Goal: Task Accomplishment & Management: Manage account settings

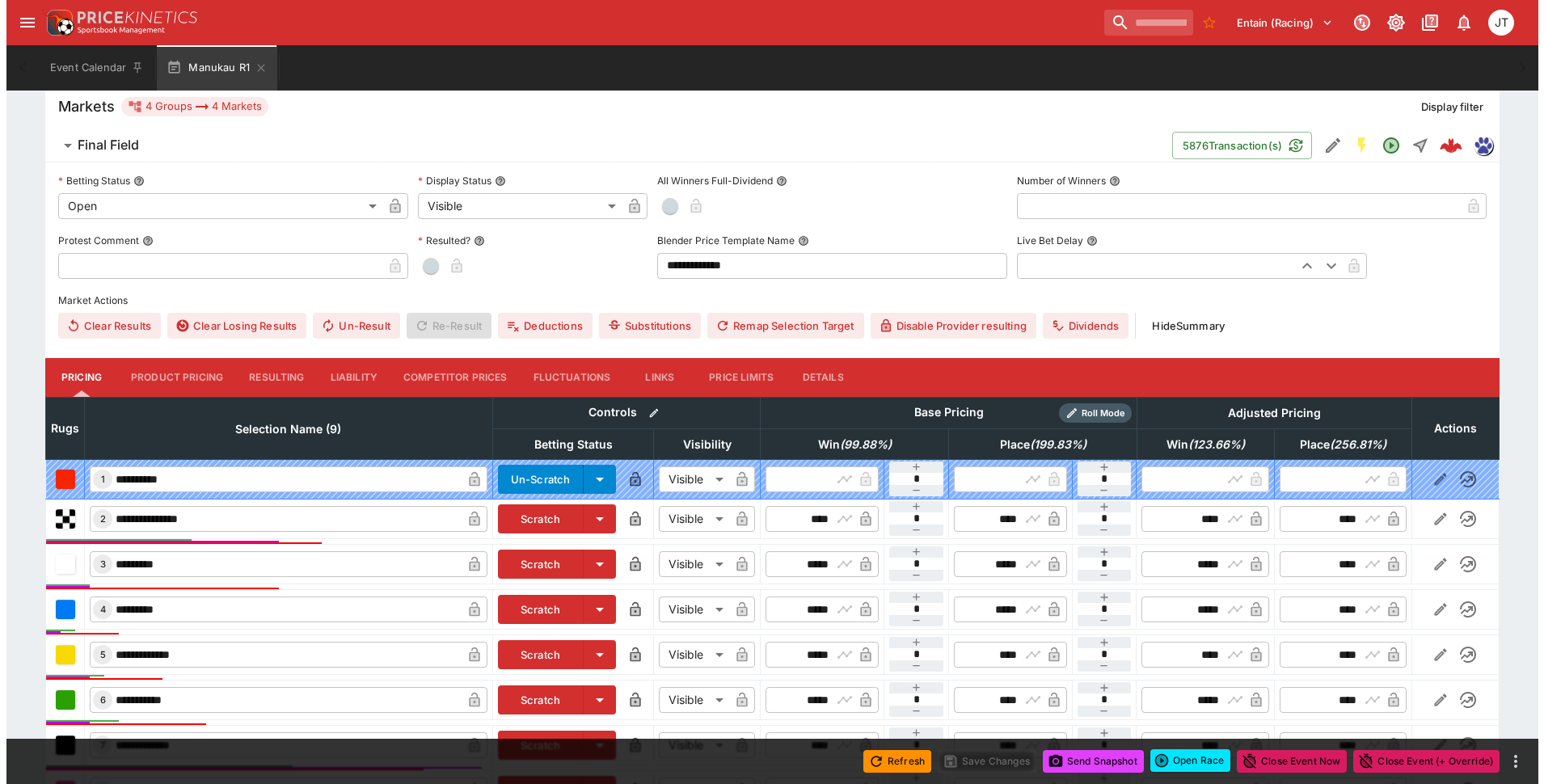
scroll to position [679, 0]
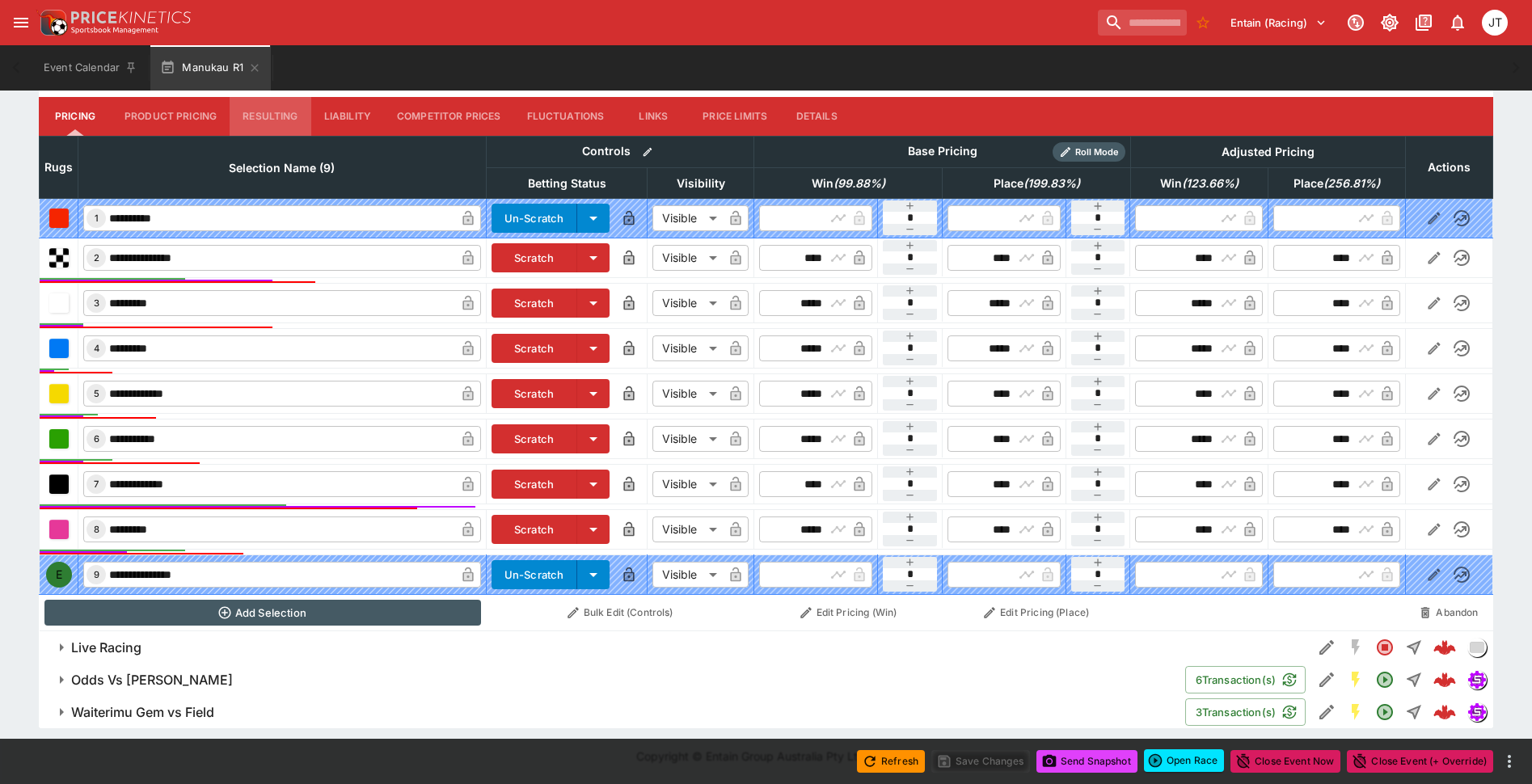
click at [274, 124] on button "Resulting" at bounding box center [269, 116] width 81 height 39
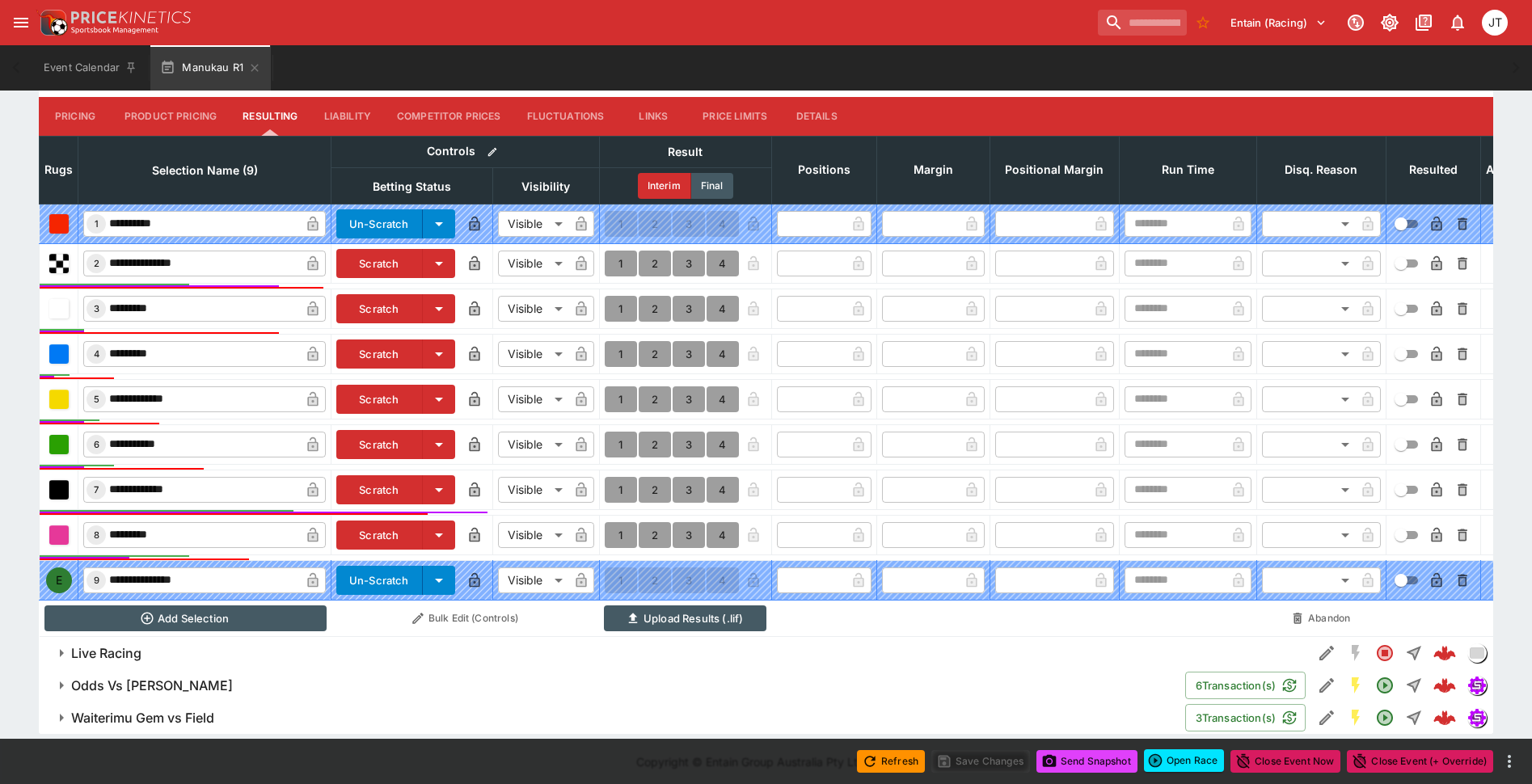
click at [613, 358] on button "1" at bounding box center [620, 355] width 32 height 26
type input "*"
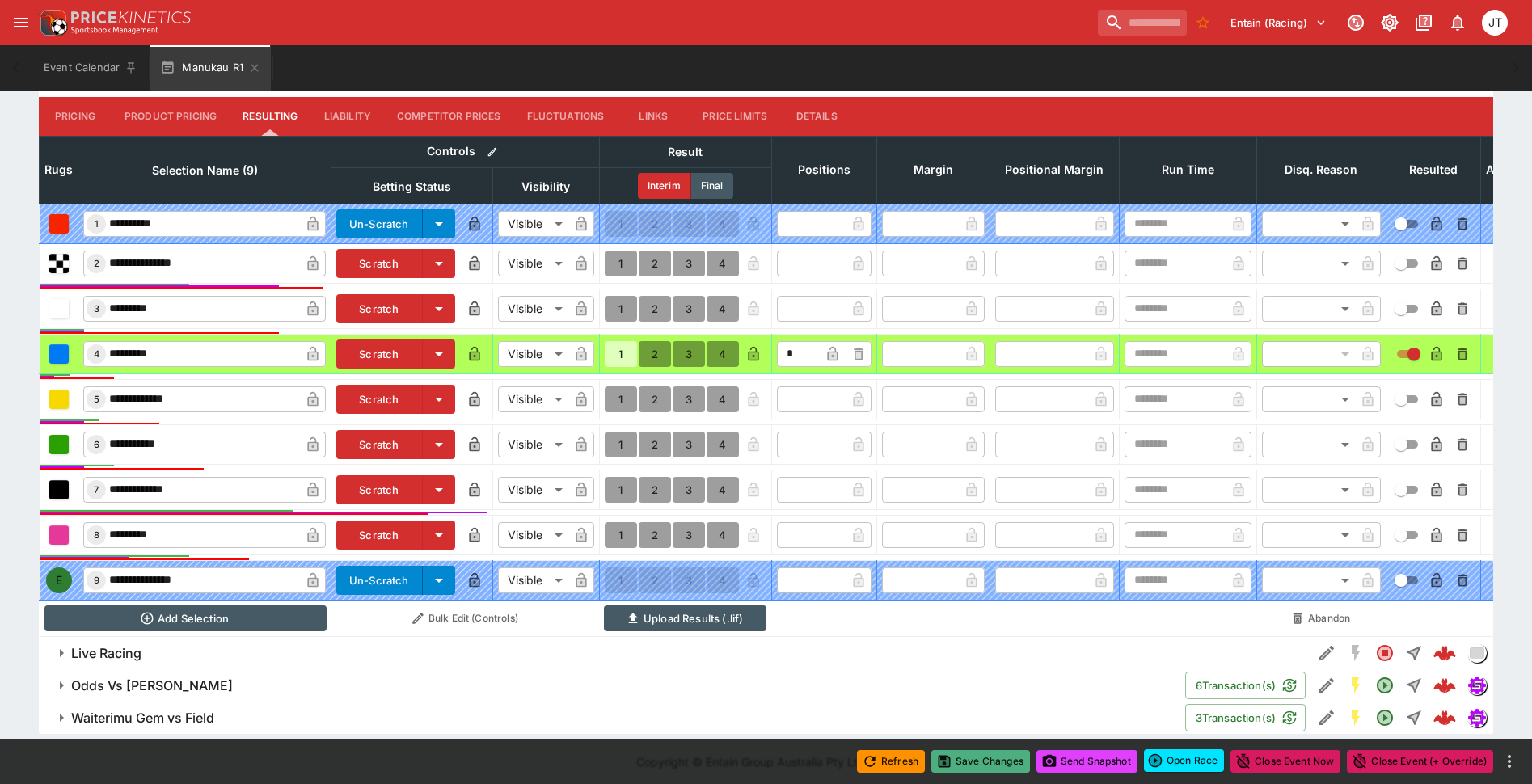
click at [968, 758] on button "Save Changes" at bounding box center [980, 761] width 98 height 23
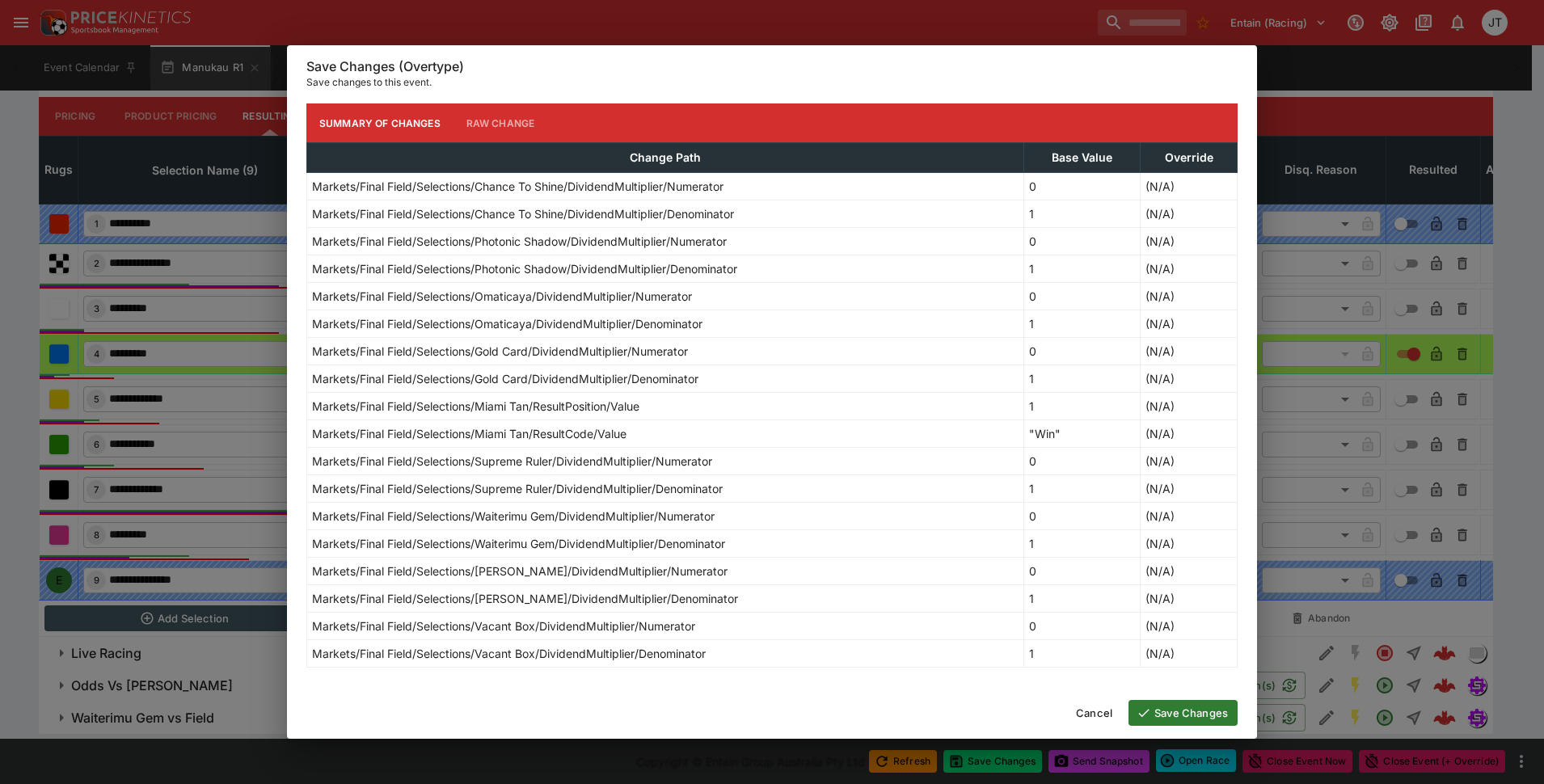
click at [1170, 724] on button "Save Changes" at bounding box center [1182, 713] width 109 height 26
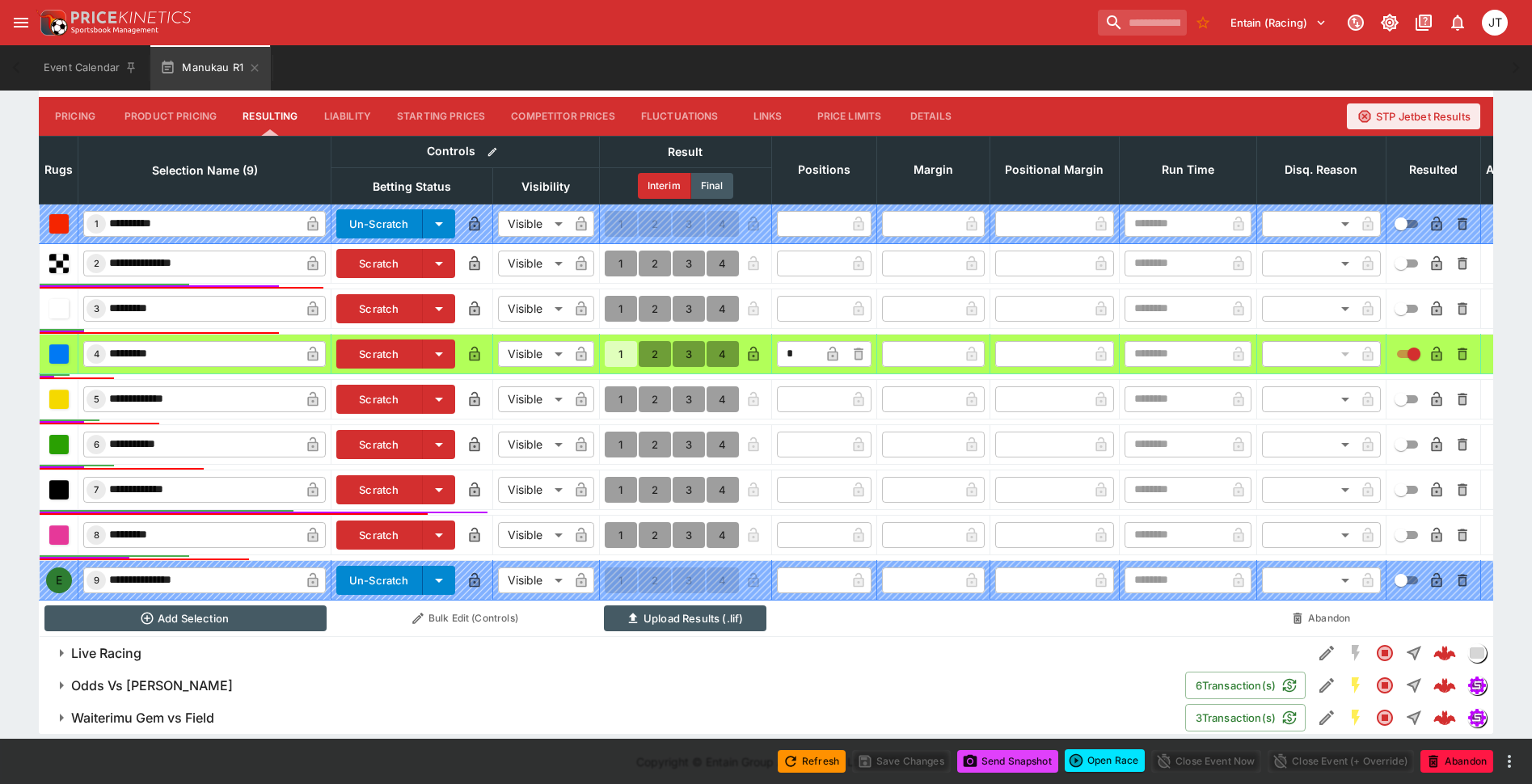
type input "**********"
click at [1043, 757] on button "Send Snapshot" at bounding box center [1007, 761] width 101 height 23
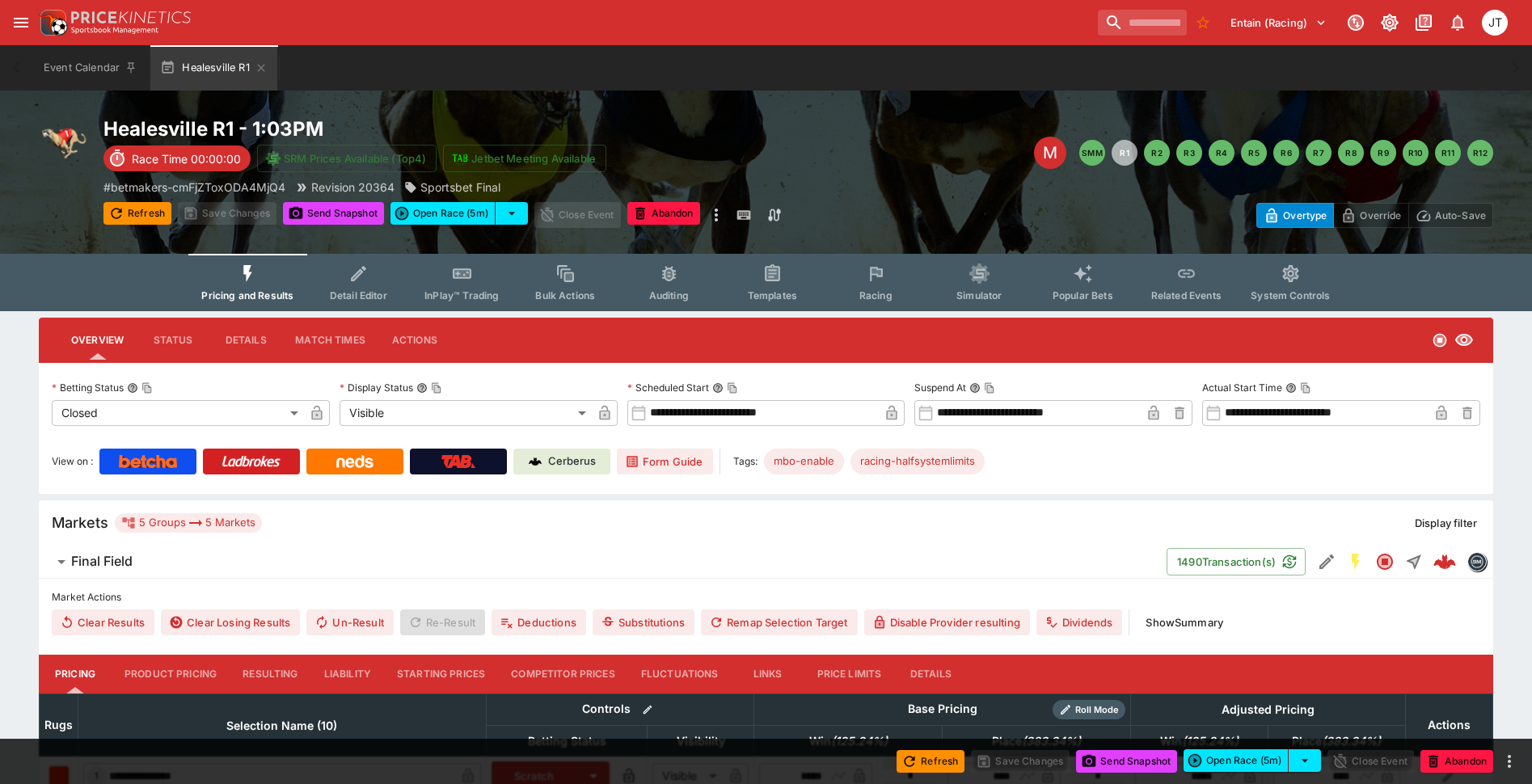
click at [471, 293] on span "InPlay™ Trading" at bounding box center [461, 295] width 74 height 12
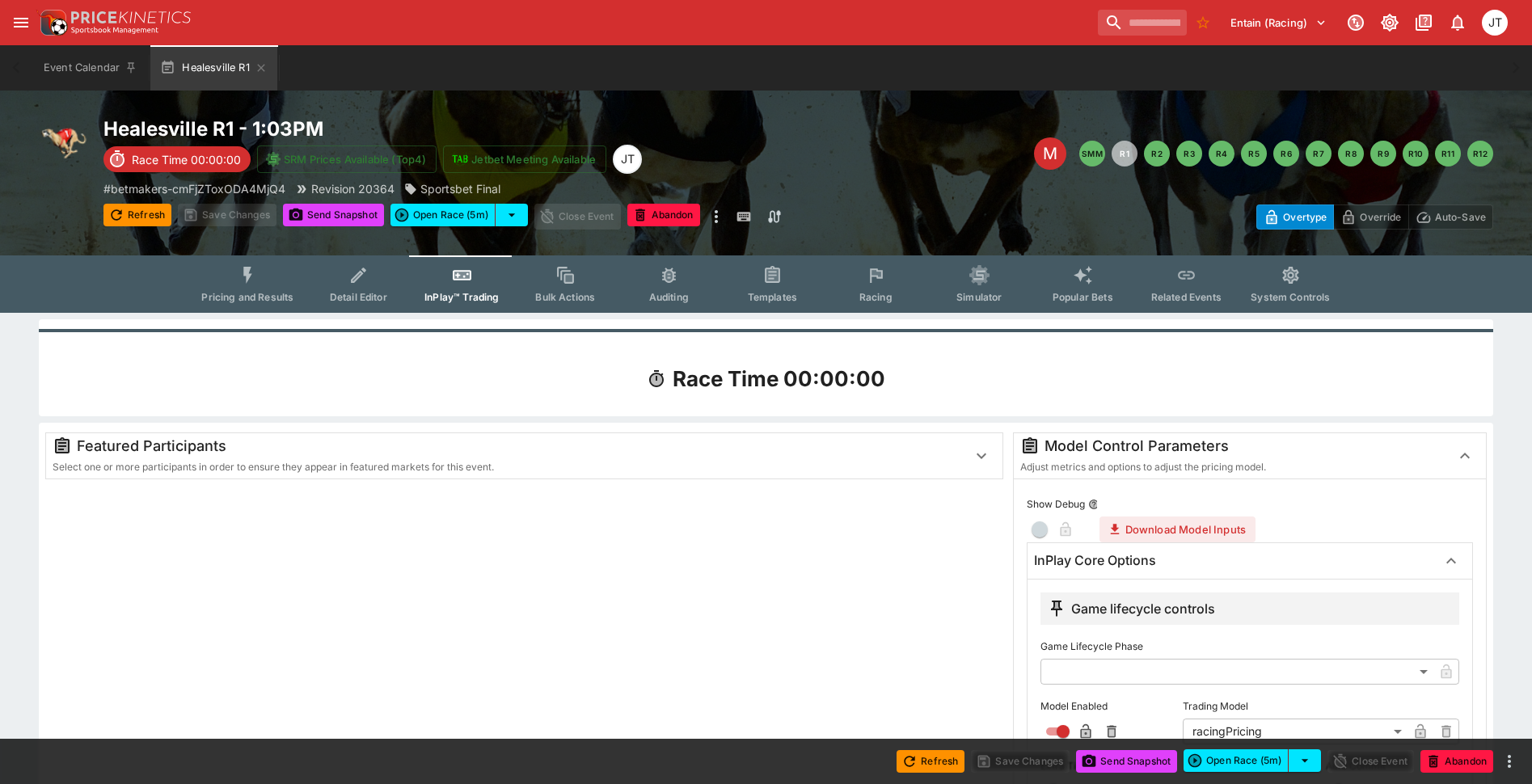
click at [275, 287] on button "Pricing and Results" at bounding box center [247, 284] width 118 height 57
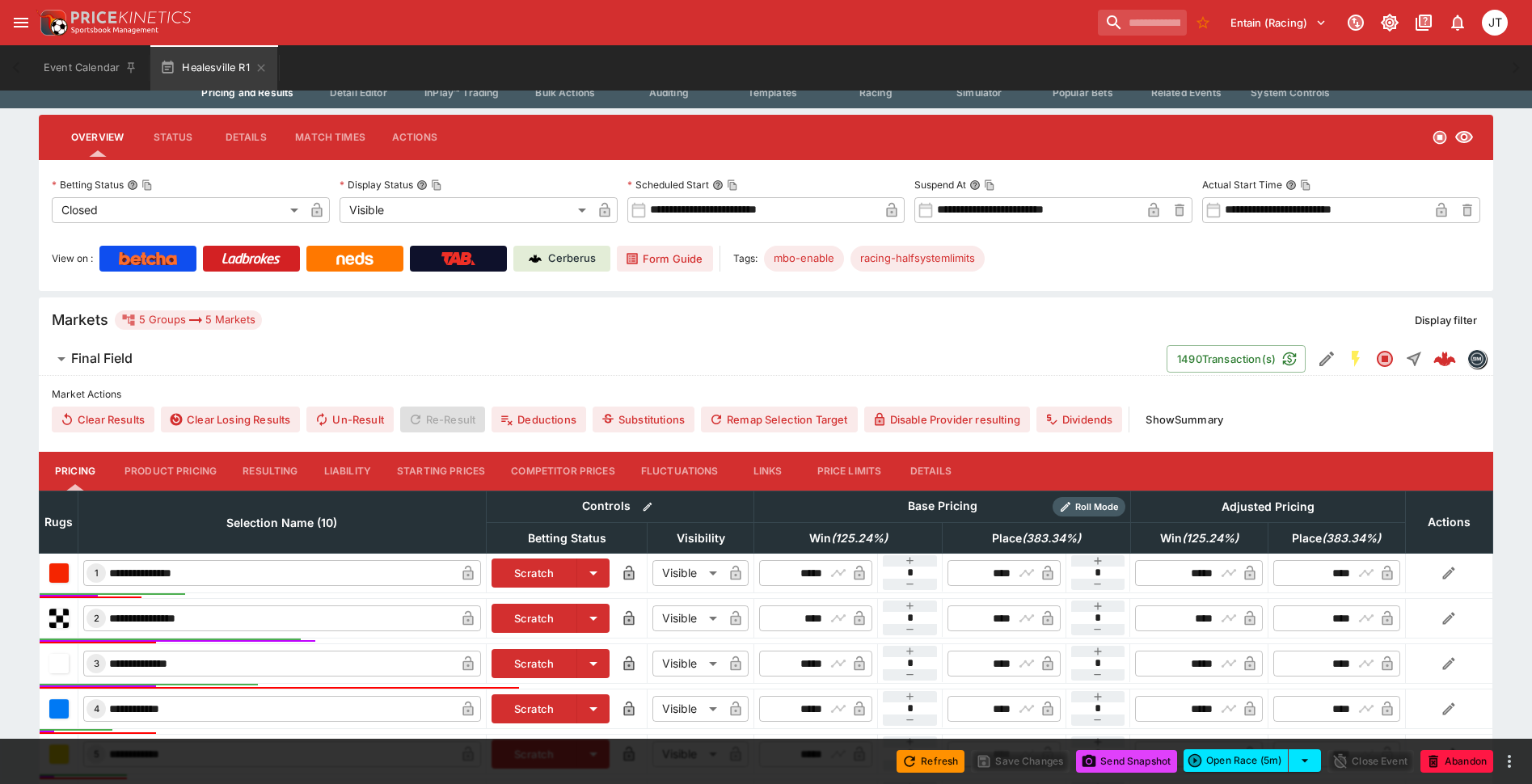
scroll to position [242, 0]
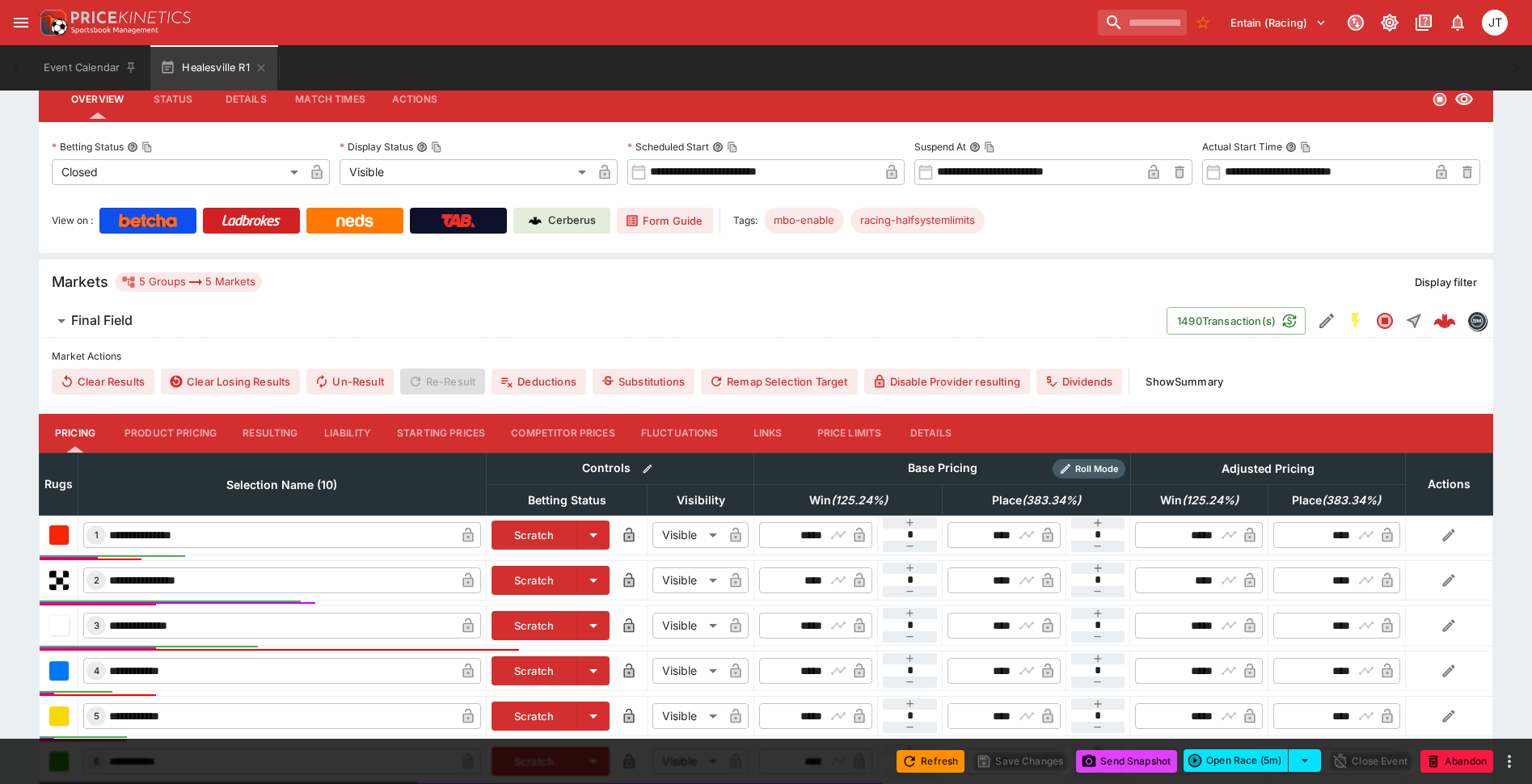
click at [261, 436] on button "Resulting" at bounding box center [269, 433] width 81 height 39
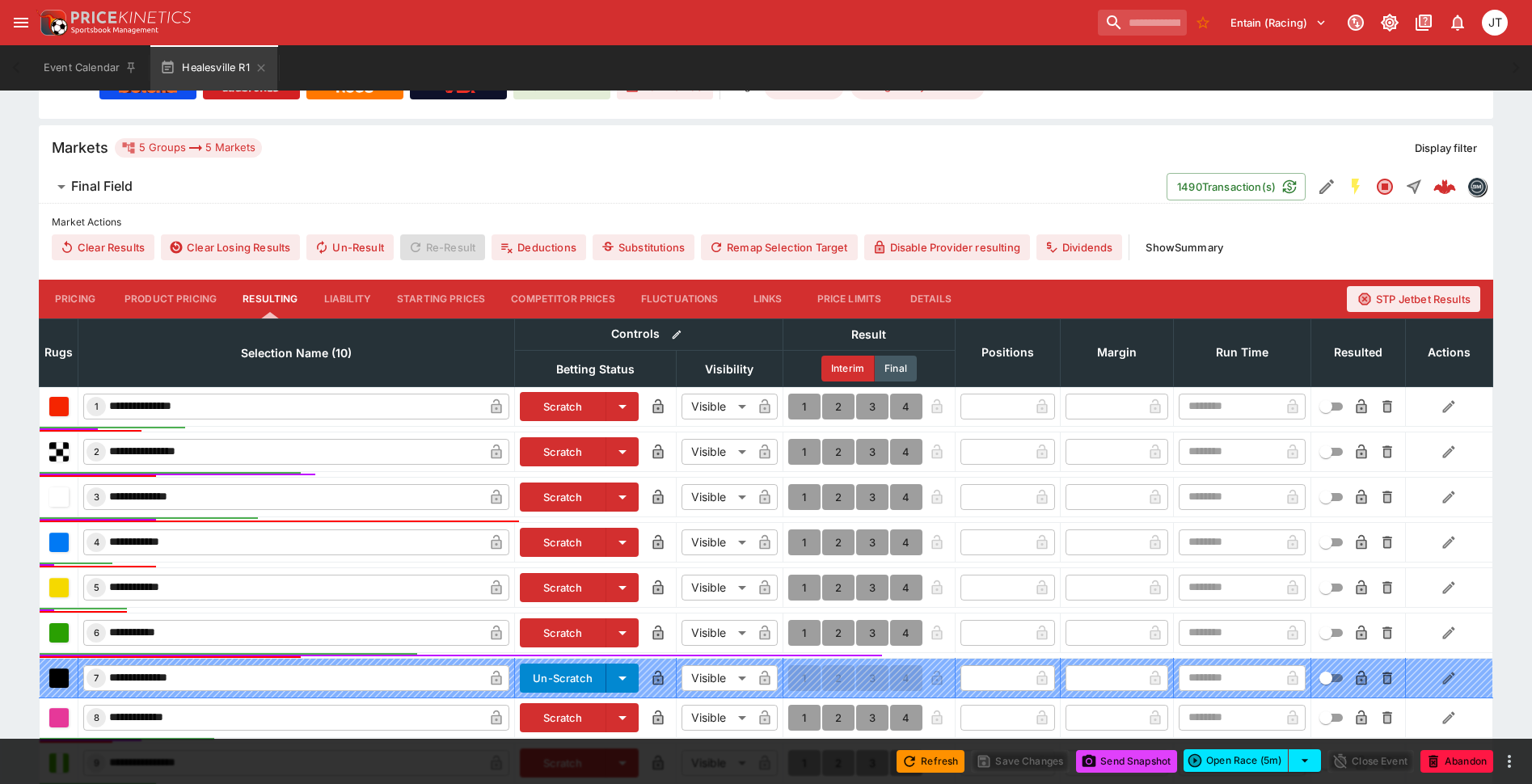
scroll to position [404, 0]
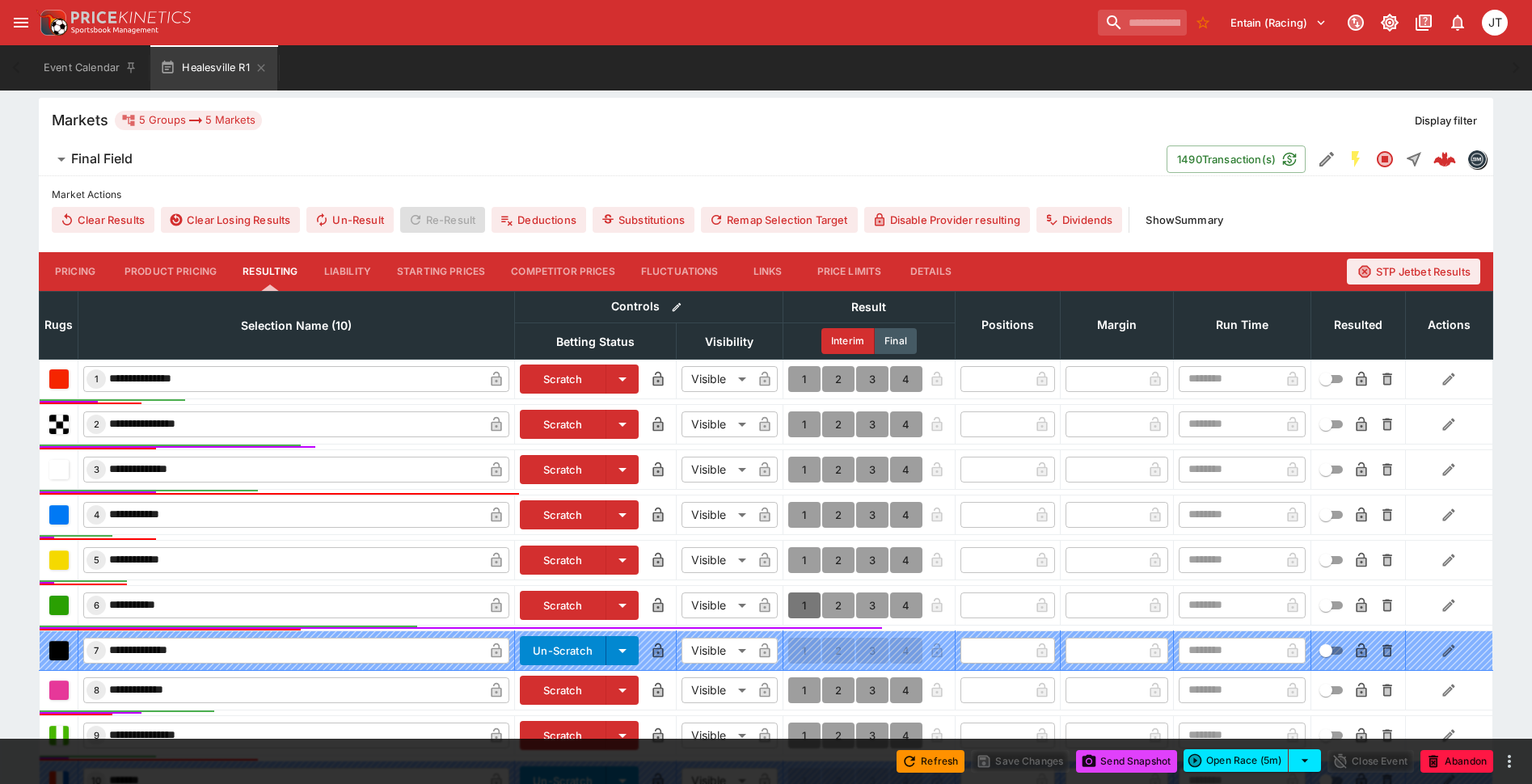
click at [794, 608] on button "1" at bounding box center [804, 605] width 32 height 26
type input "*"
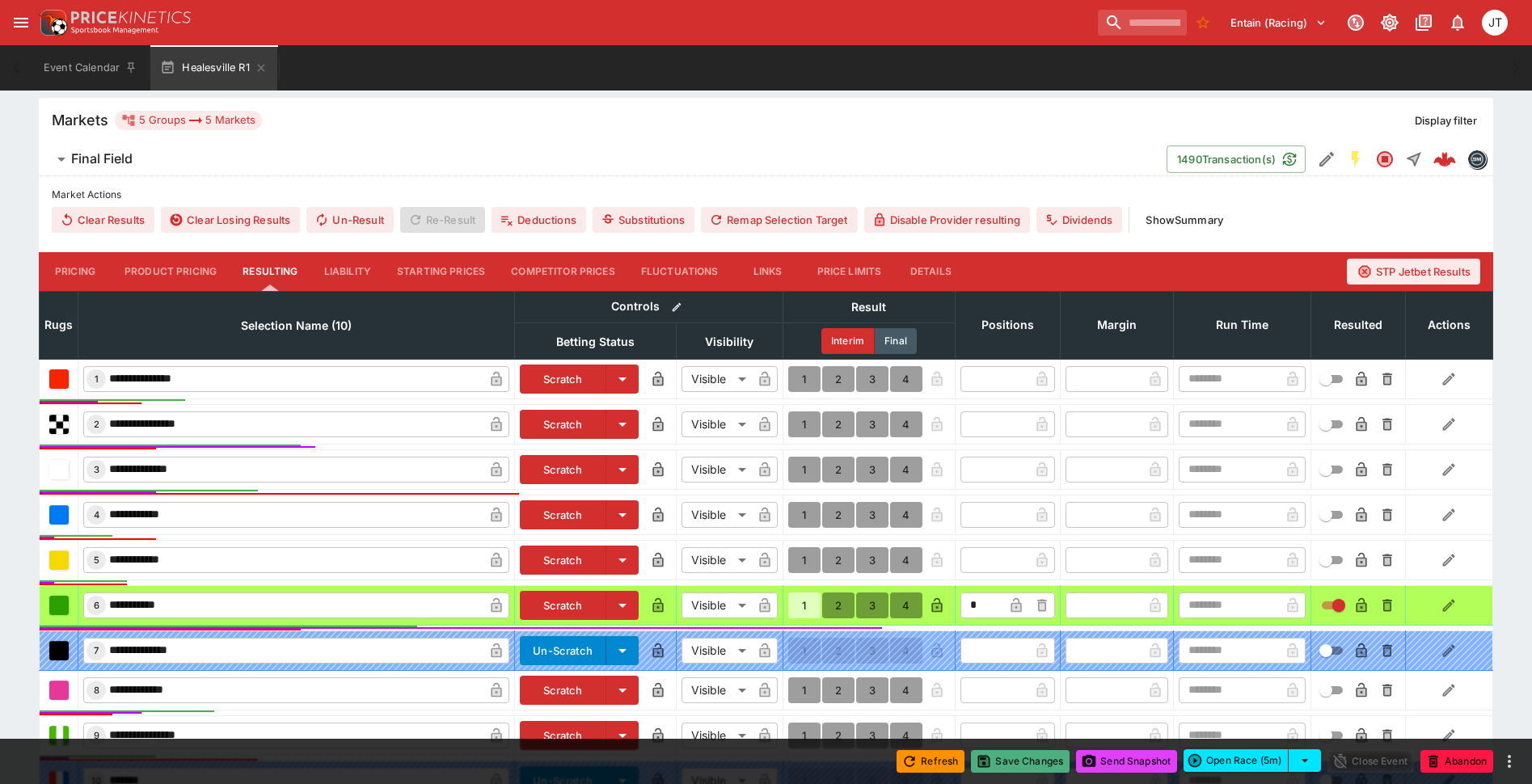
click at [1029, 755] on button "Save Changes" at bounding box center [1020, 761] width 98 height 23
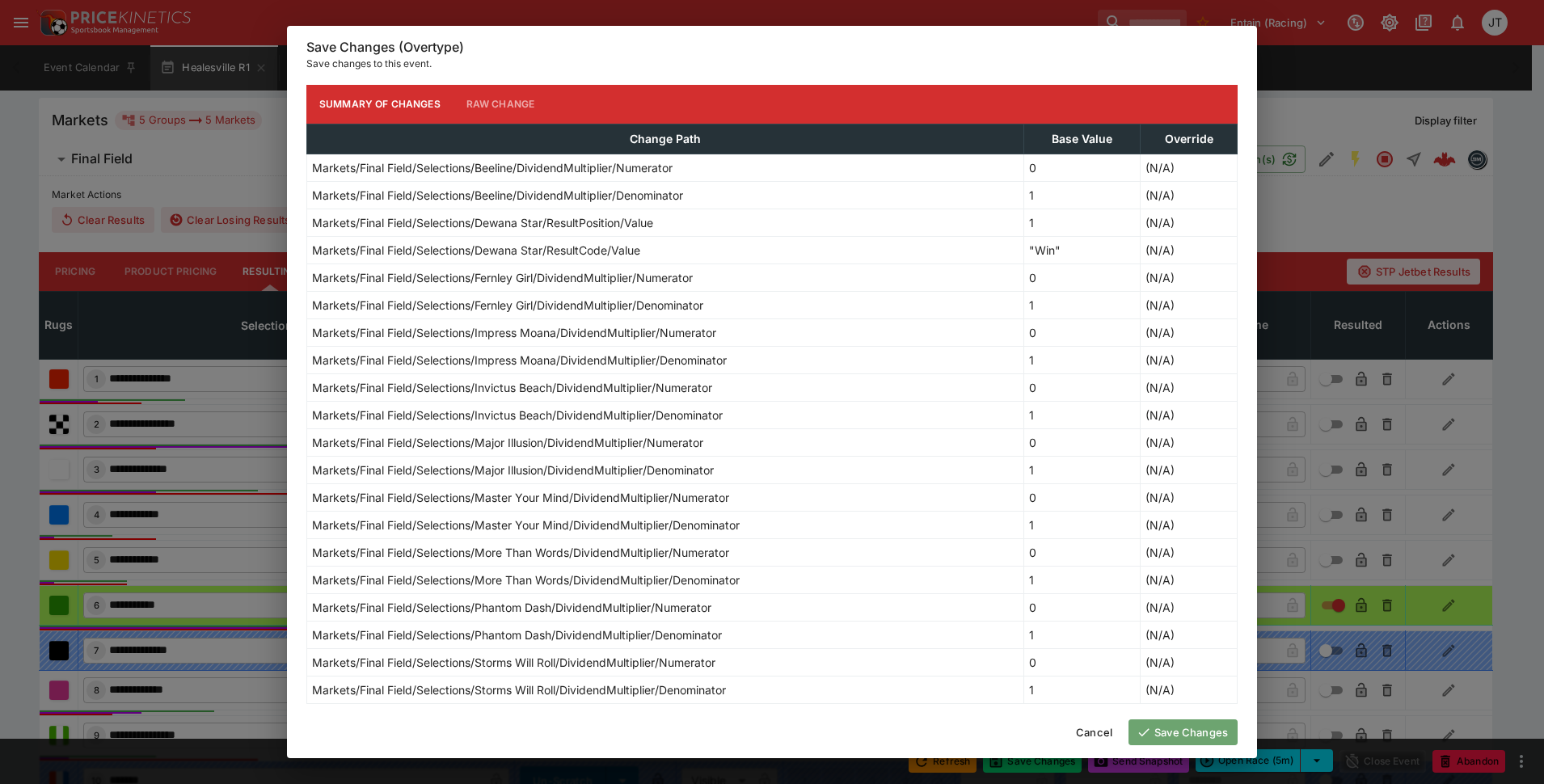
click at [1177, 738] on button "Save Changes" at bounding box center [1182, 733] width 109 height 26
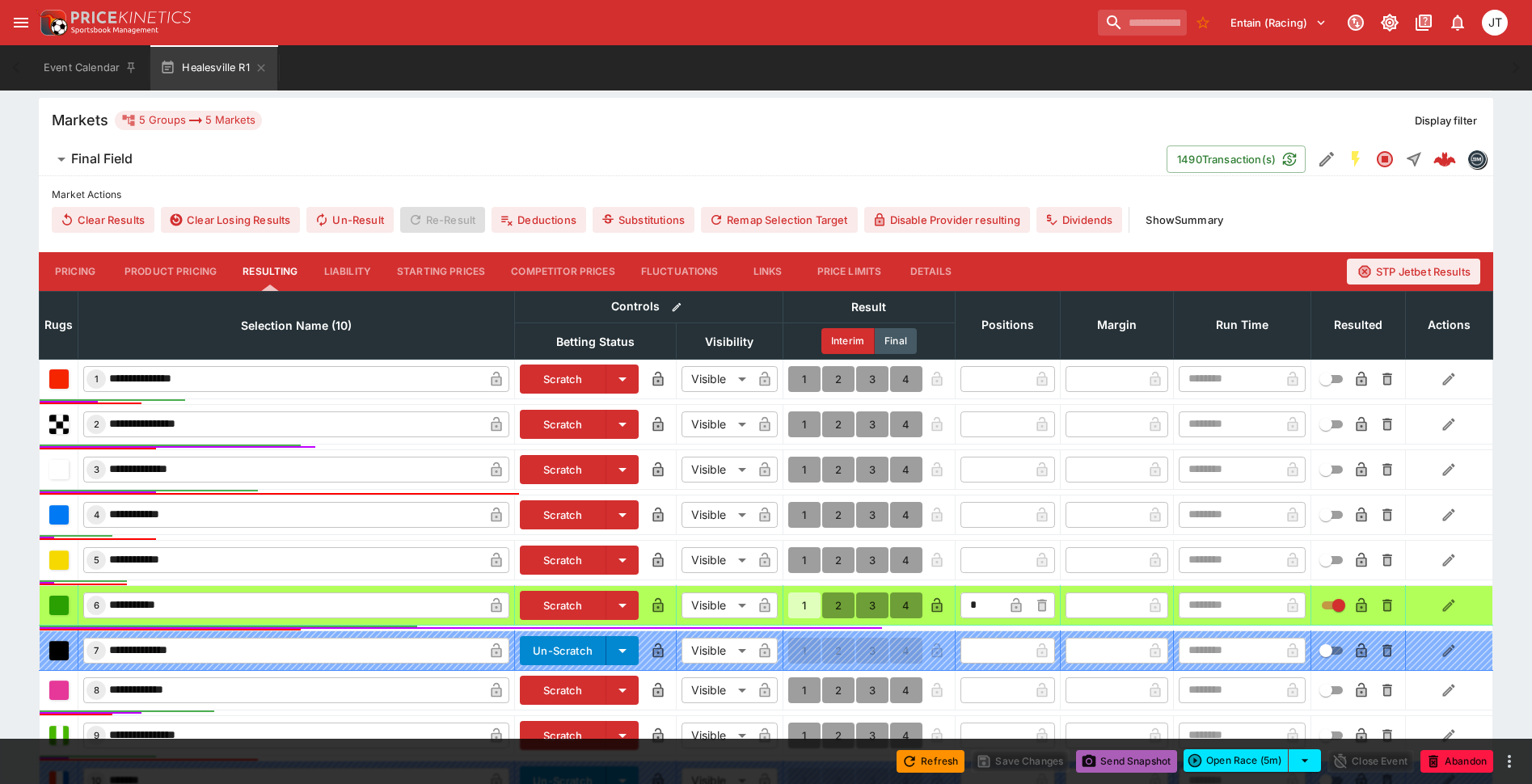
click at [1148, 764] on button "Send Snapshot" at bounding box center [1127, 761] width 101 height 23
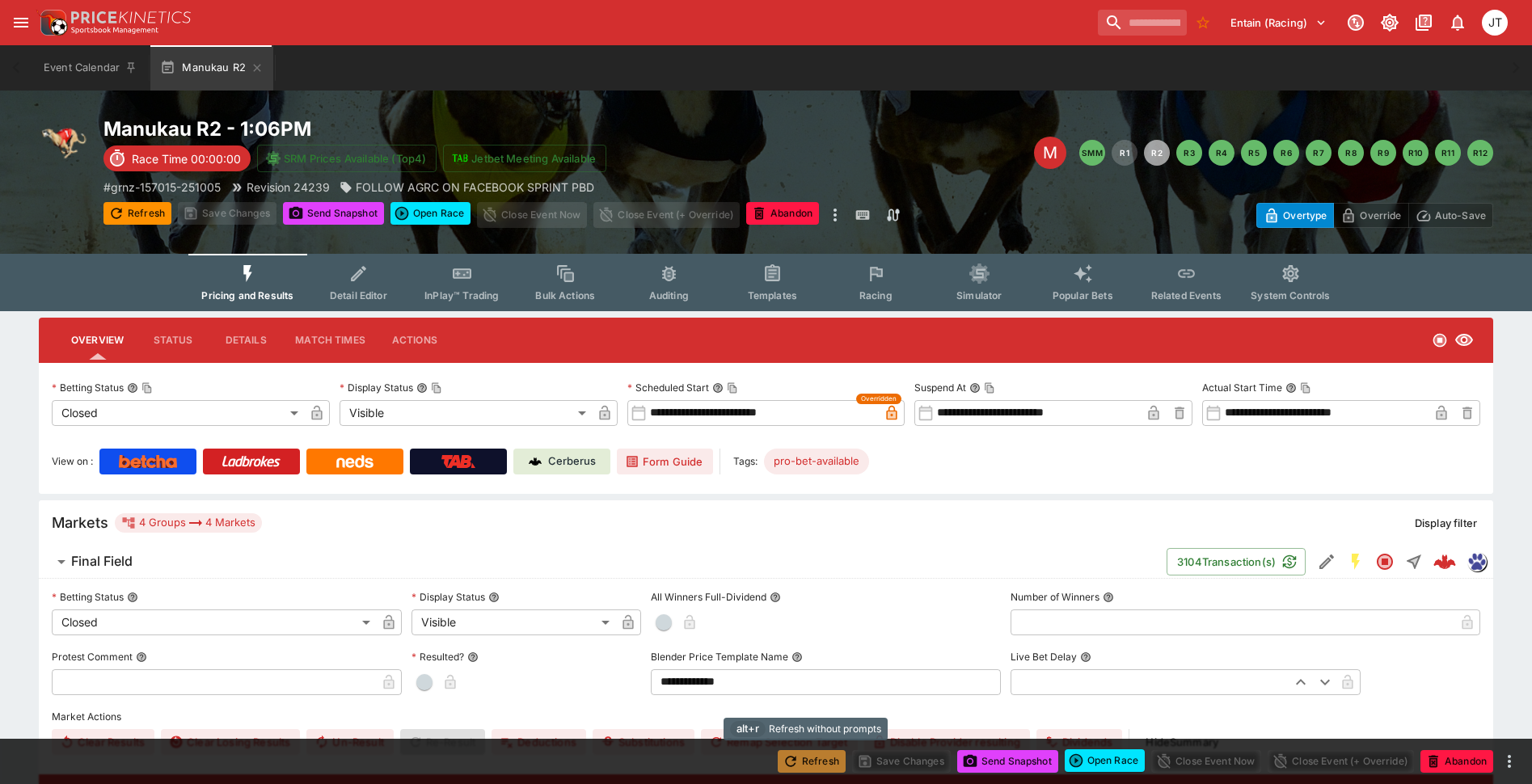
click at [783, 760] on icon "button" at bounding box center [790, 761] width 17 height 17
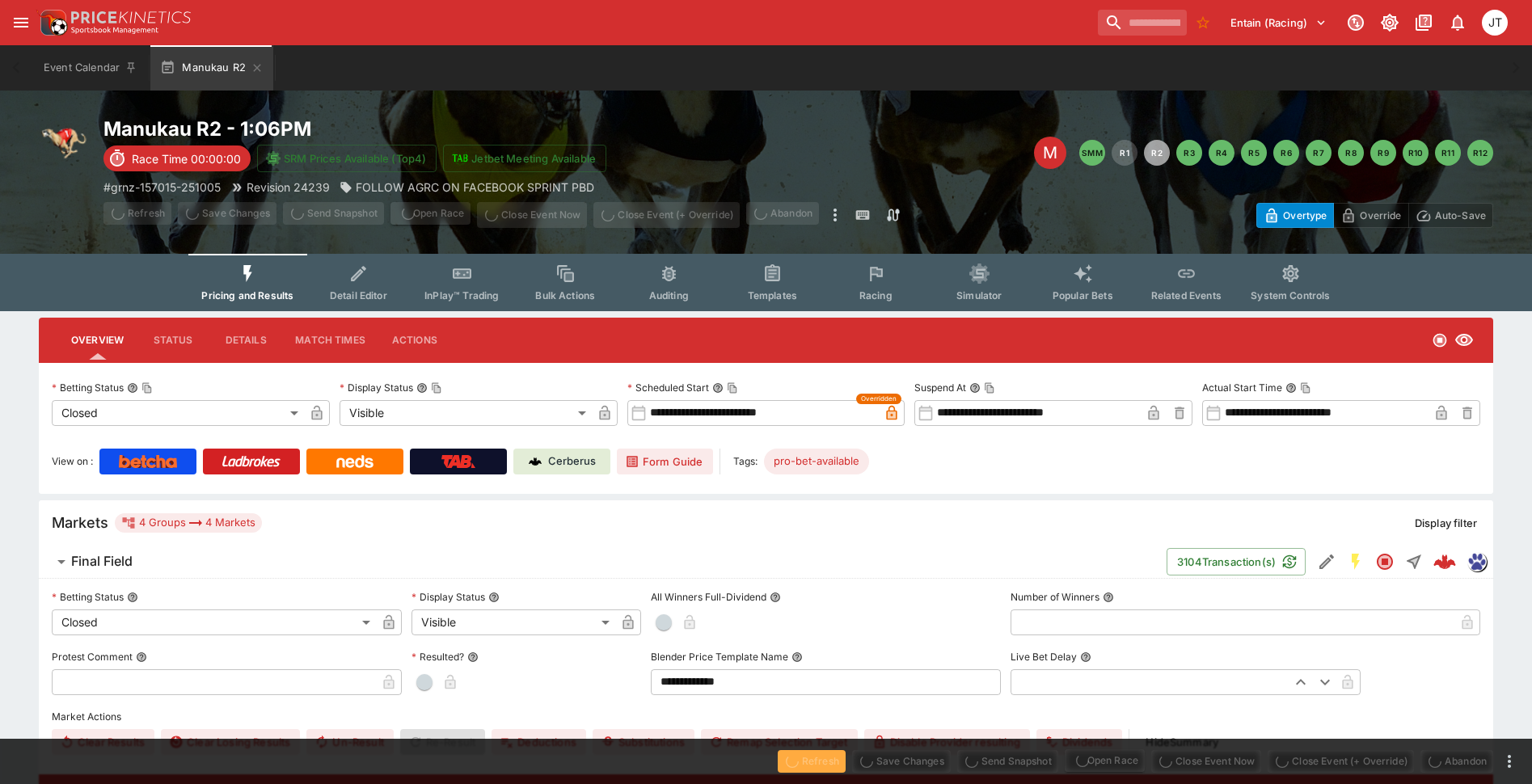
type input "**********"
type input "*"
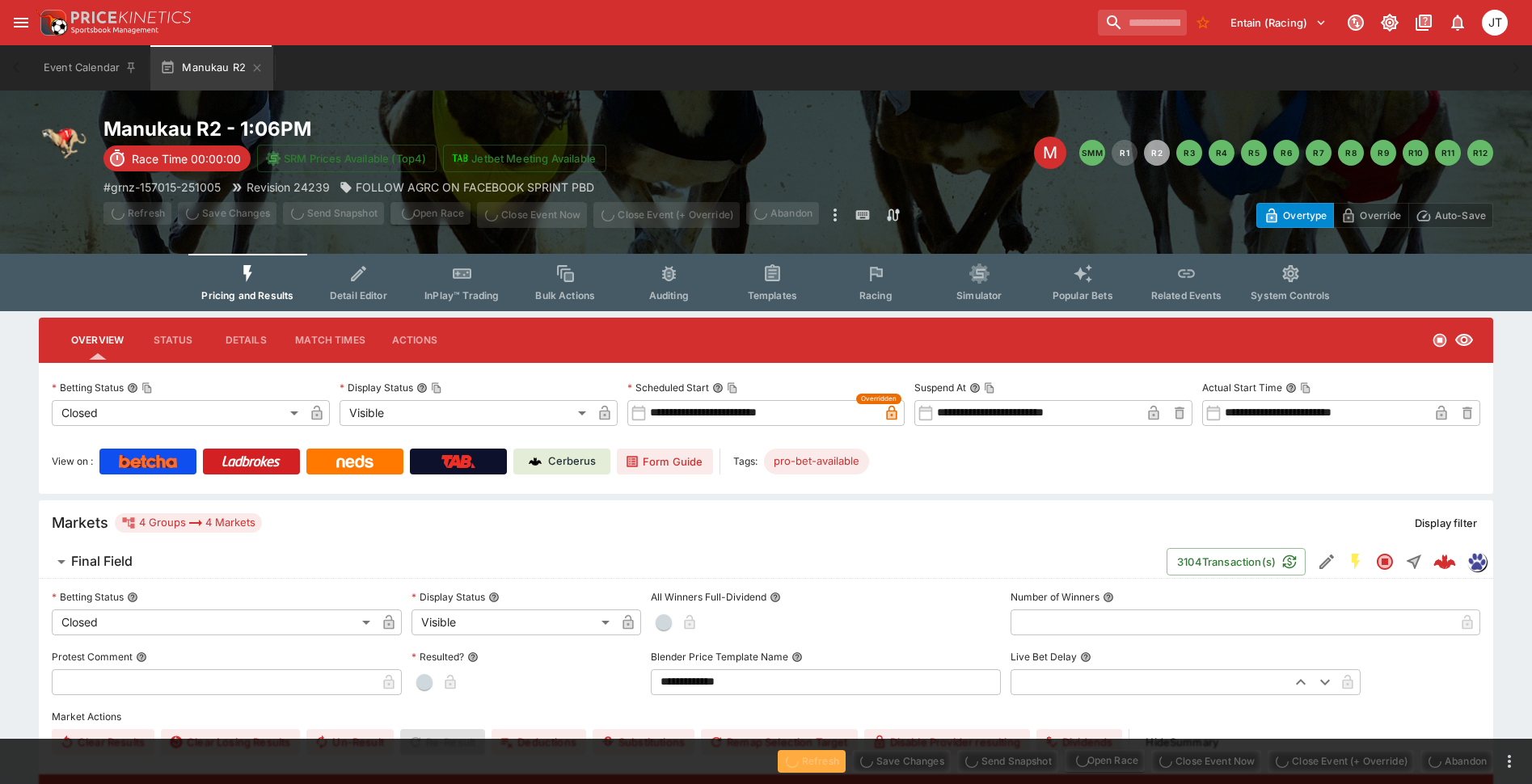
type input "*"
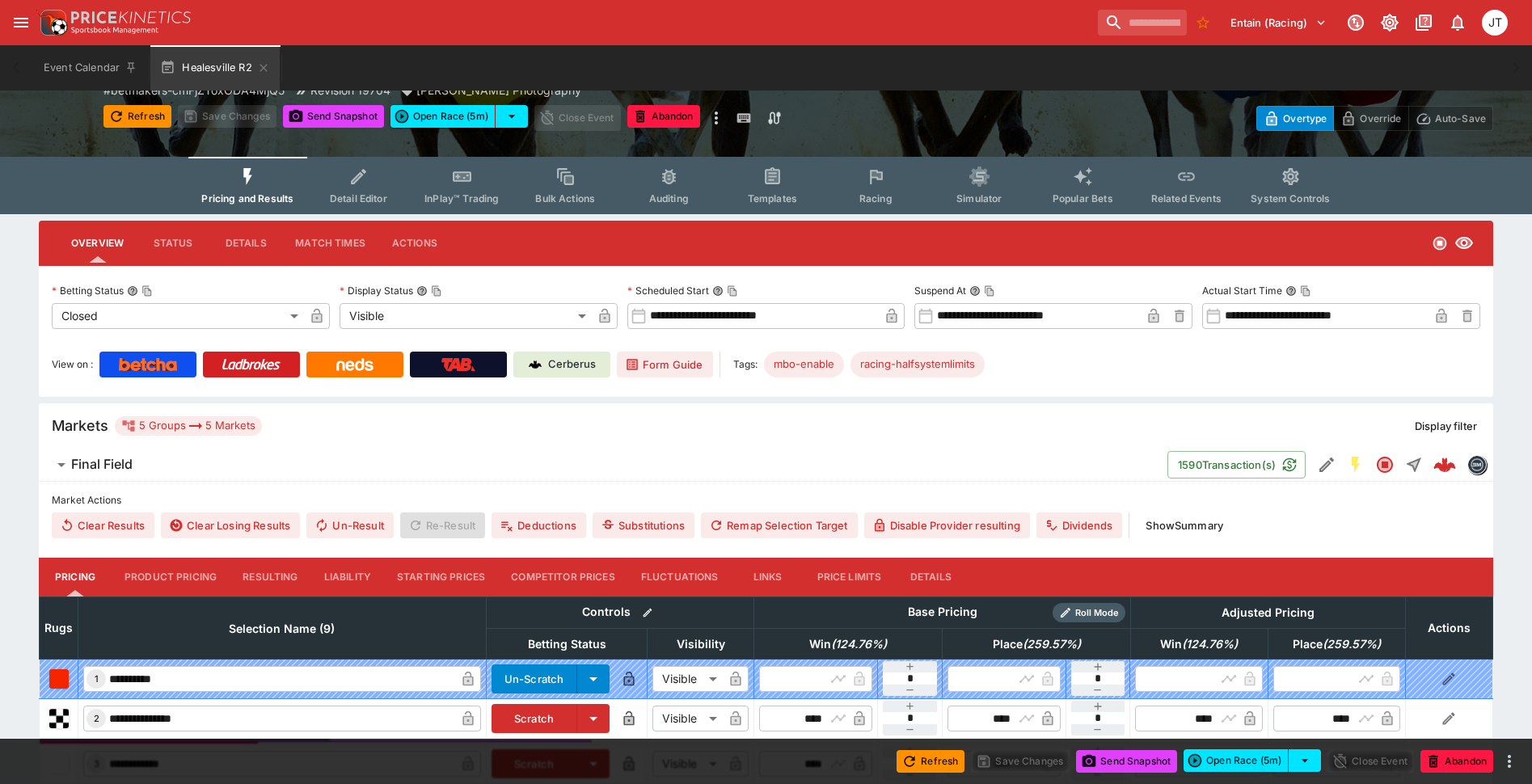
scroll to position [162, 0]
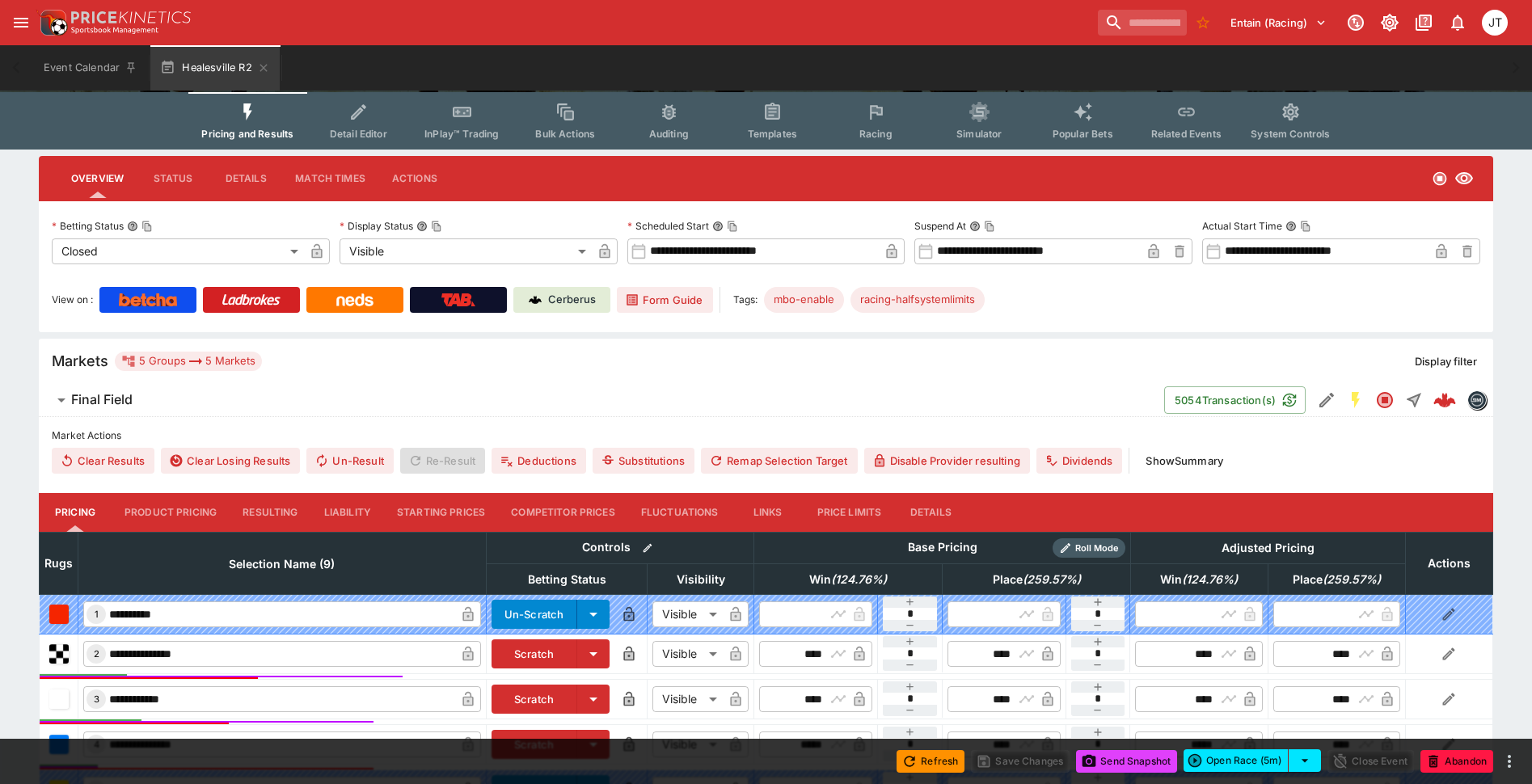
click at [276, 513] on button "Resulting" at bounding box center [269, 512] width 81 height 39
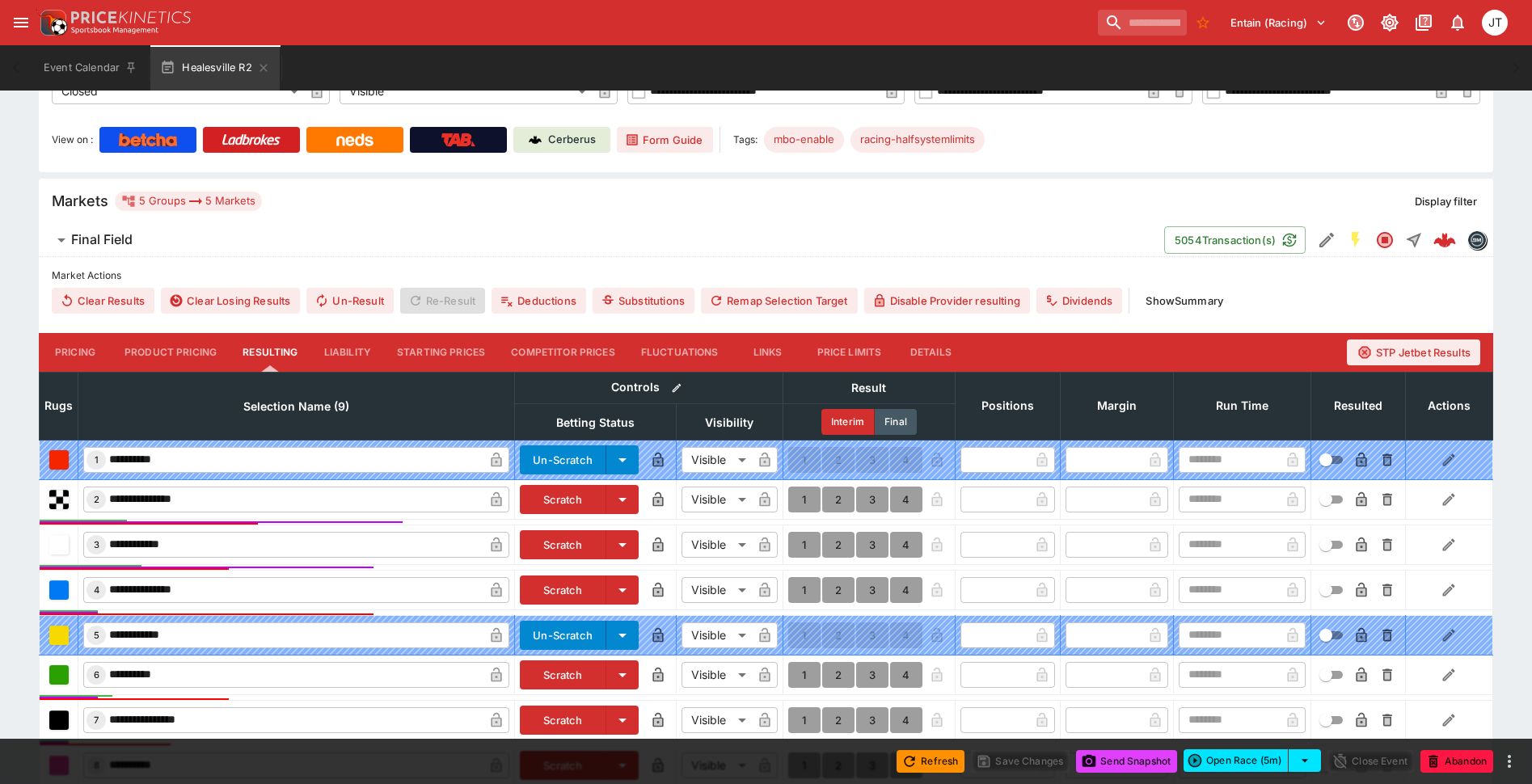
scroll to position [323, 0]
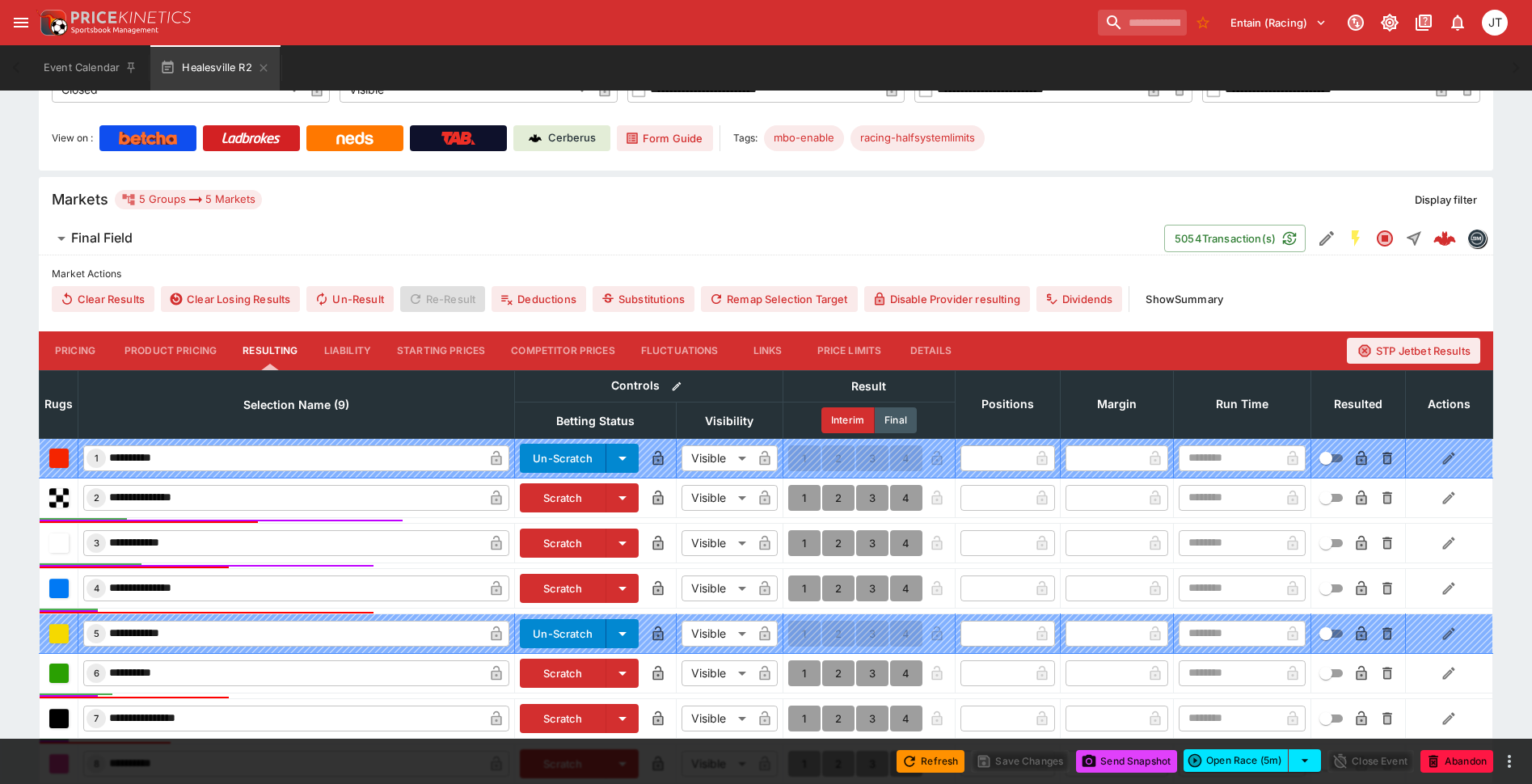
click at [799, 499] on button "1" at bounding box center [804, 498] width 32 height 26
type input "*"
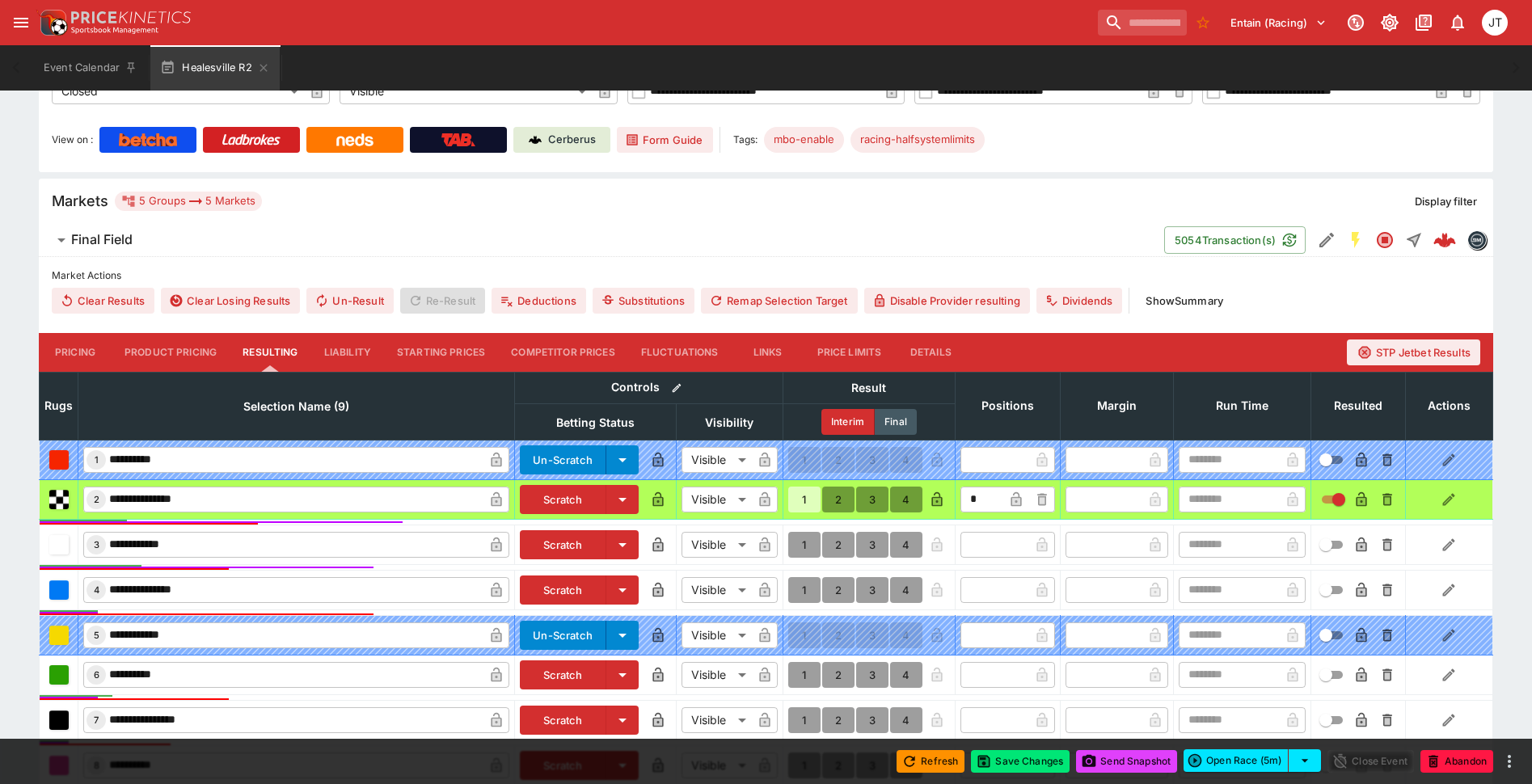
scroll to position [325, 0]
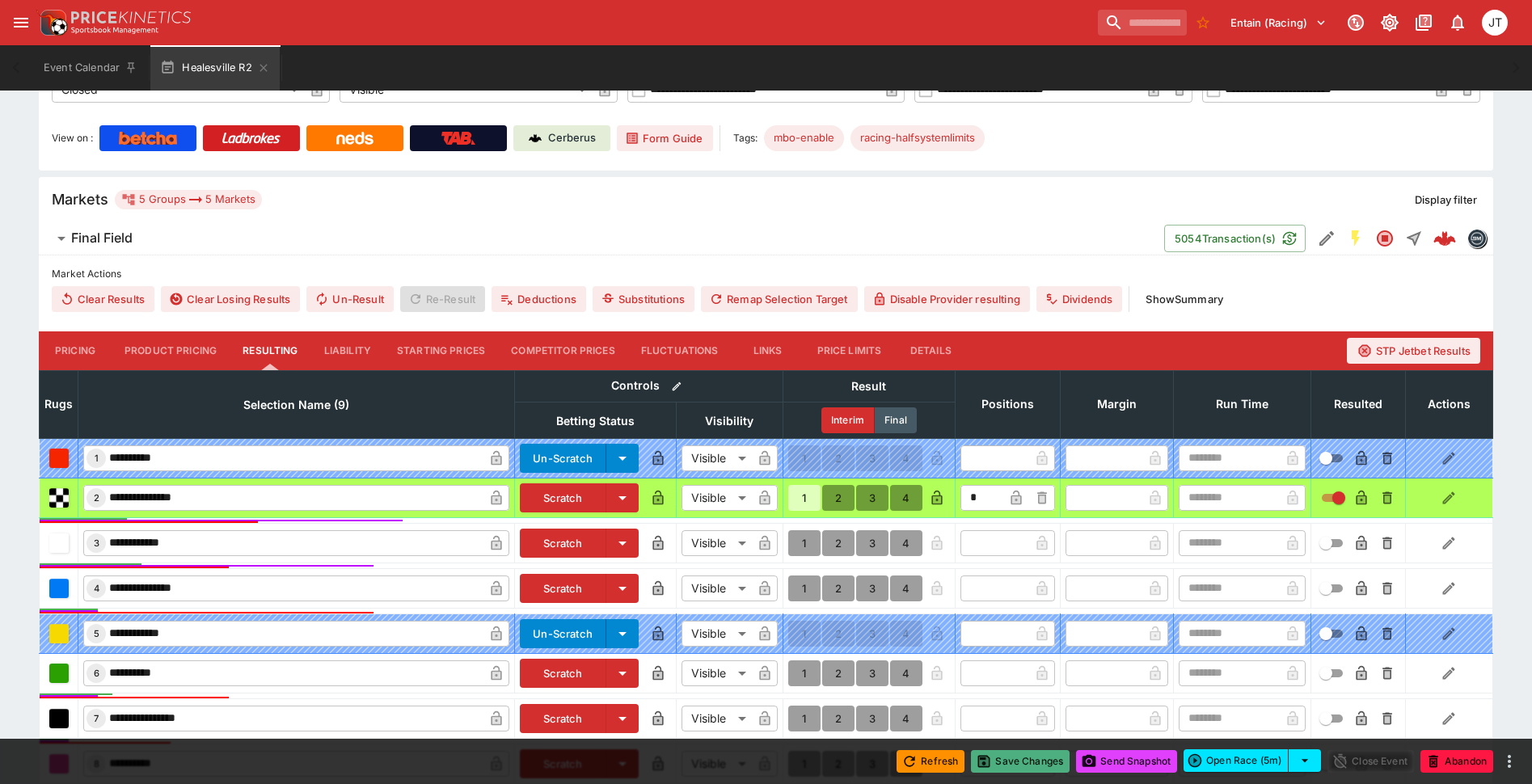
click at [1005, 765] on button "Save Changes" at bounding box center [1020, 761] width 98 height 23
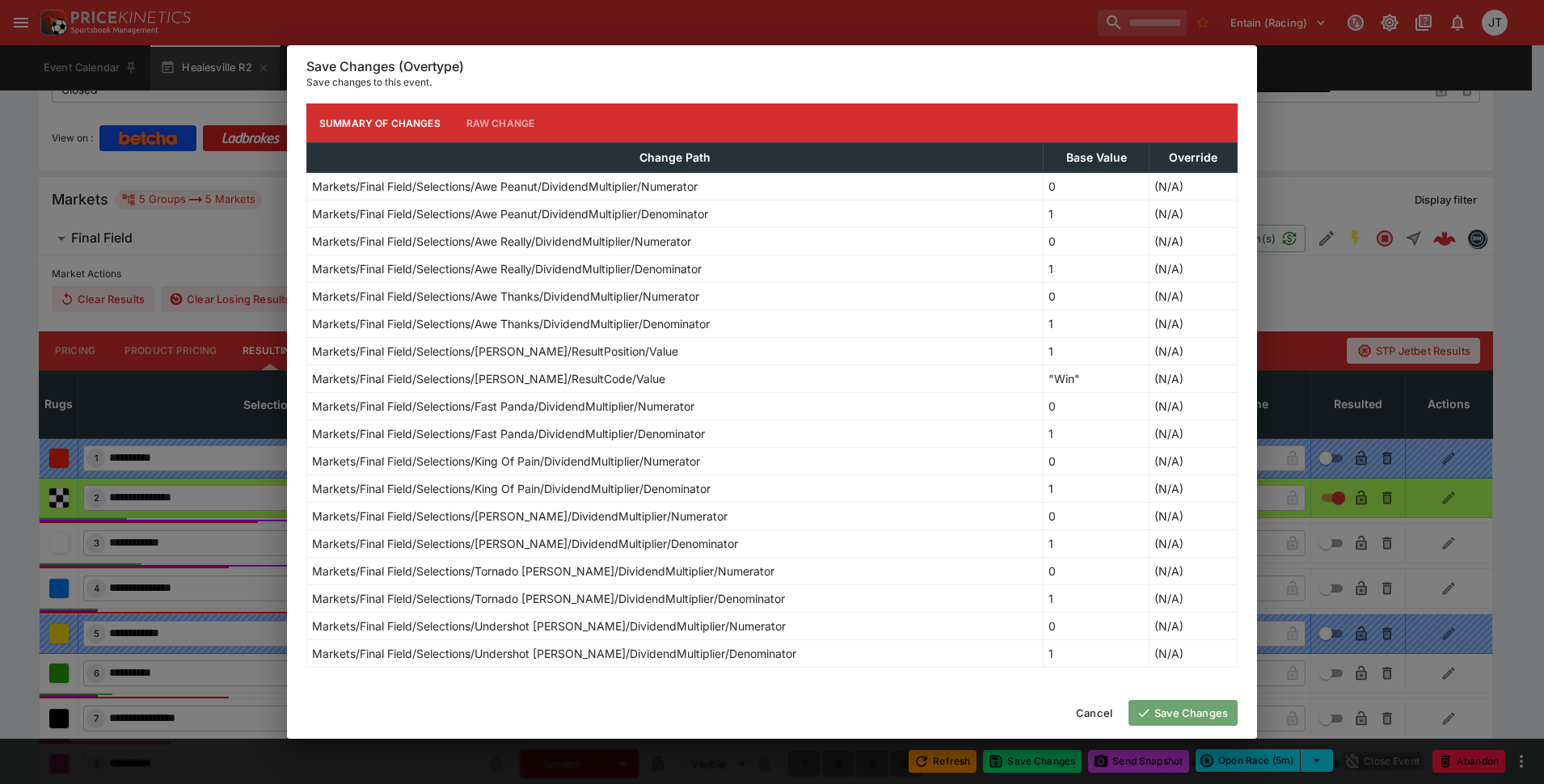
click at [1186, 713] on button "Save Changes" at bounding box center [1182, 713] width 109 height 26
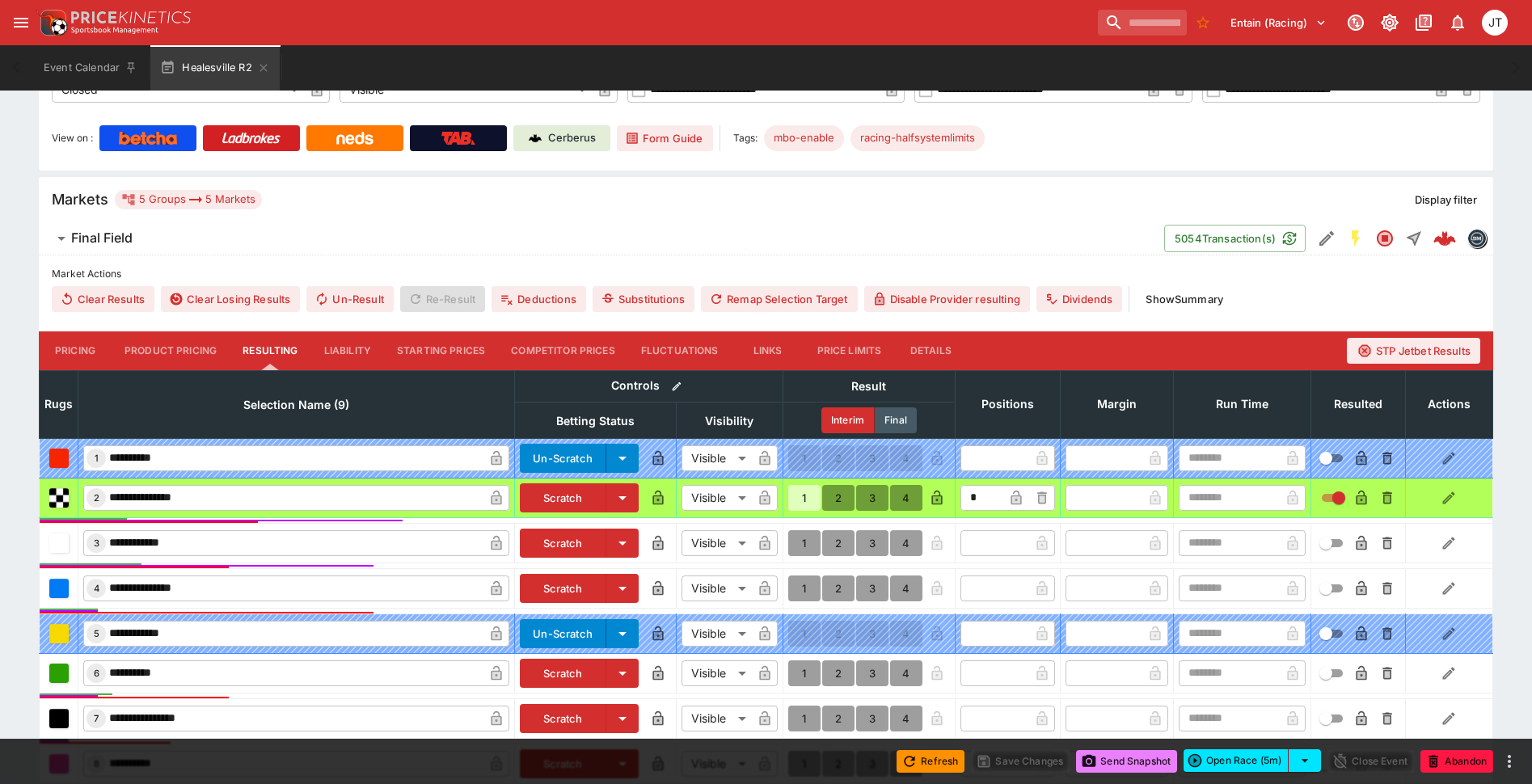
click at [1145, 761] on button "Send Snapshot" at bounding box center [1127, 761] width 101 height 23
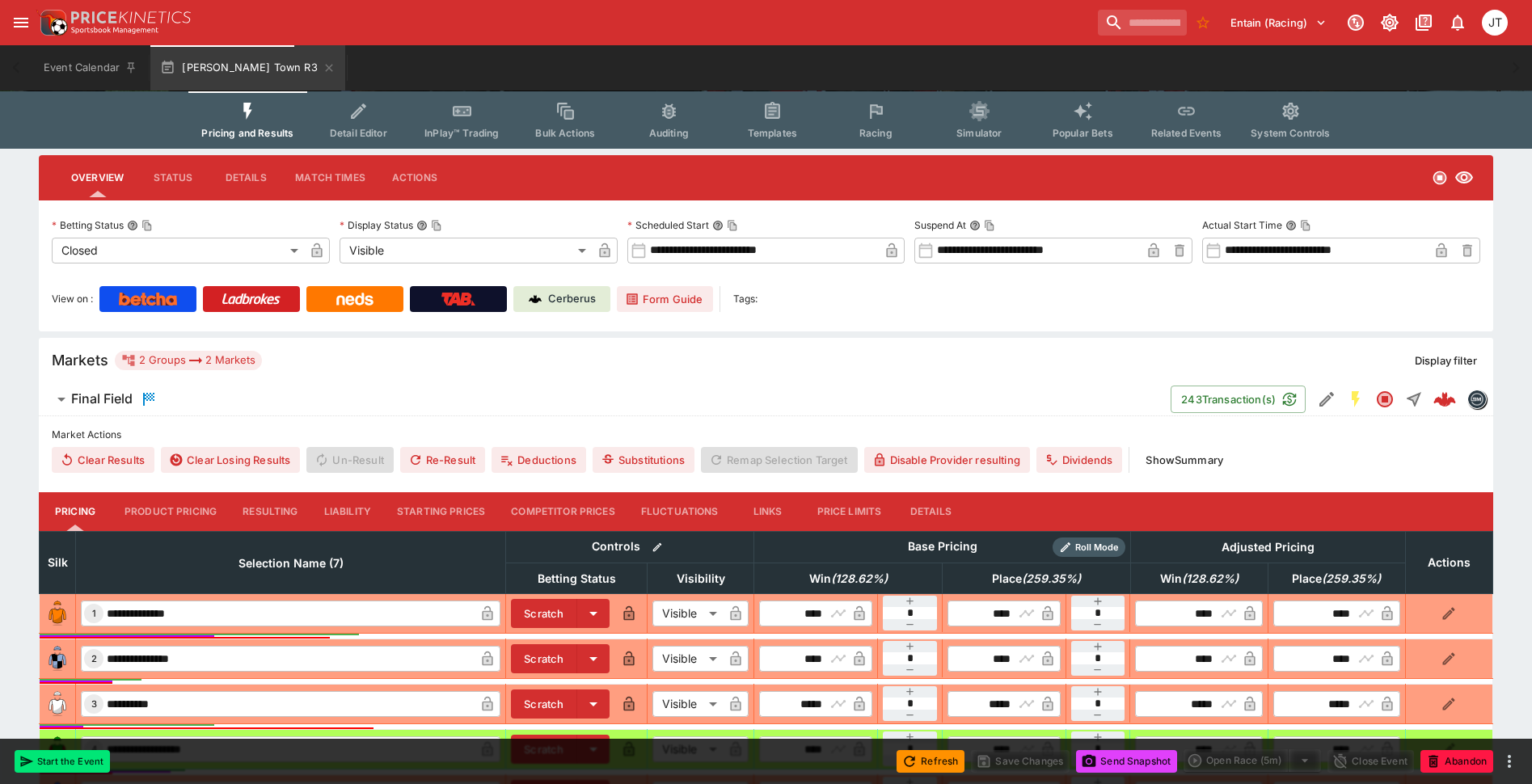
scroll to position [162, 0]
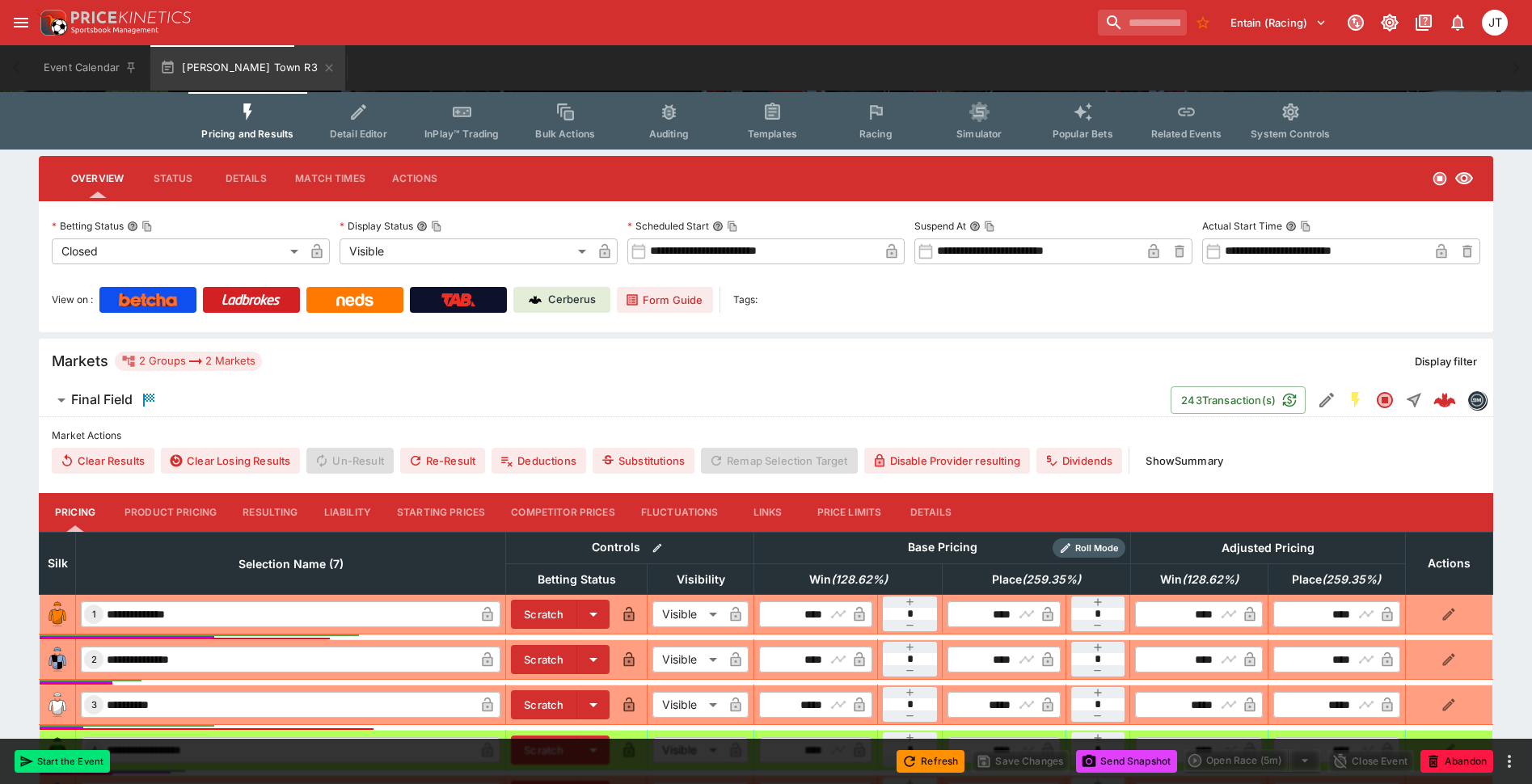
click at [1223, 457] on button "Show Summary" at bounding box center [1184, 461] width 97 height 26
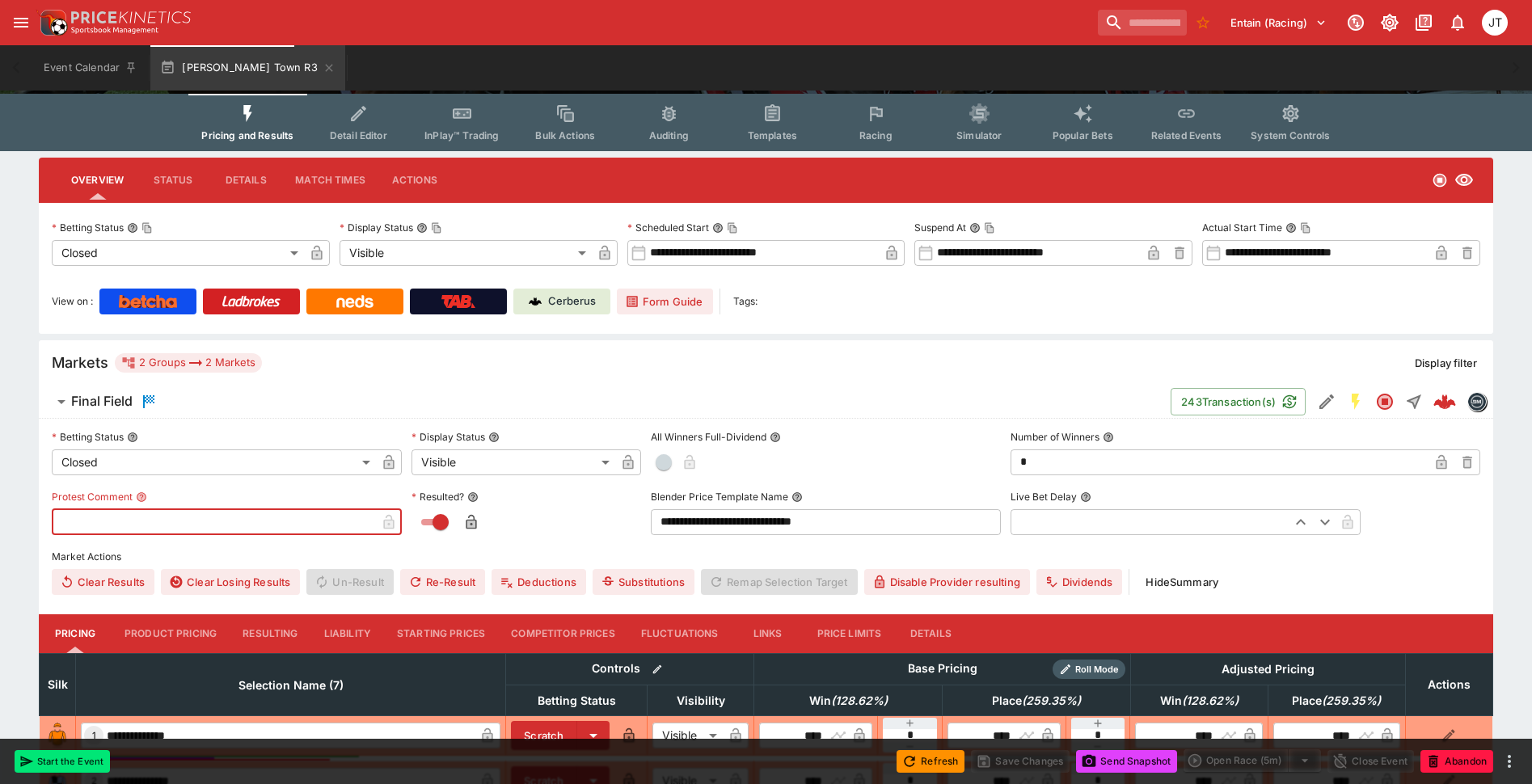
click at [90, 529] on input "text" at bounding box center [214, 523] width 324 height 26
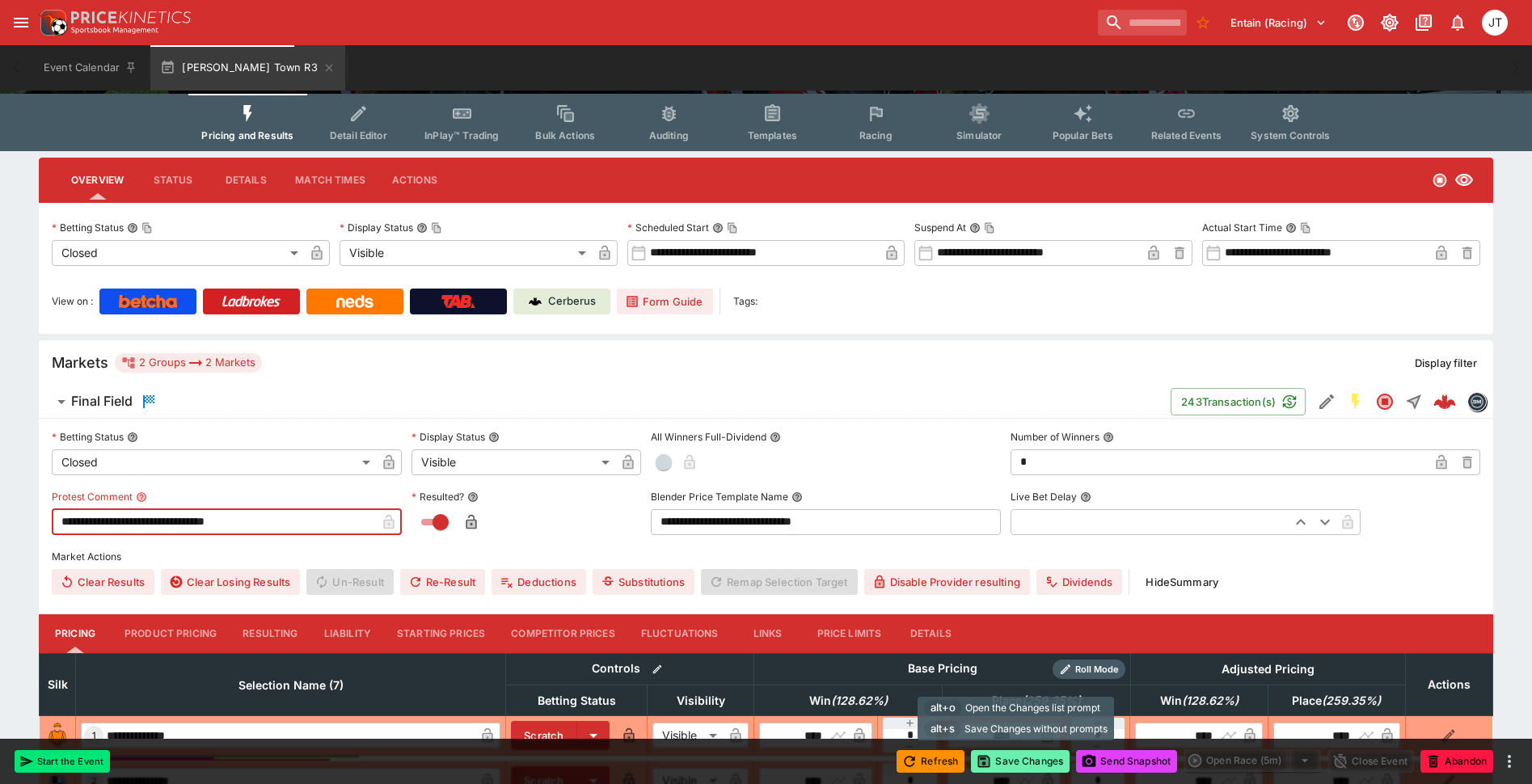
type input "**********"
click at [1010, 756] on button "Save Changes" at bounding box center [1020, 761] width 98 height 23
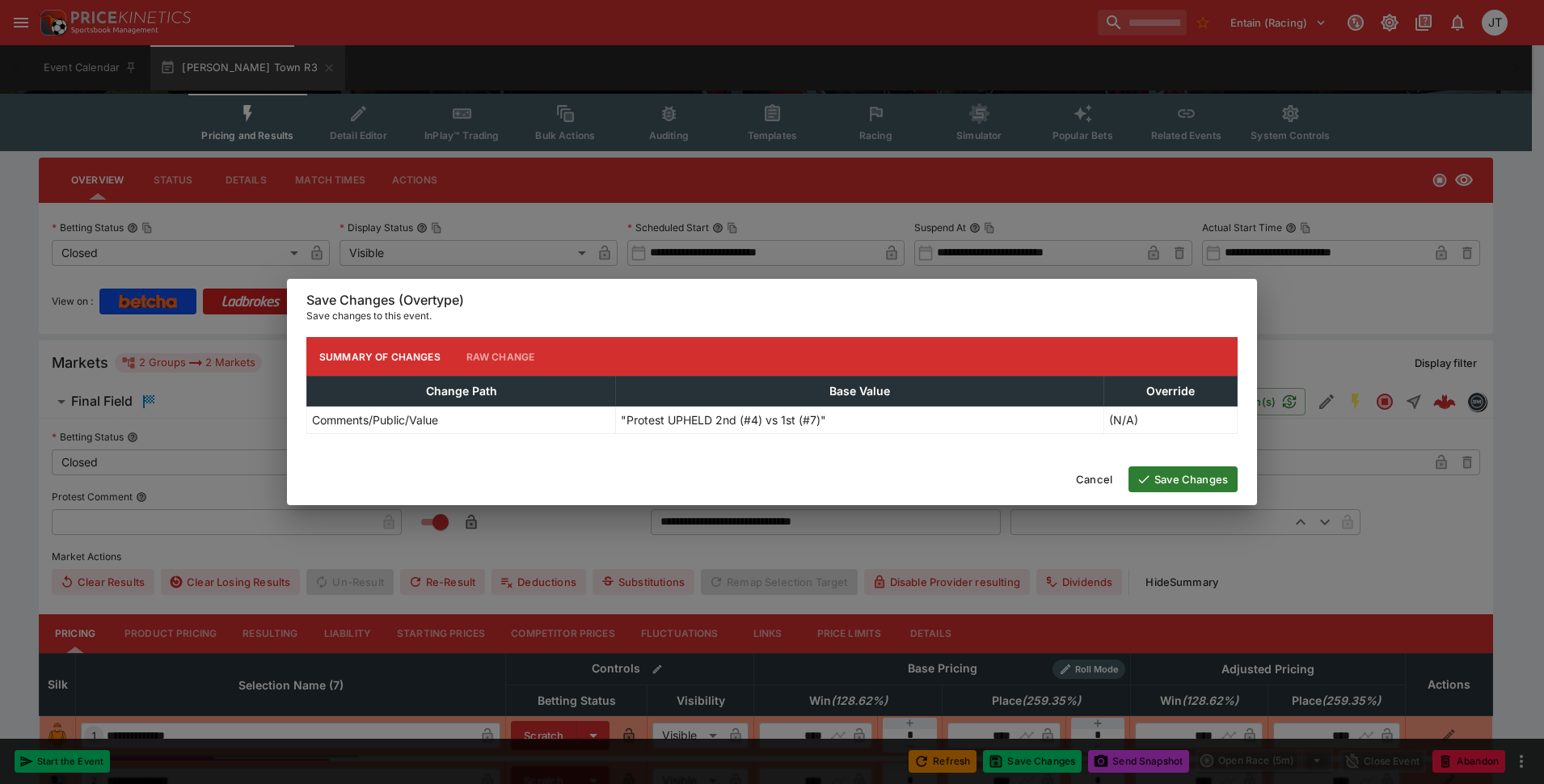
click at [1143, 476] on icon "button" at bounding box center [1143, 479] width 15 height 15
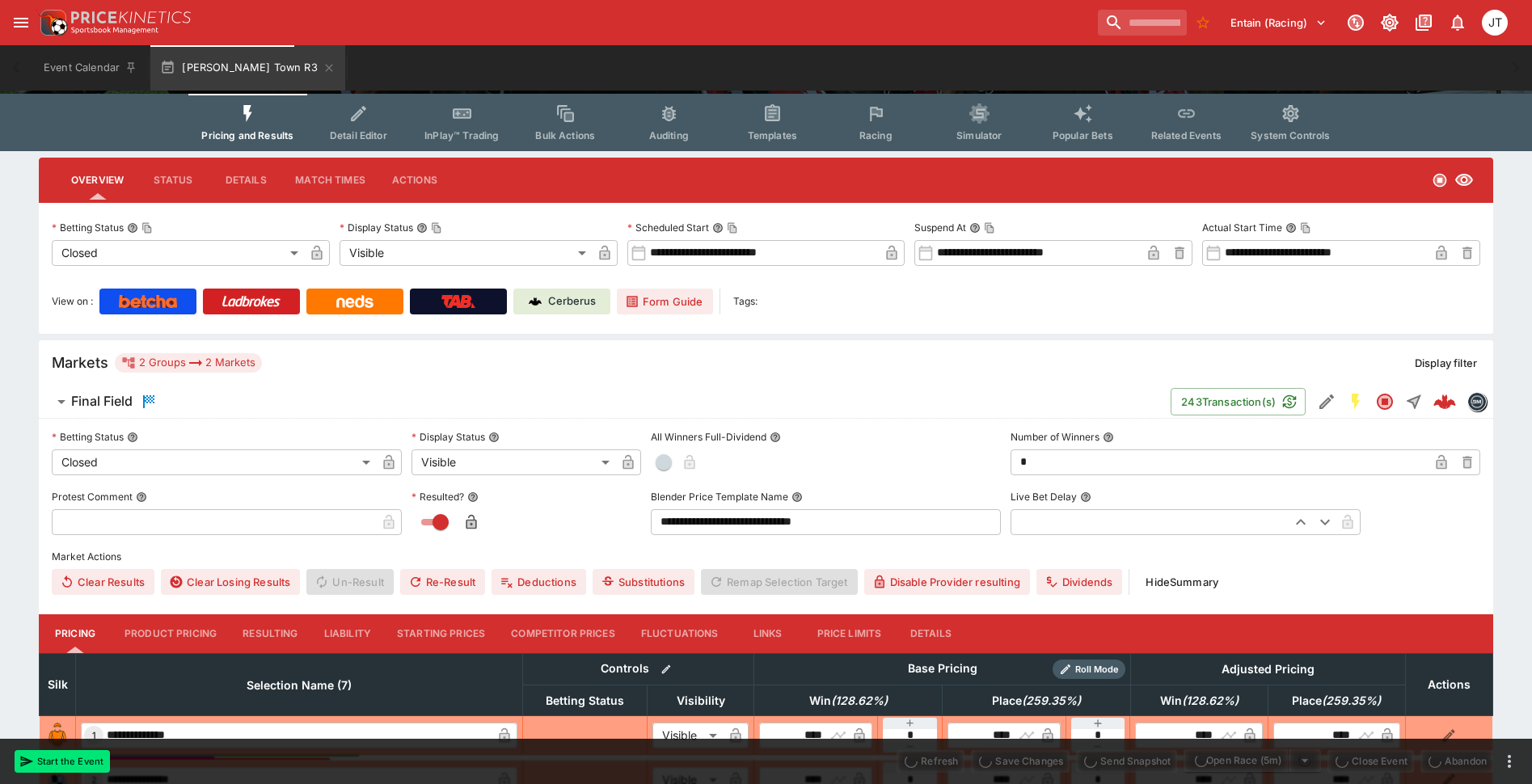
type input "**********"
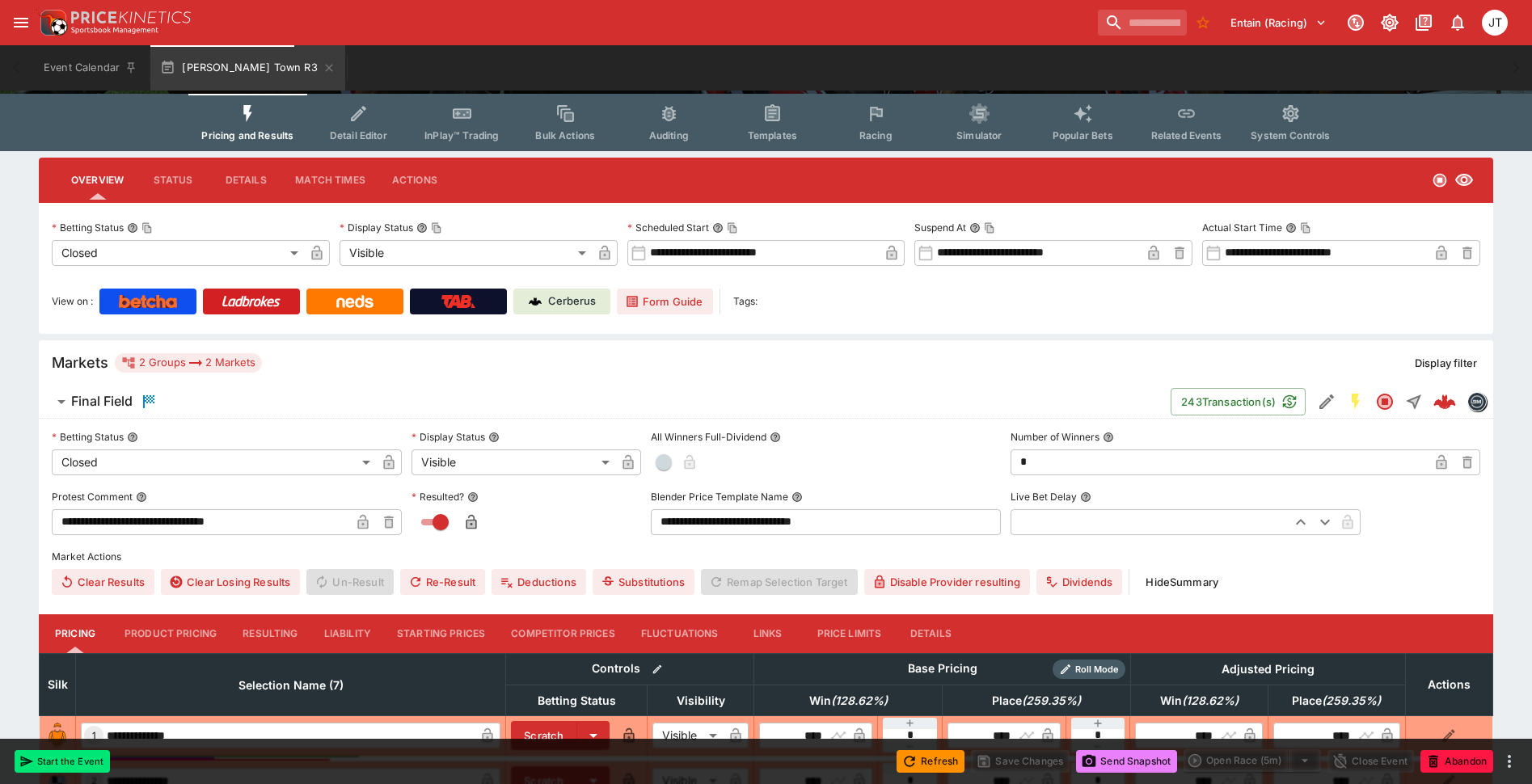
click at [1108, 761] on button "Send Snapshot" at bounding box center [1127, 761] width 101 height 23
drag, startPoint x: 347, startPoint y: 633, endPoint x: 353, endPoint y: 618, distance: 16.2
click at [347, 633] on button "Liability" at bounding box center [348, 633] width 73 height 39
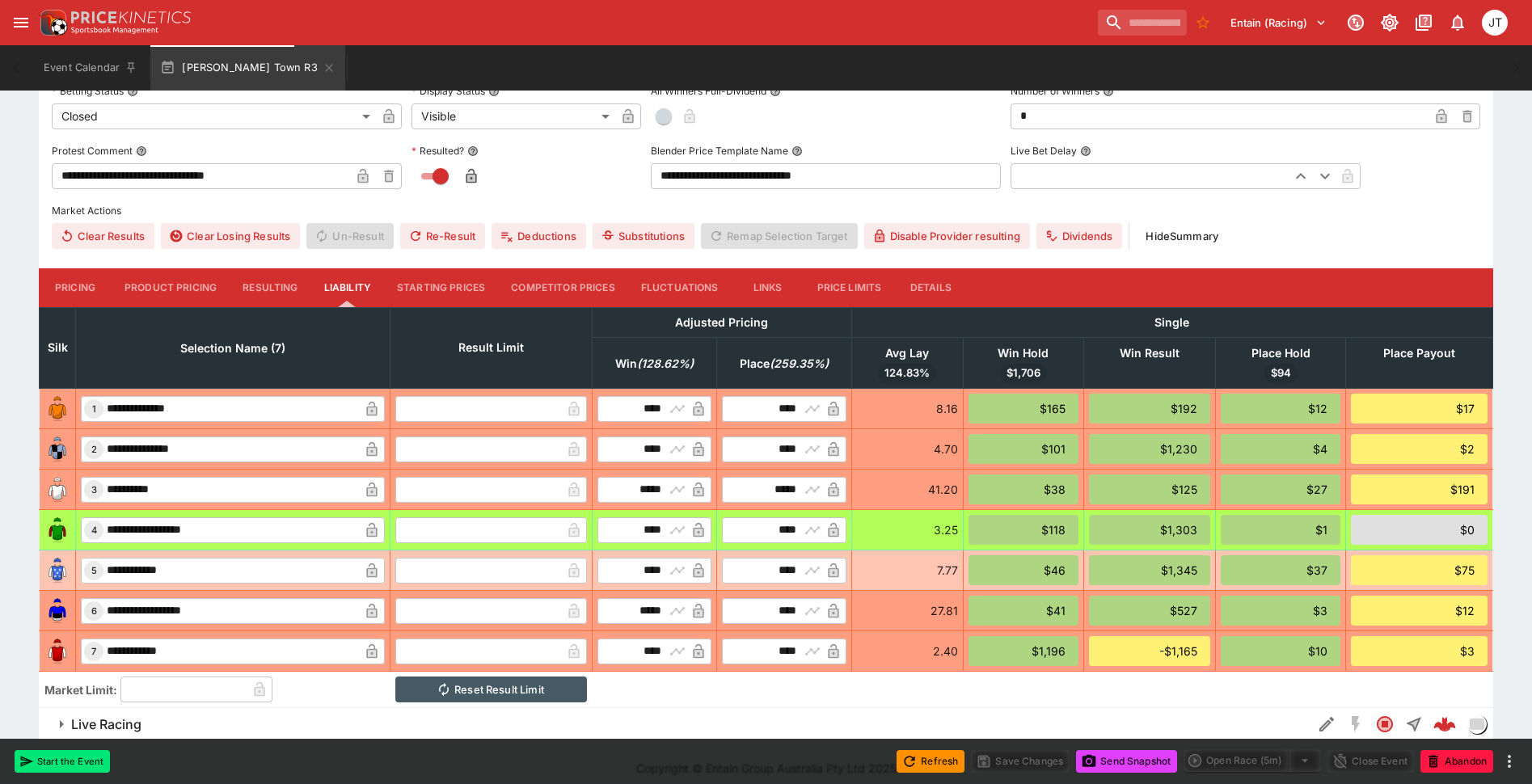
scroll to position [520, 0]
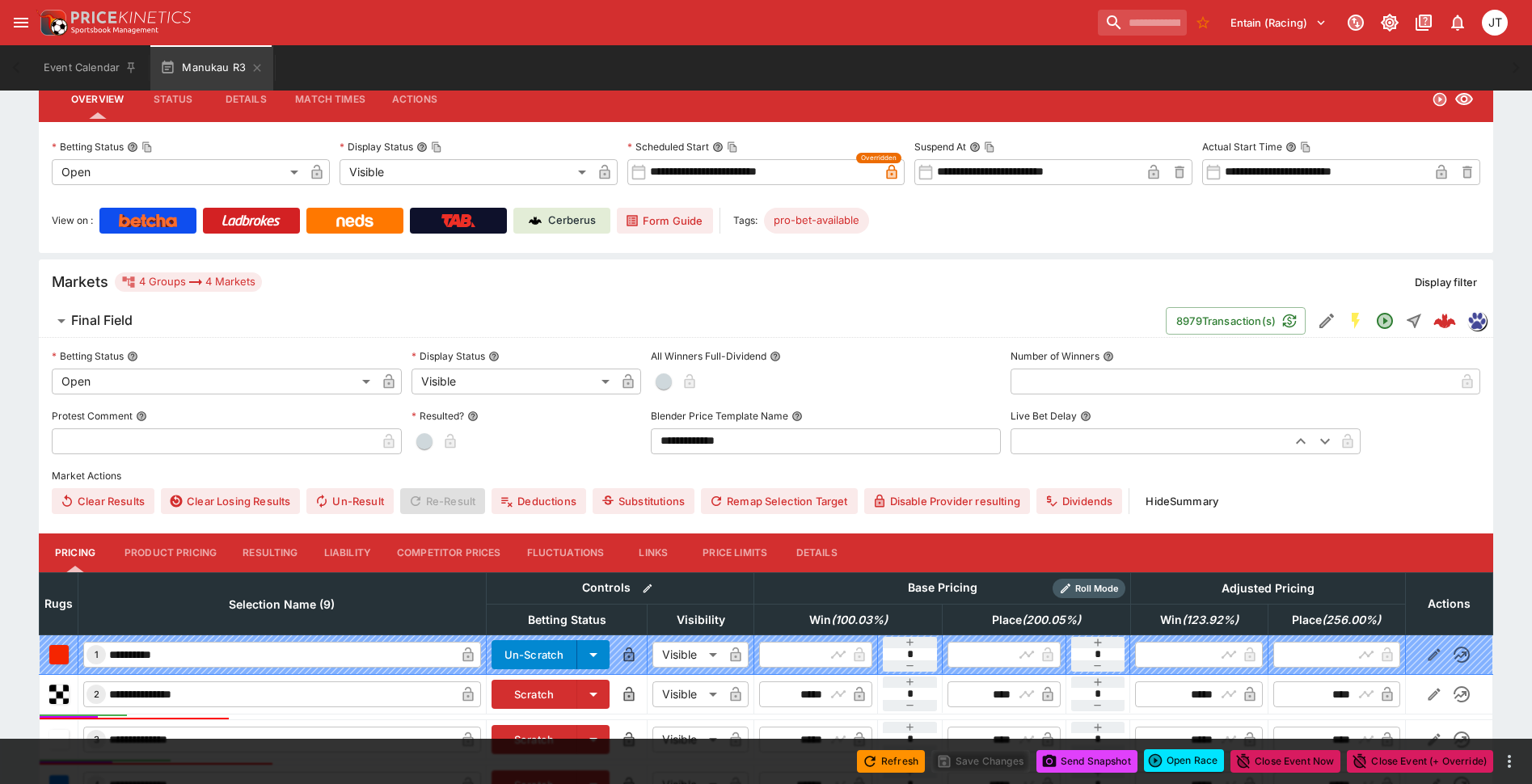
scroll to position [323, 0]
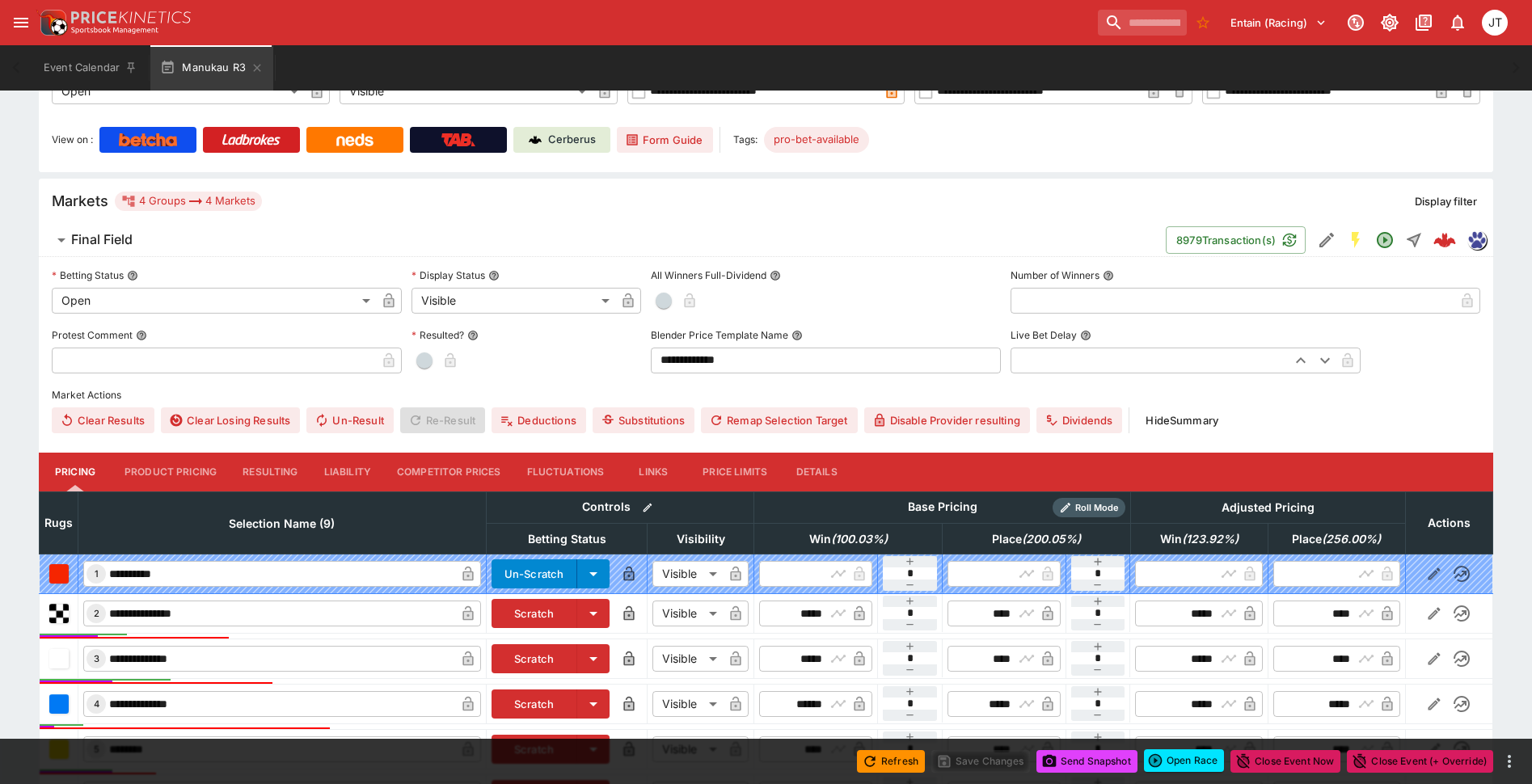
click at [258, 476] on button "Resulting" at bounding box center [269, 472] width 81 height 39
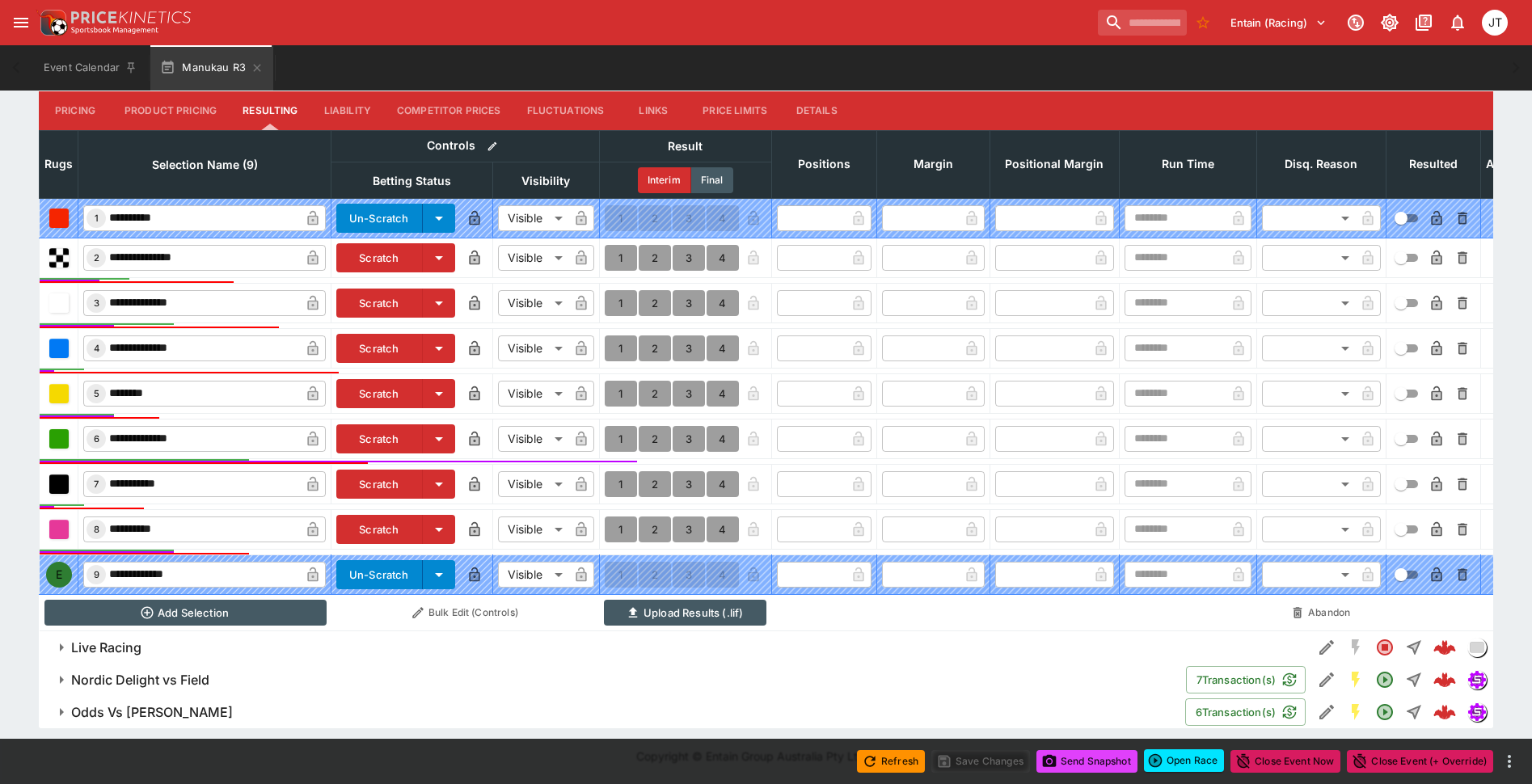
scroll to position [697, 0]
click at [612, 386] on button "1" at bounding box center [620, 394] width 32 height 26
type input "*"
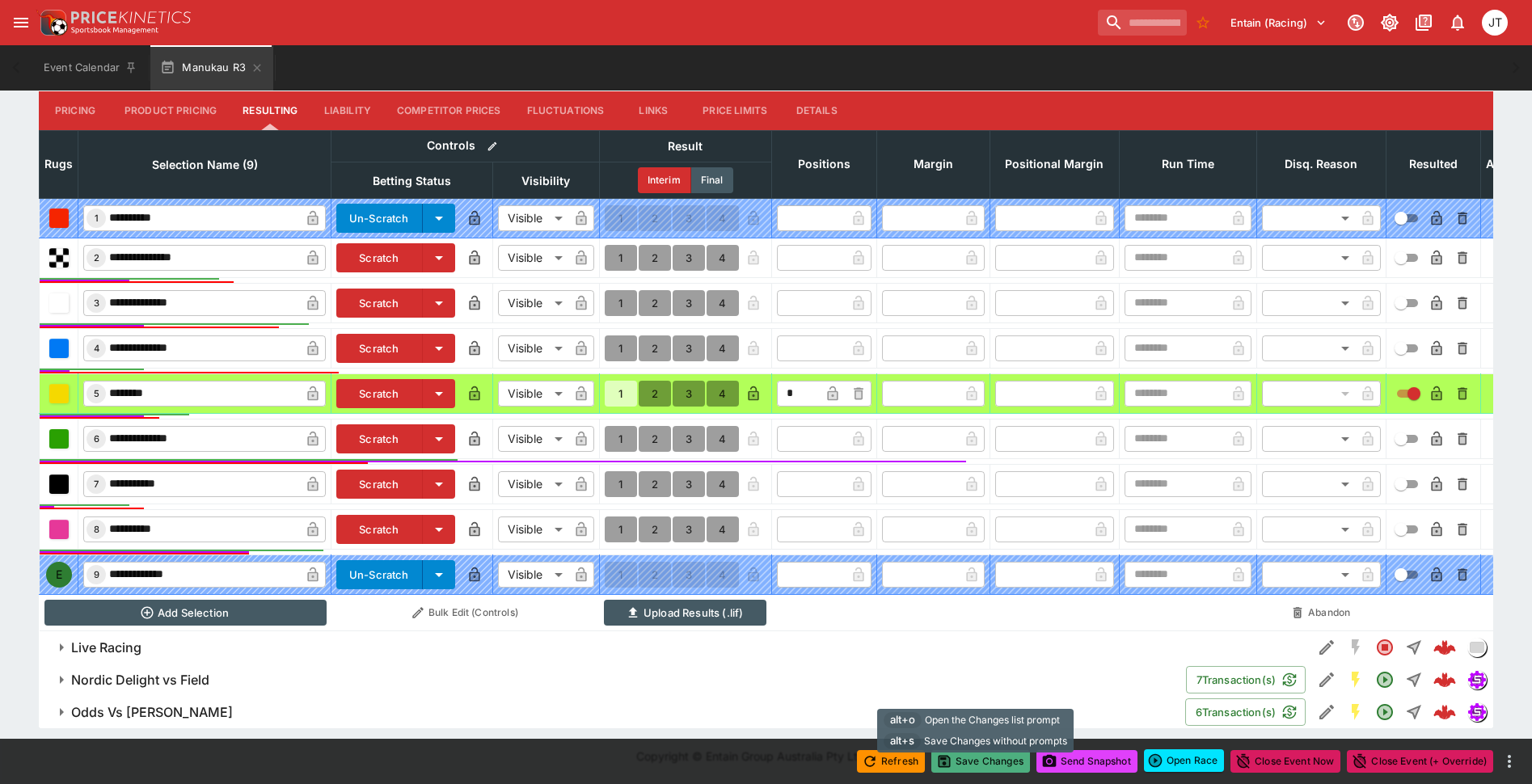
click at [977, 762] on button "Save Changes" at bounding box center [980, 761] width 98 height 23
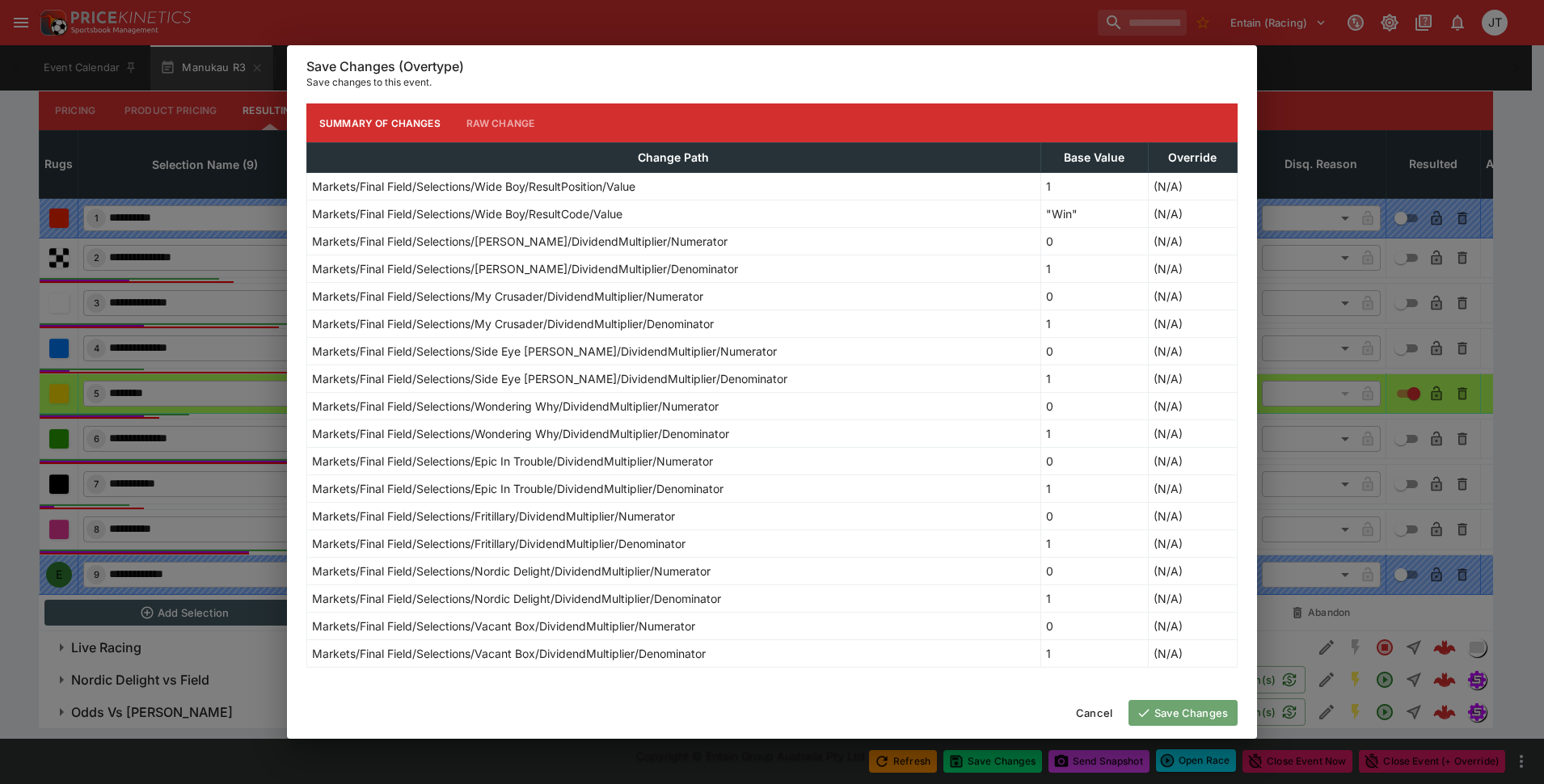
click at [1157, 707] on button "Save Changes" at bounding box center [1182, 713] width 109 height 26
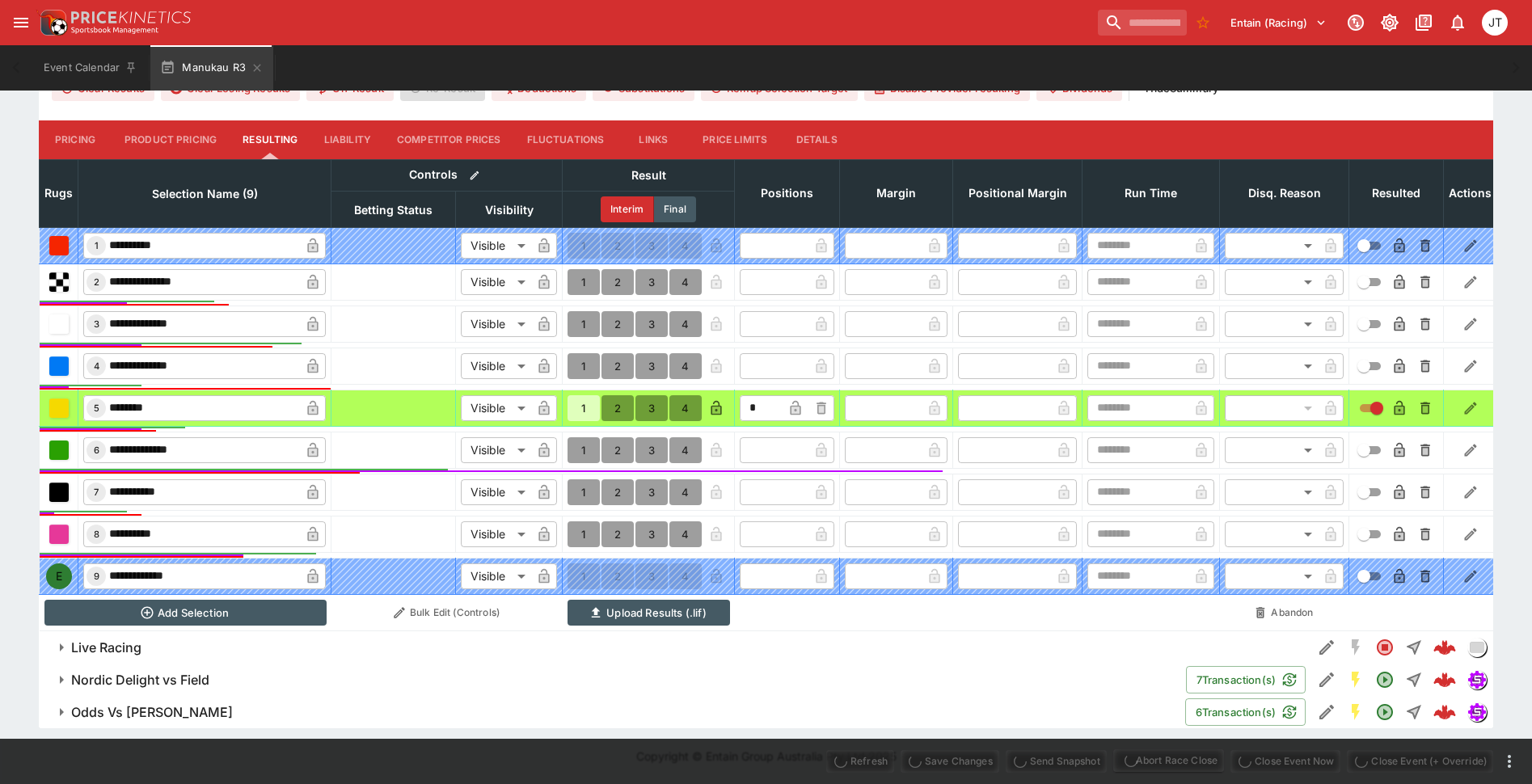
type input "**********"
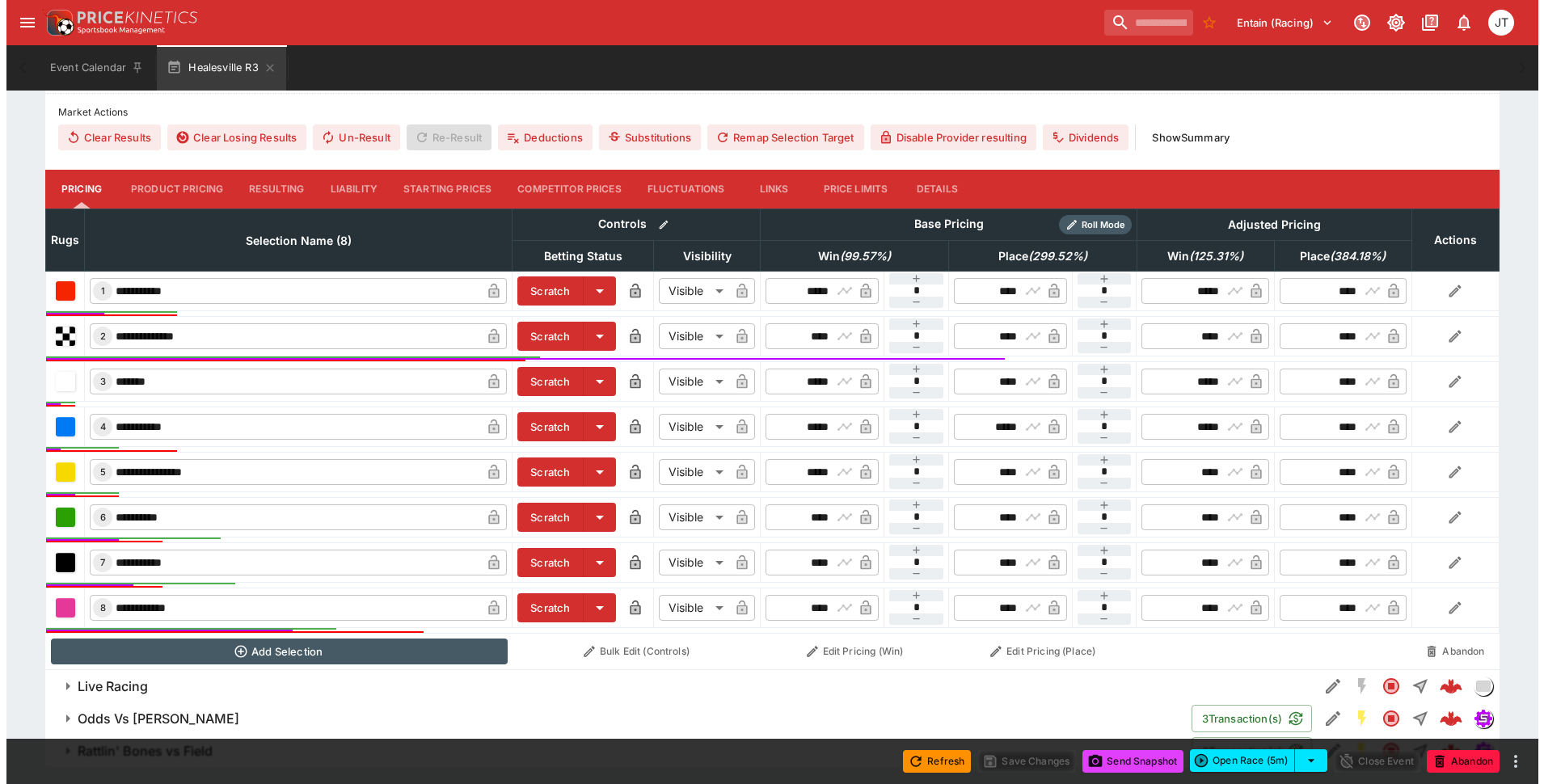
scroll to position [485, 0]
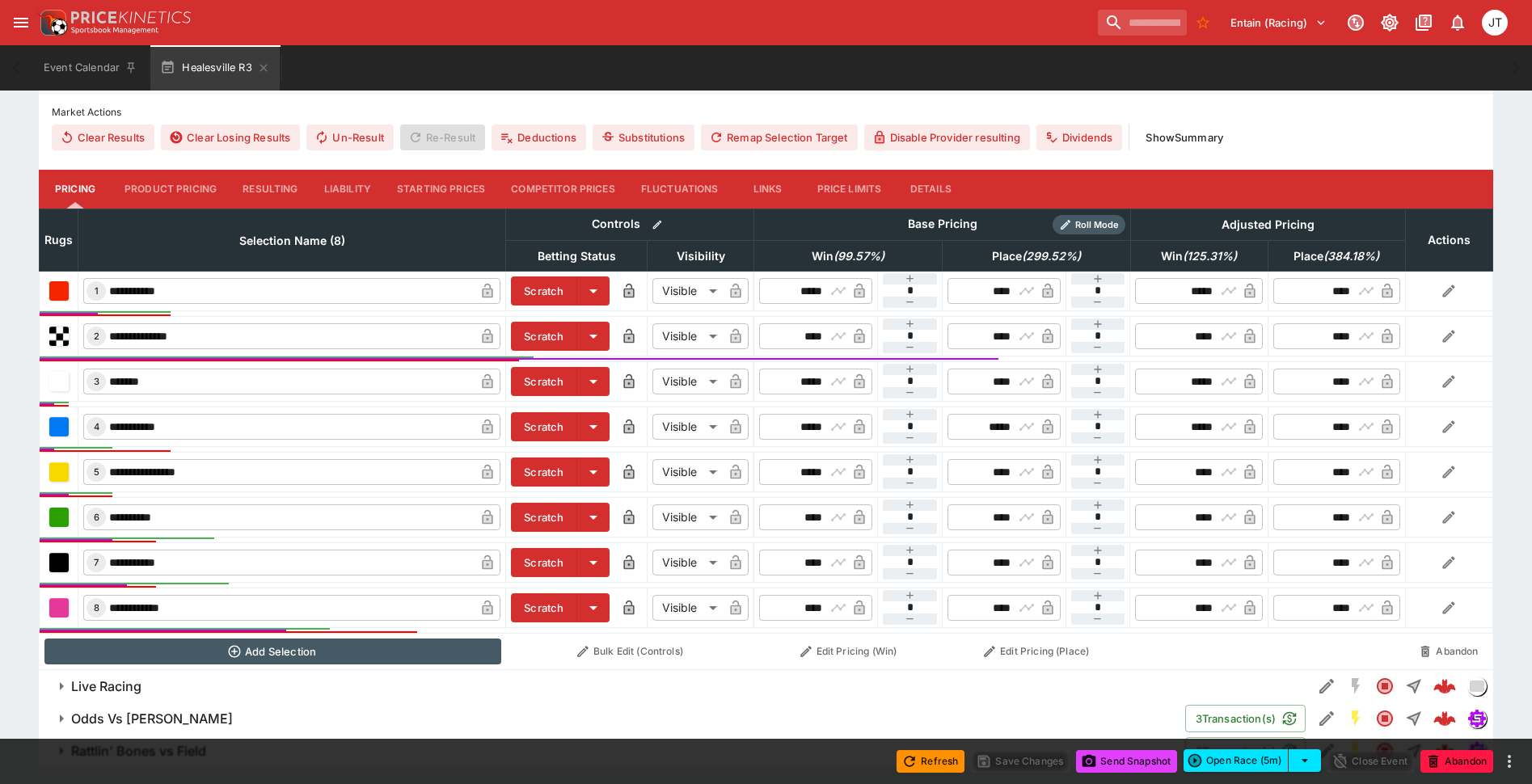
click at [263, 192] on button "Resulting" at bounding box center [269, 189] width 81 height 39
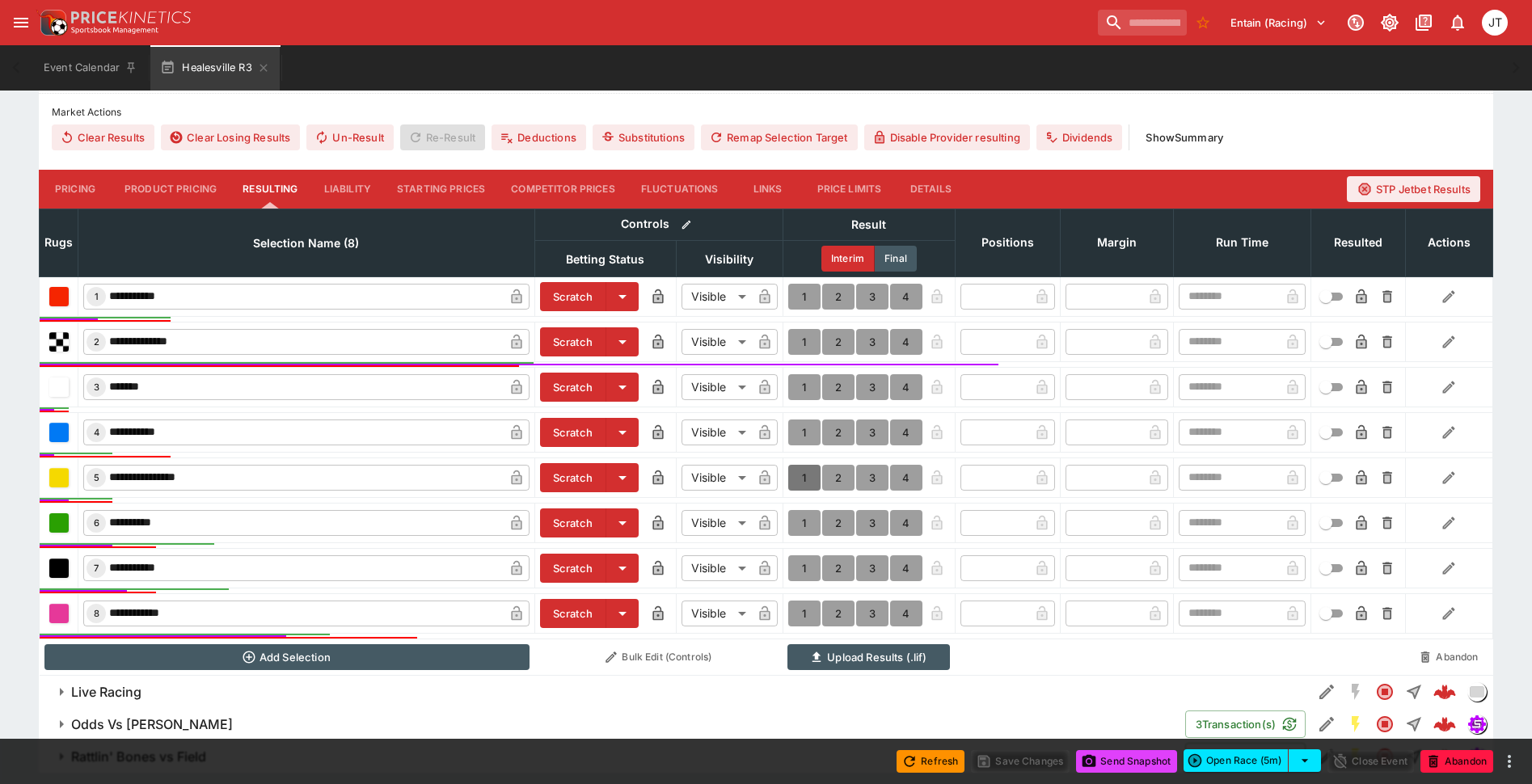
click at [799, 478] on button "1" at bounding box center [804, 477] width 32 height 26
type input "*"
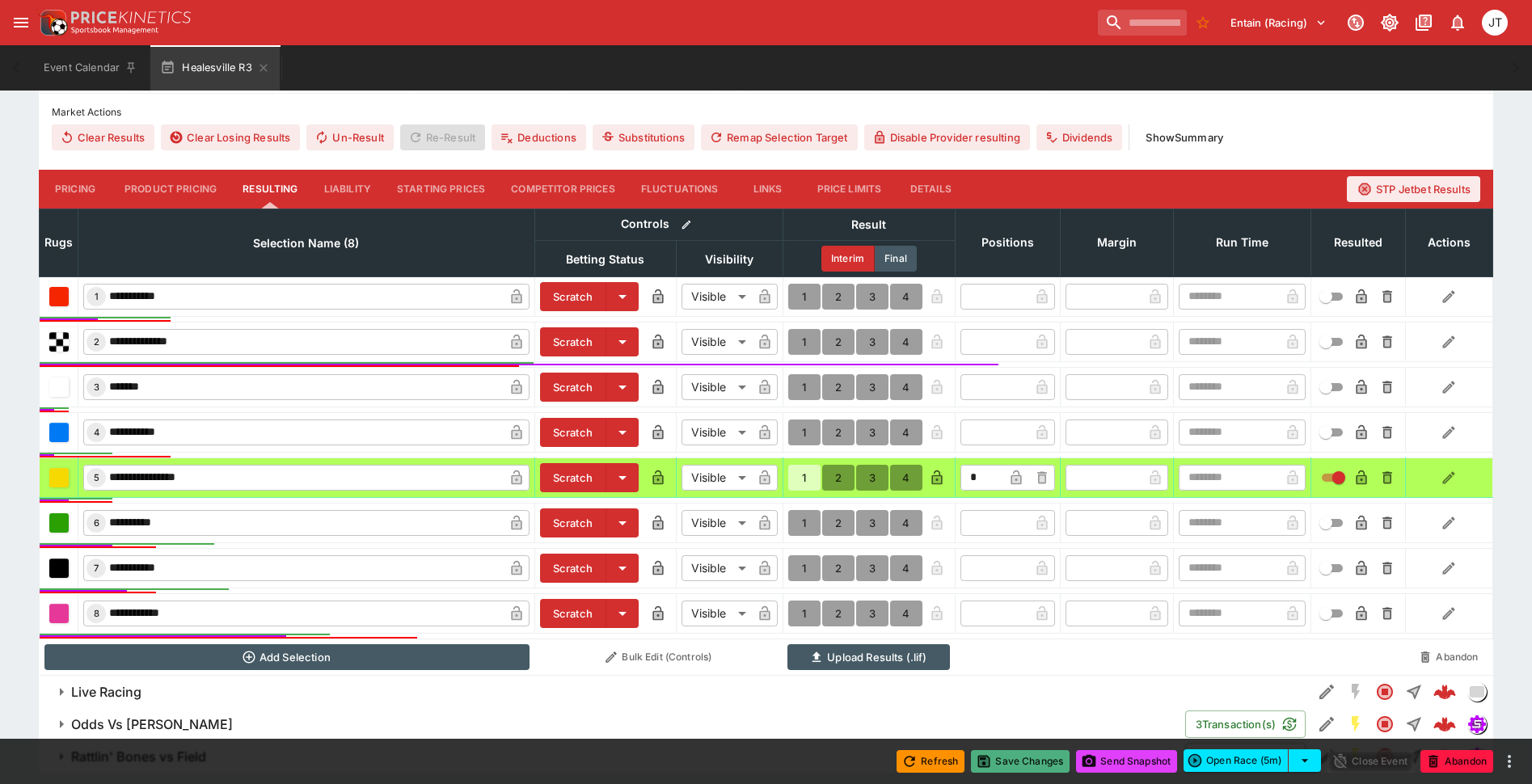
click at [1023, 760] on button "Save Changes" at bounding box center [1020, 761] width 98 height 23
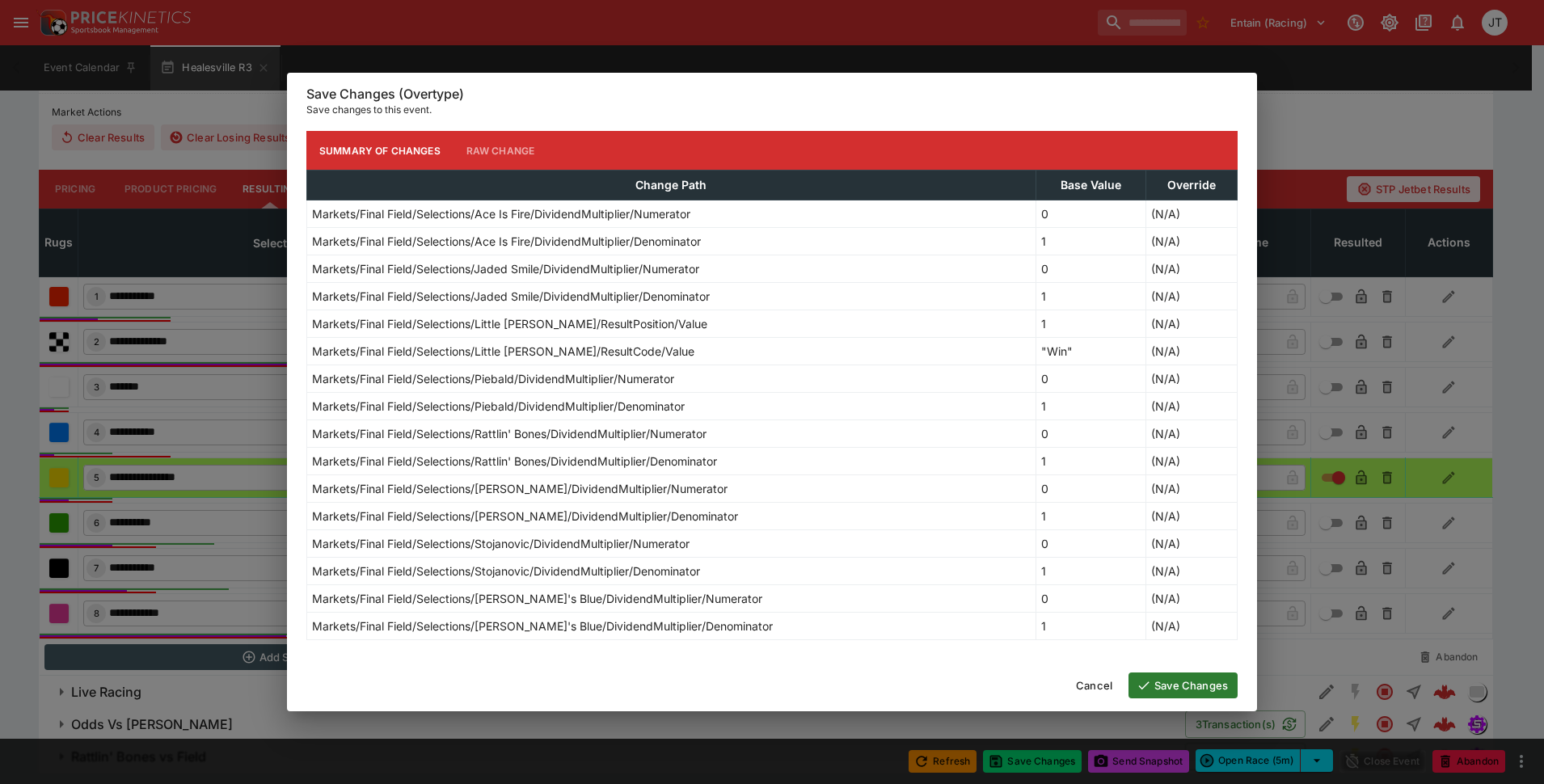
click at [1203, 688] on button "Save Changes" at bounding box center [1182, 686] width 109 height 26
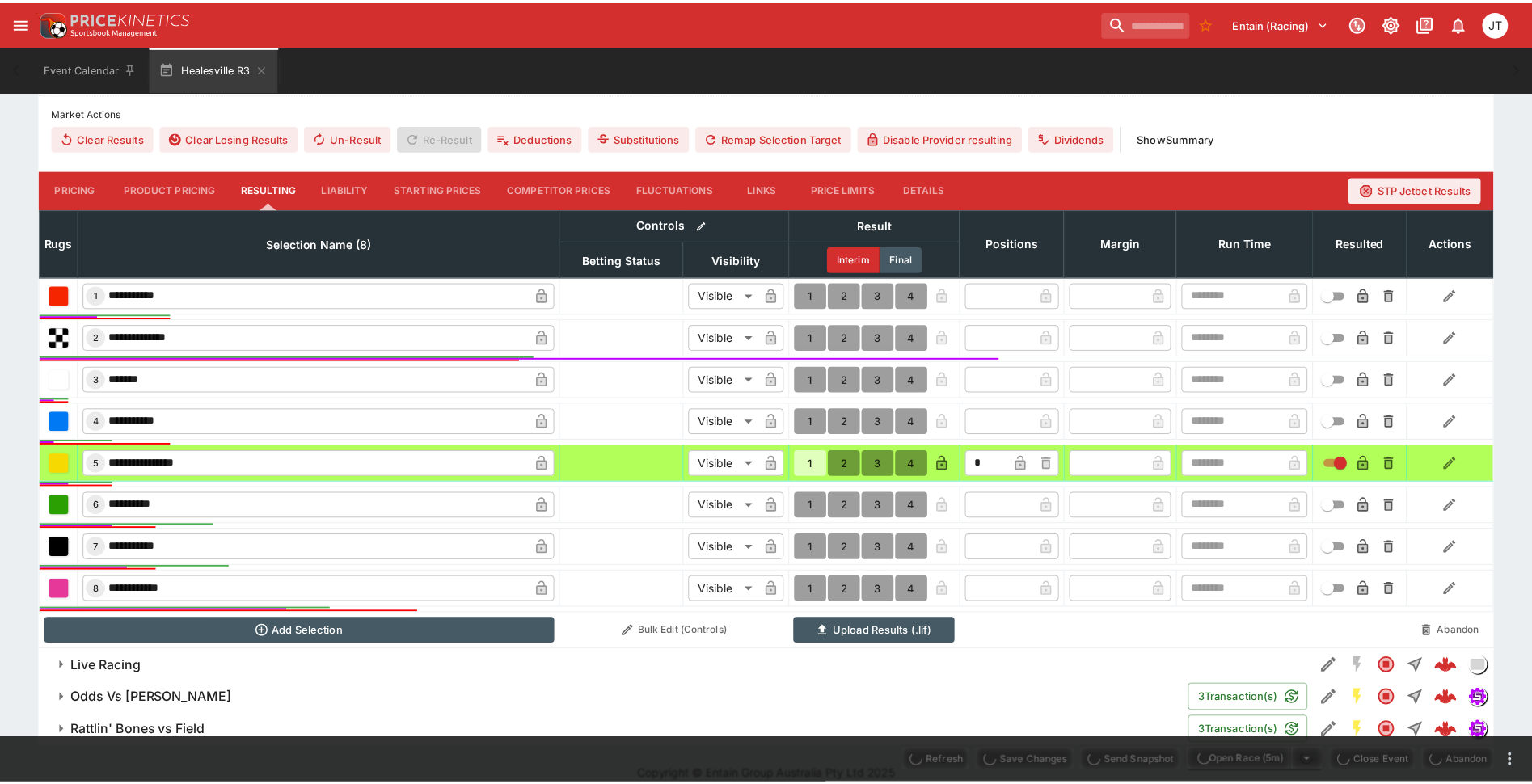
scroll to position [487, 0]
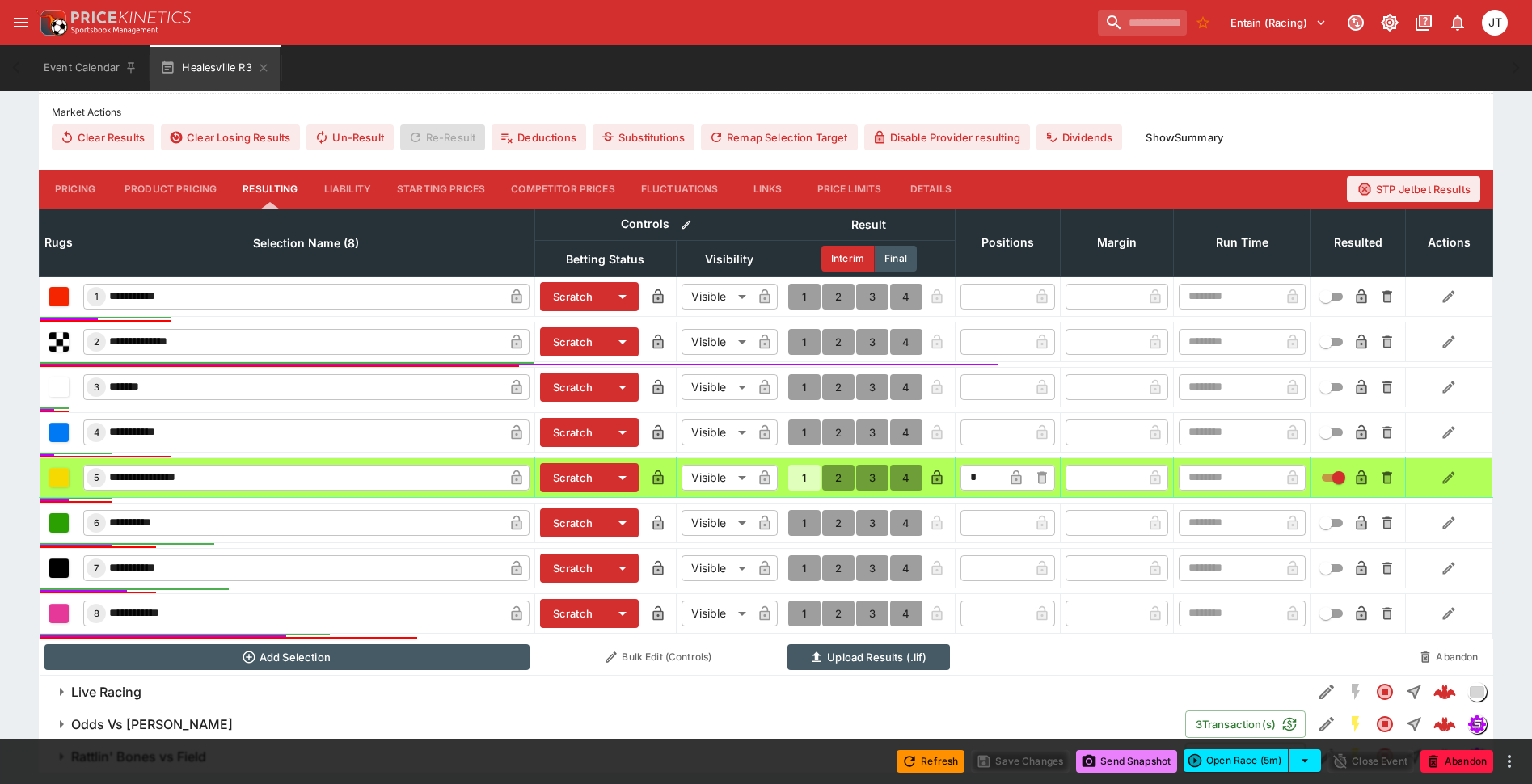
click at [1133, 760] on button "Send Snapshot" at bounding box center [1127, 761] width 101 height 23
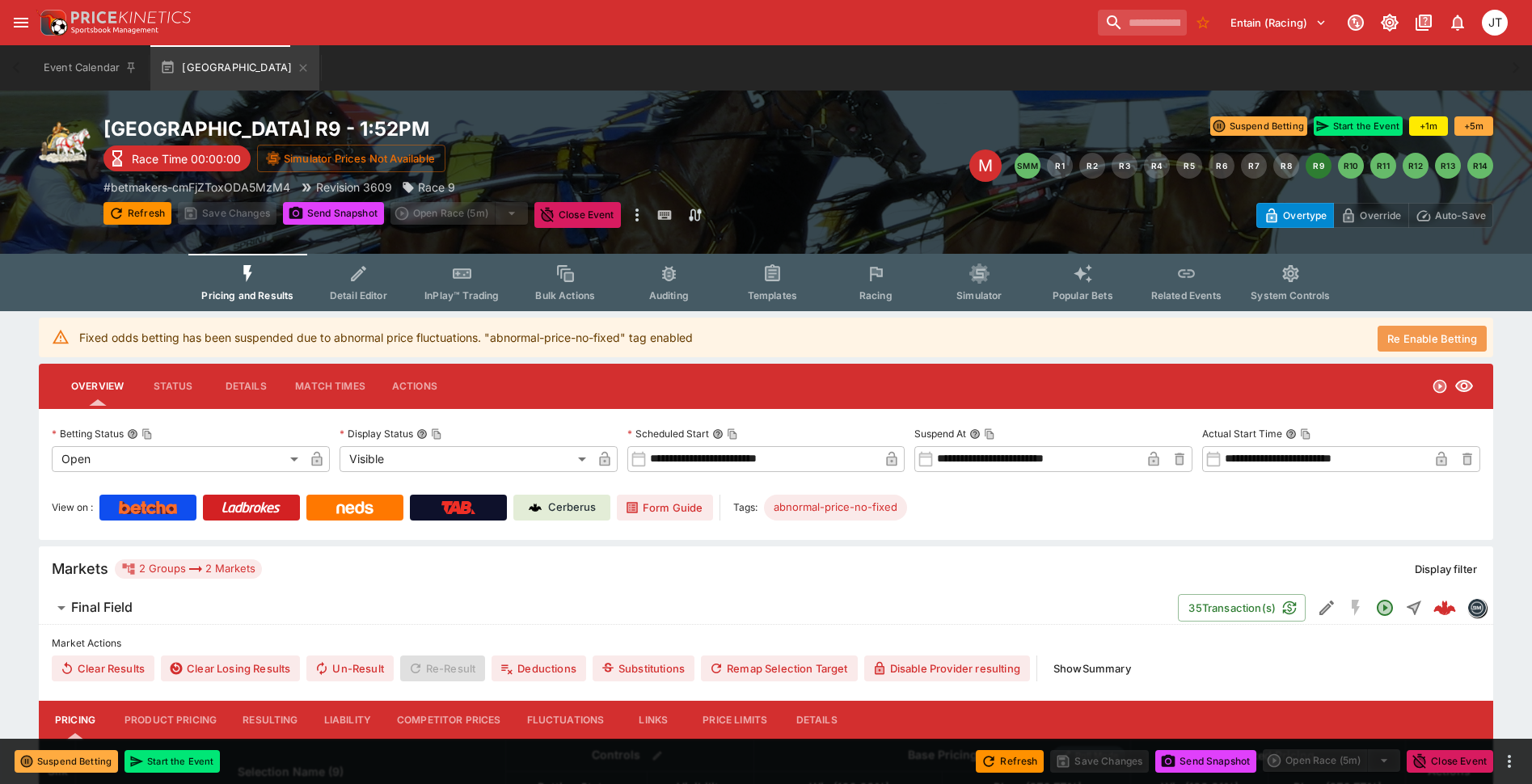
click at [1406, 341] on button "Re Enable Betting" at bounding box center [1432, 339] width 109 height 26
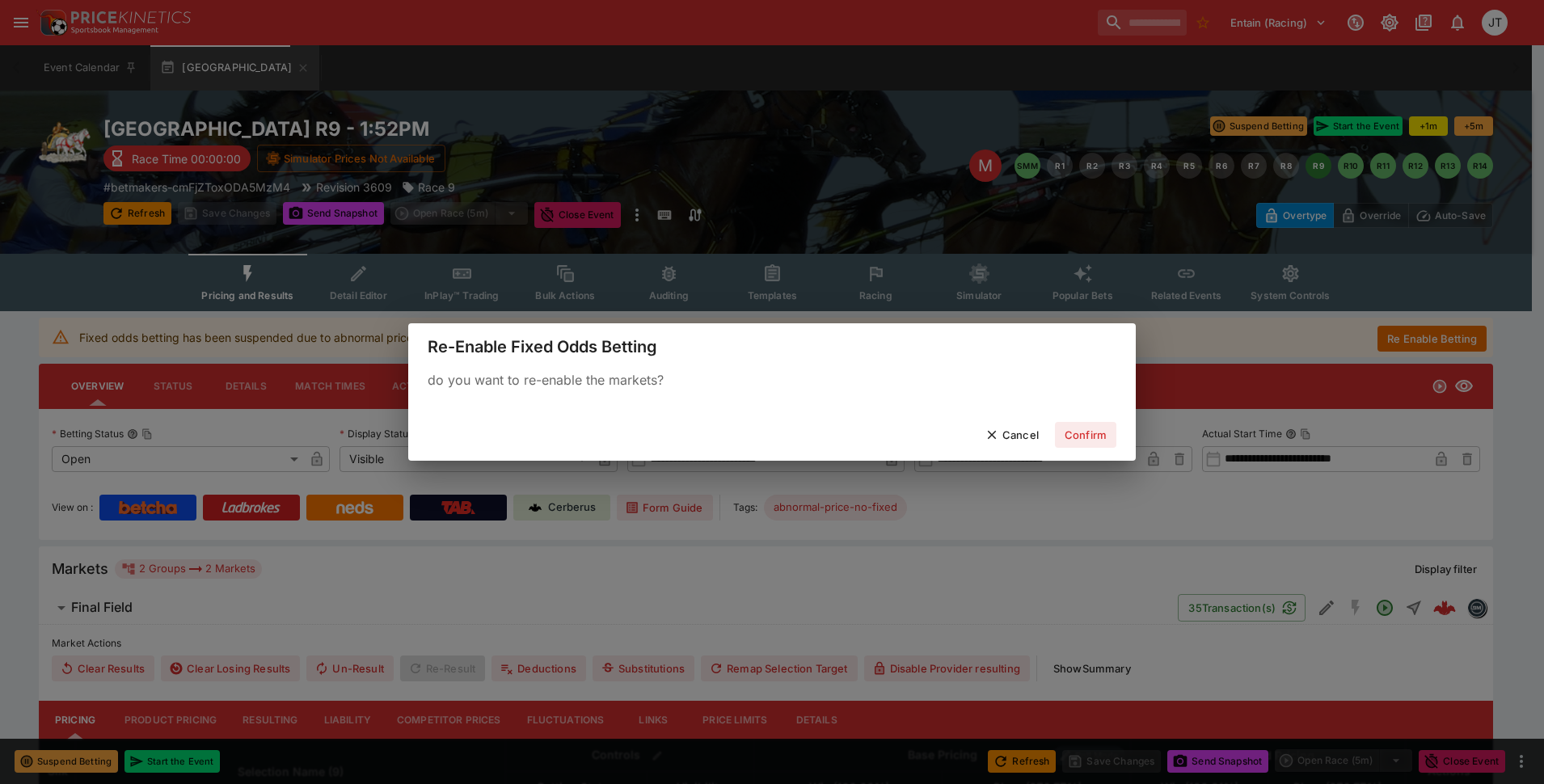
click at [1089, 412] on div "Cancel Confirm" at bounding box center [772, 434] width 728 height 51
click at [1089, 434] on button "Confirm" at bounding box center [1086, 435] width 62 height 26
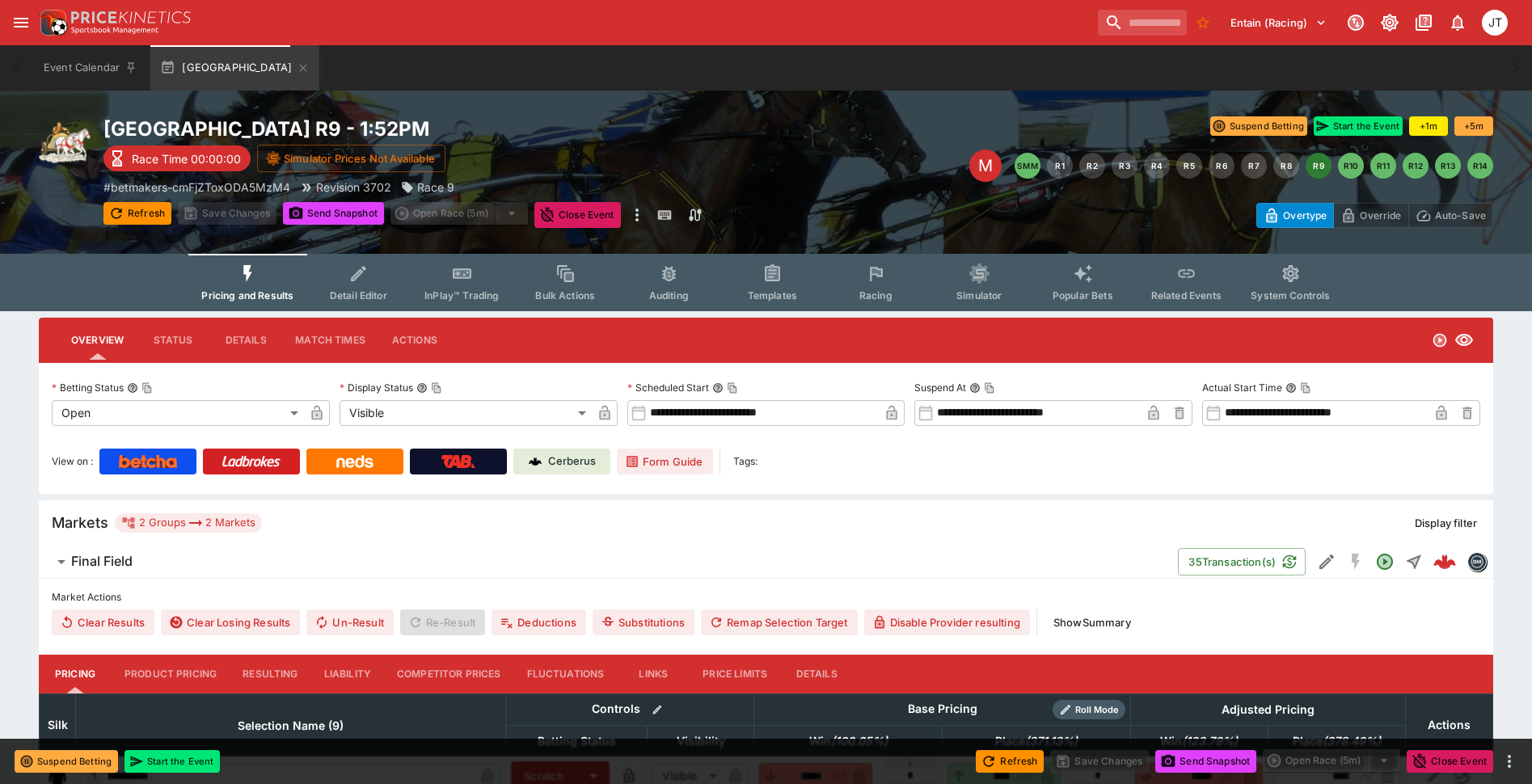
type input "*****"
type input "****"
type input "*****"
type input "****"
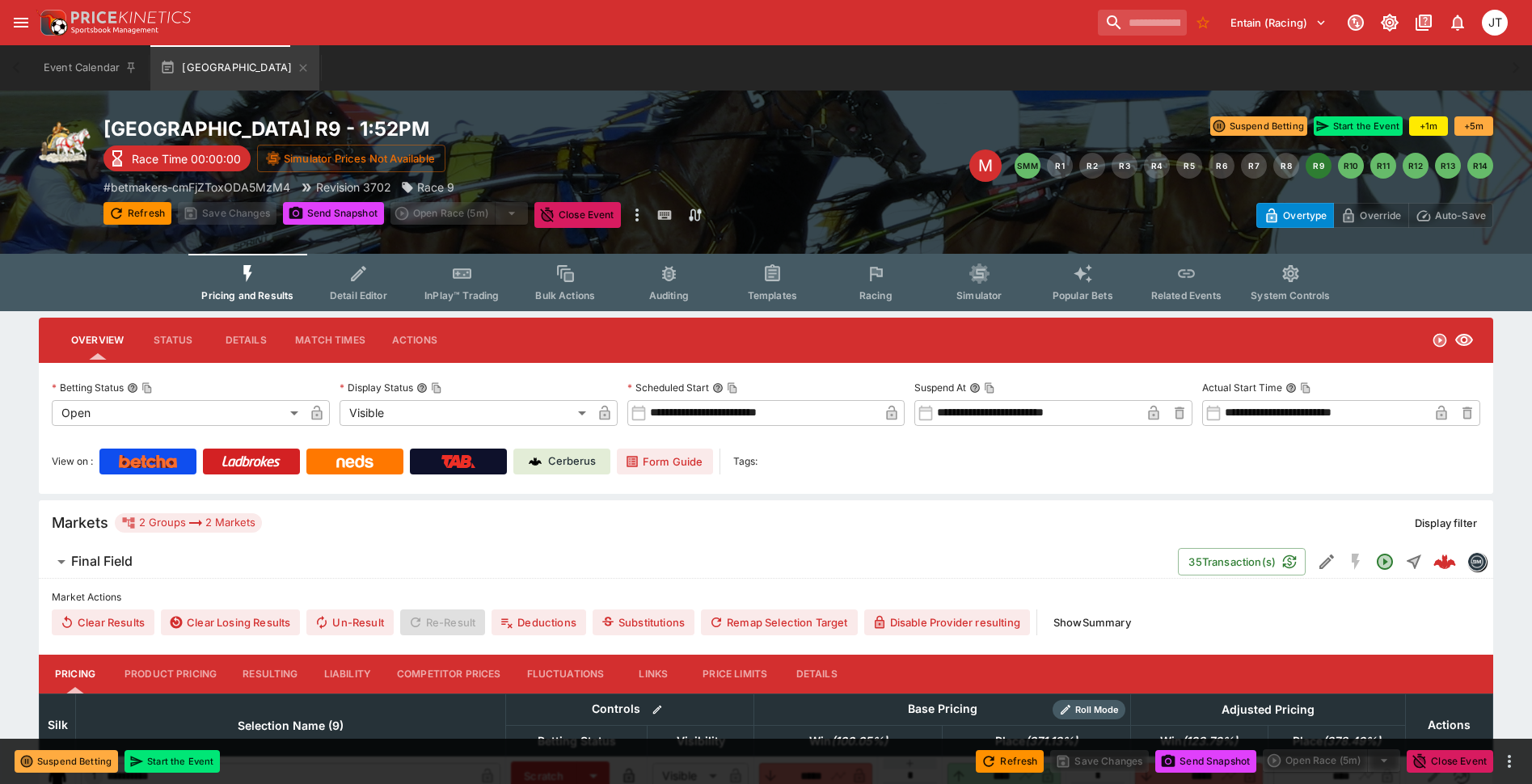
type input "****"
type input "*****"
type input "****"
type input "*****"
type input "****"
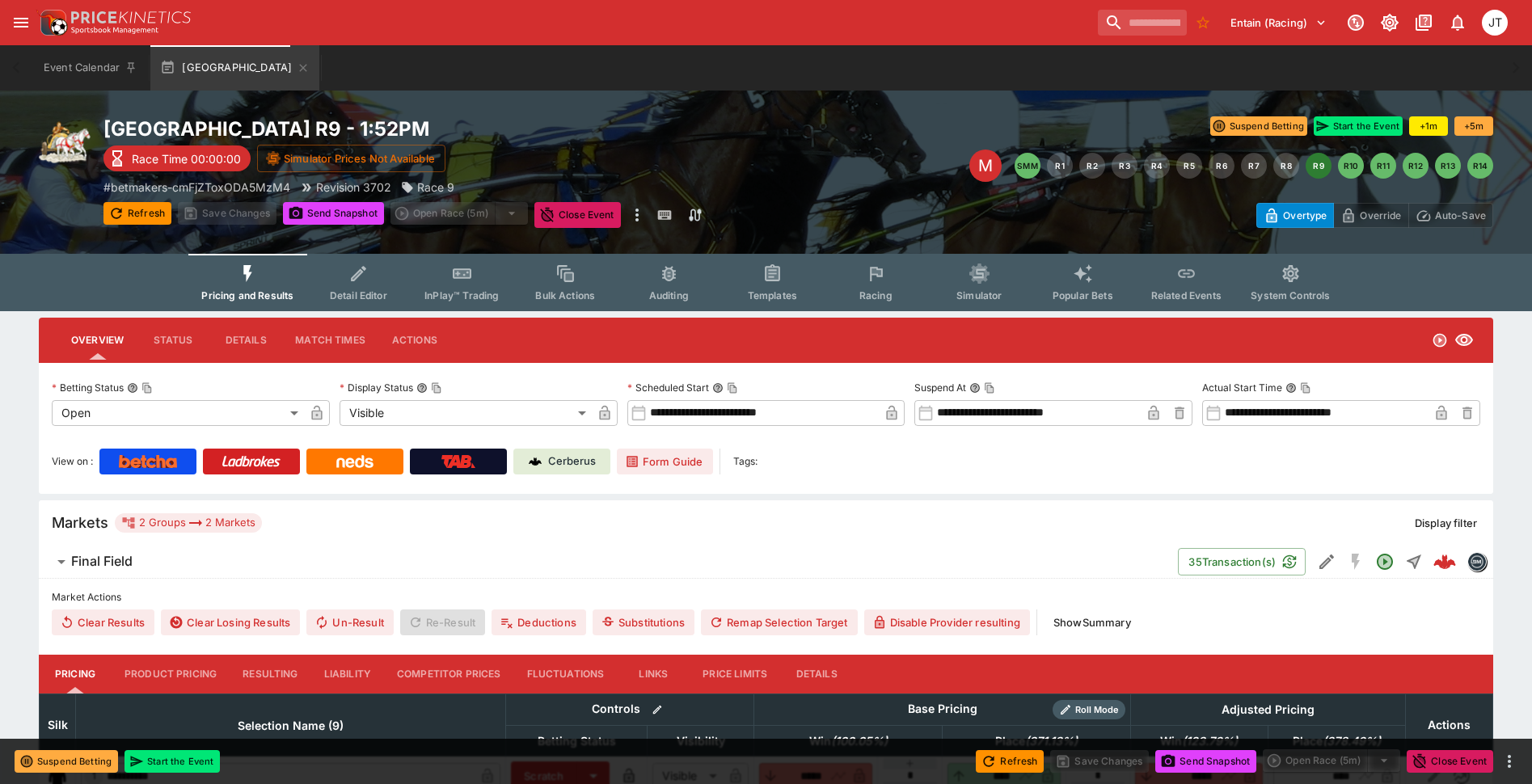
type input "****"
type input "*****"
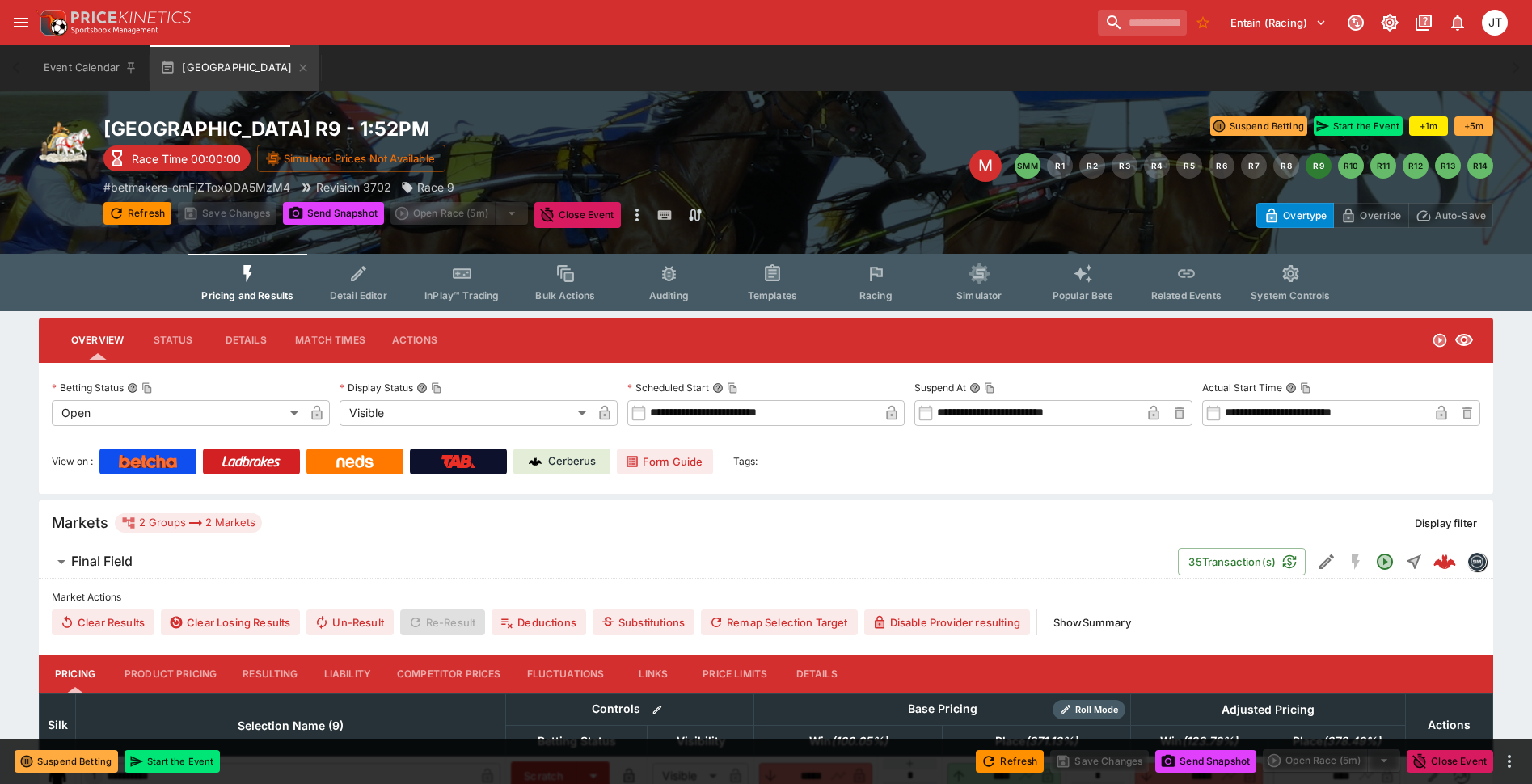
type input "****"
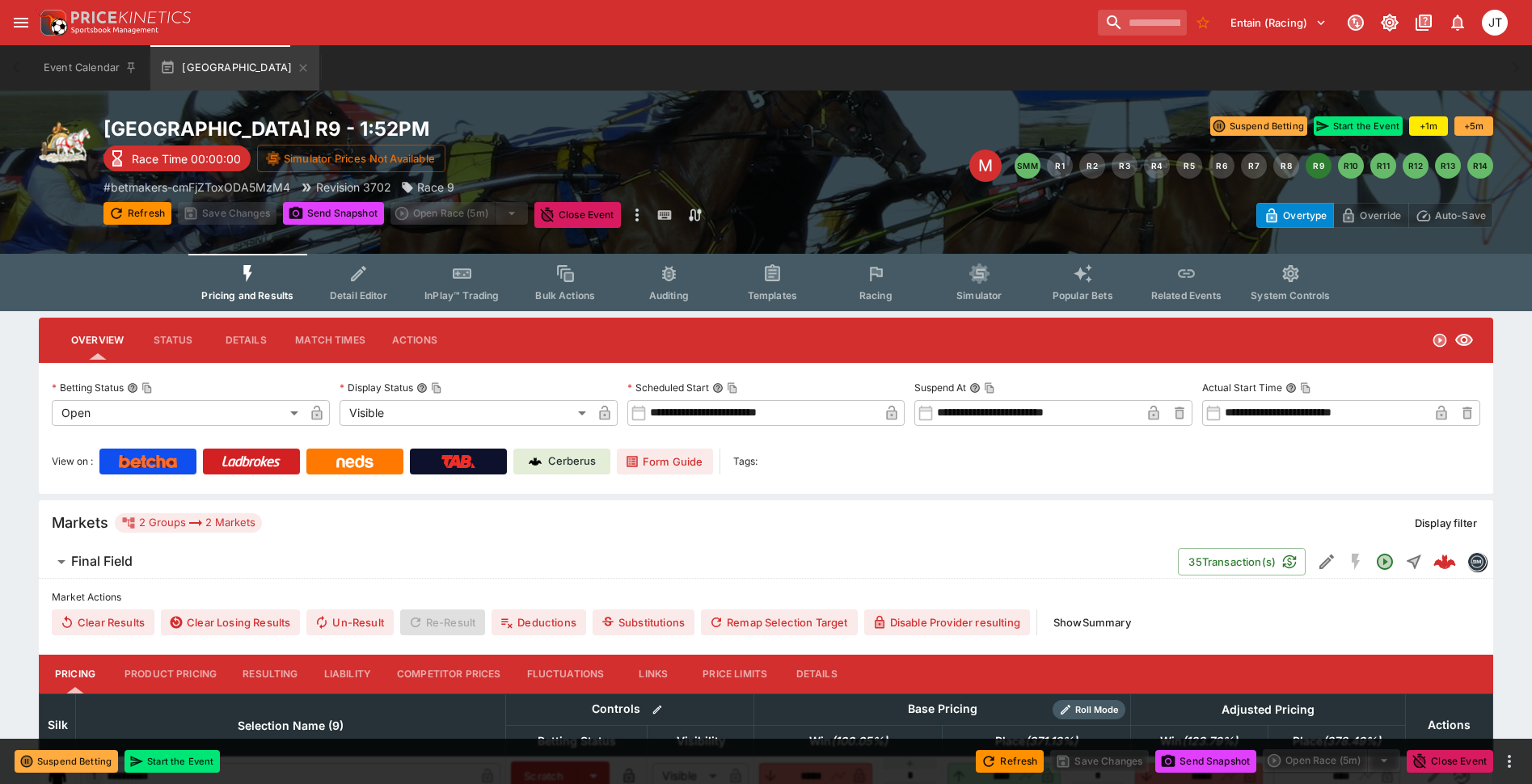
type input "****"
type input "*****"
type input "****"
type input "*****"
type input "****"
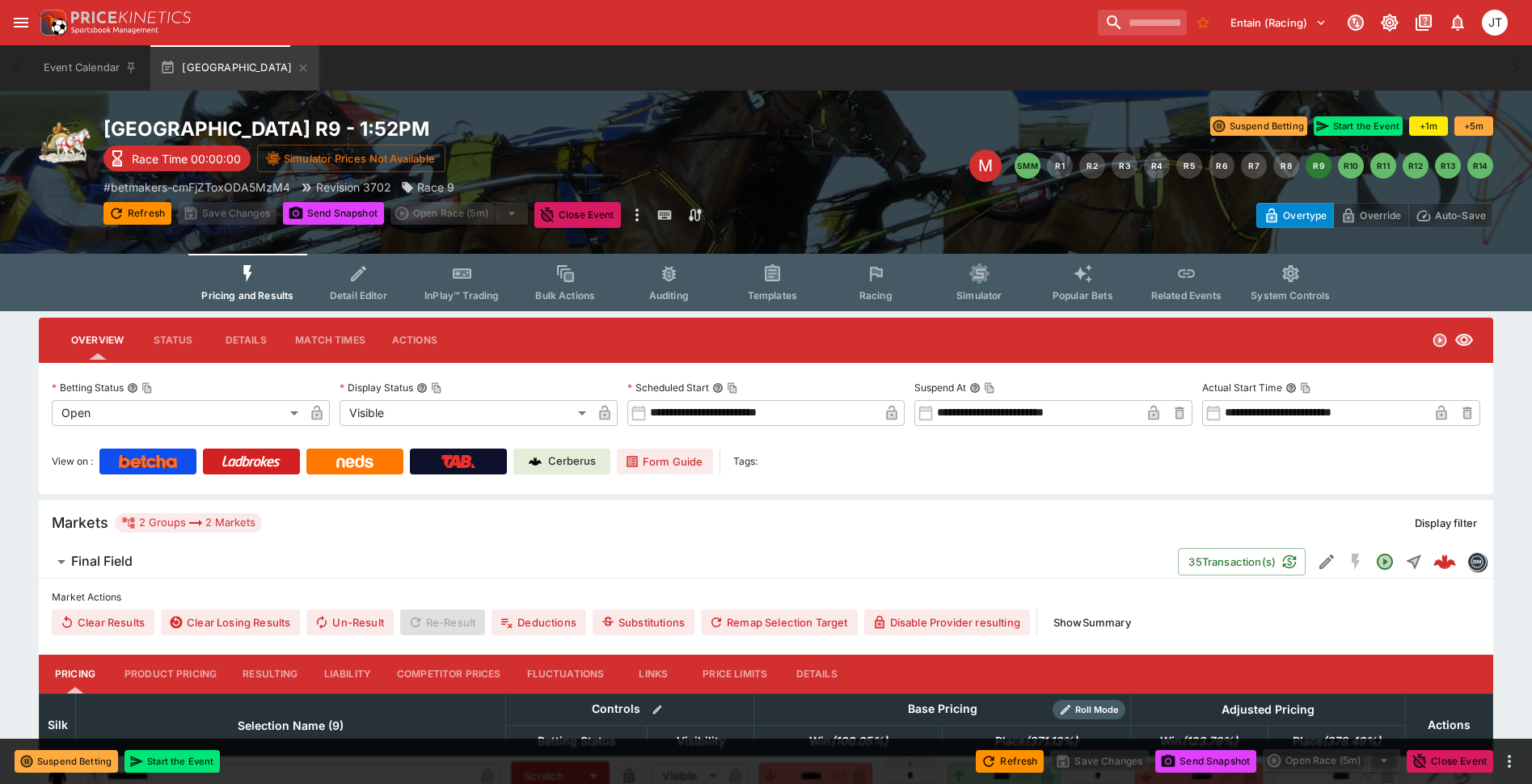
type input "****"
type input "*****"
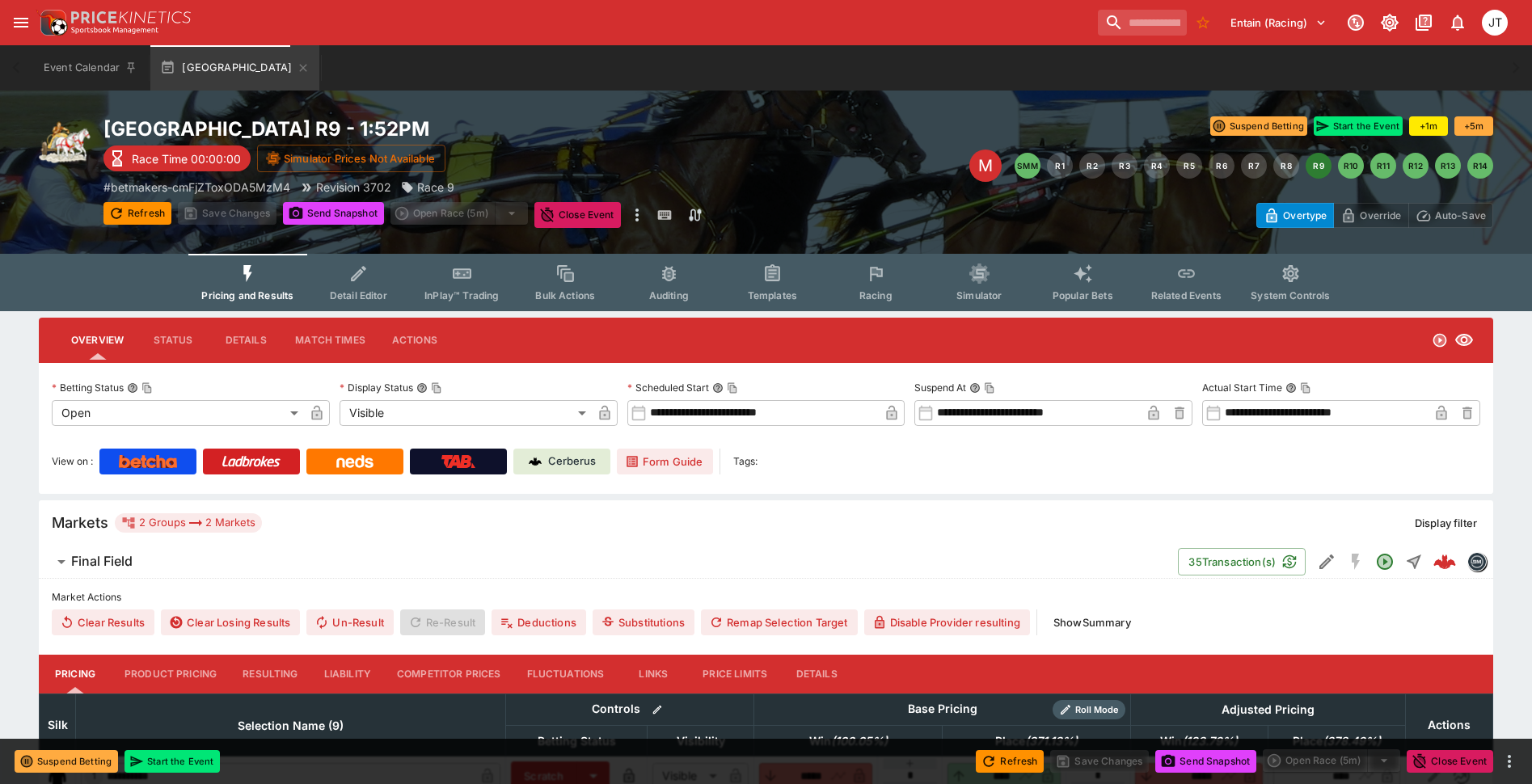
type input "****"
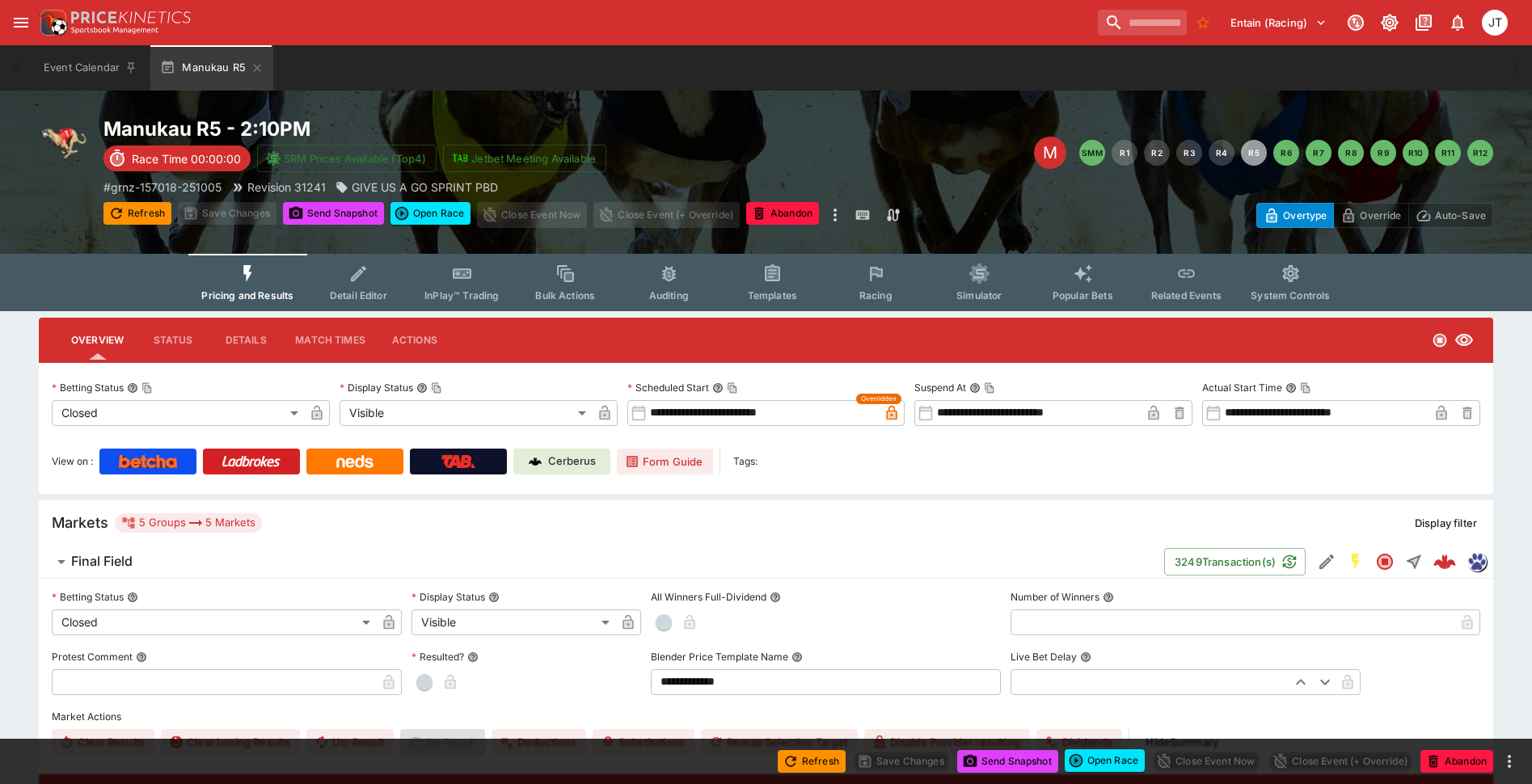
scroll to position [404, 0]
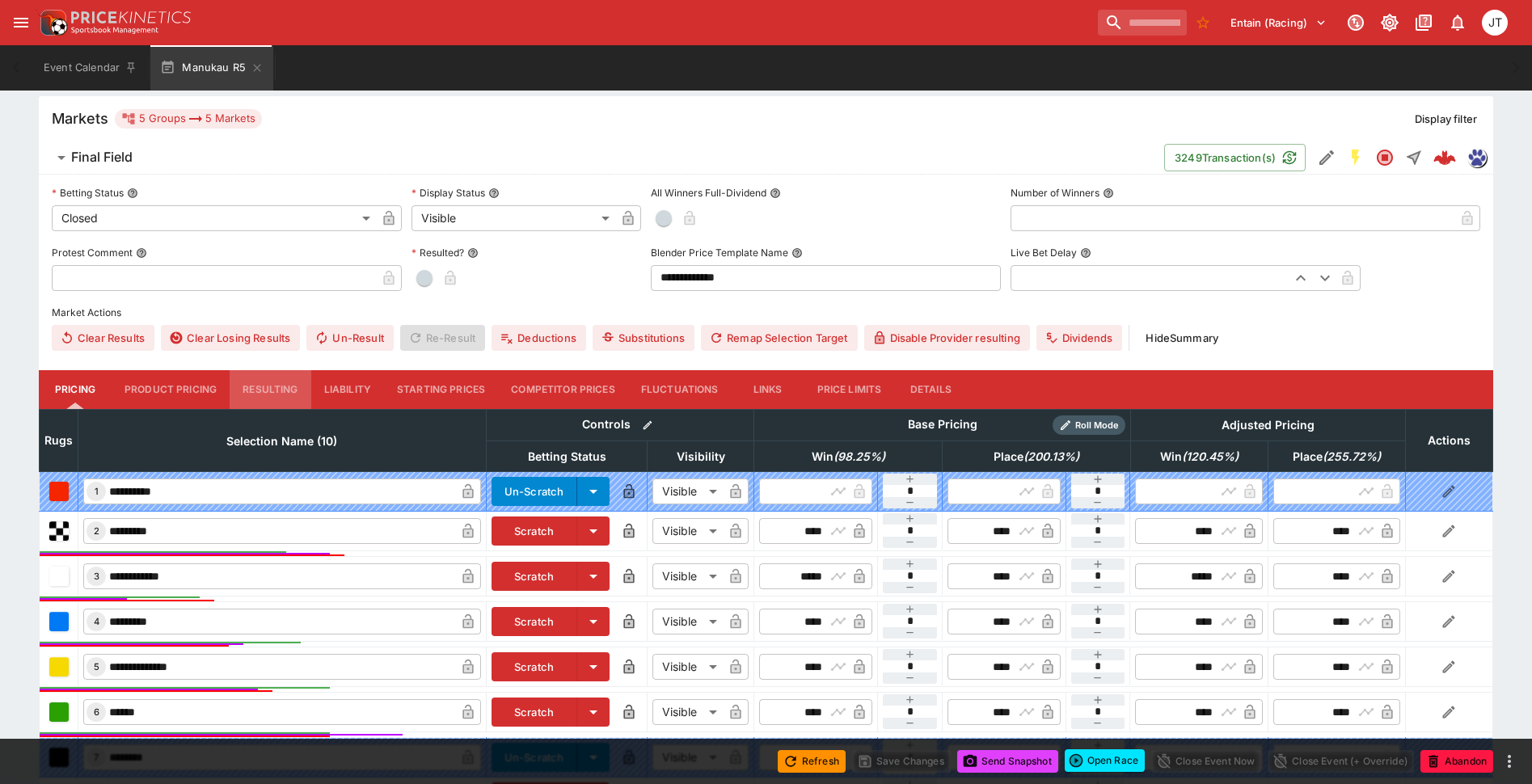
click at [270, 394] on button "Resulting" at bounding box center [269, 389] width 81 height 39
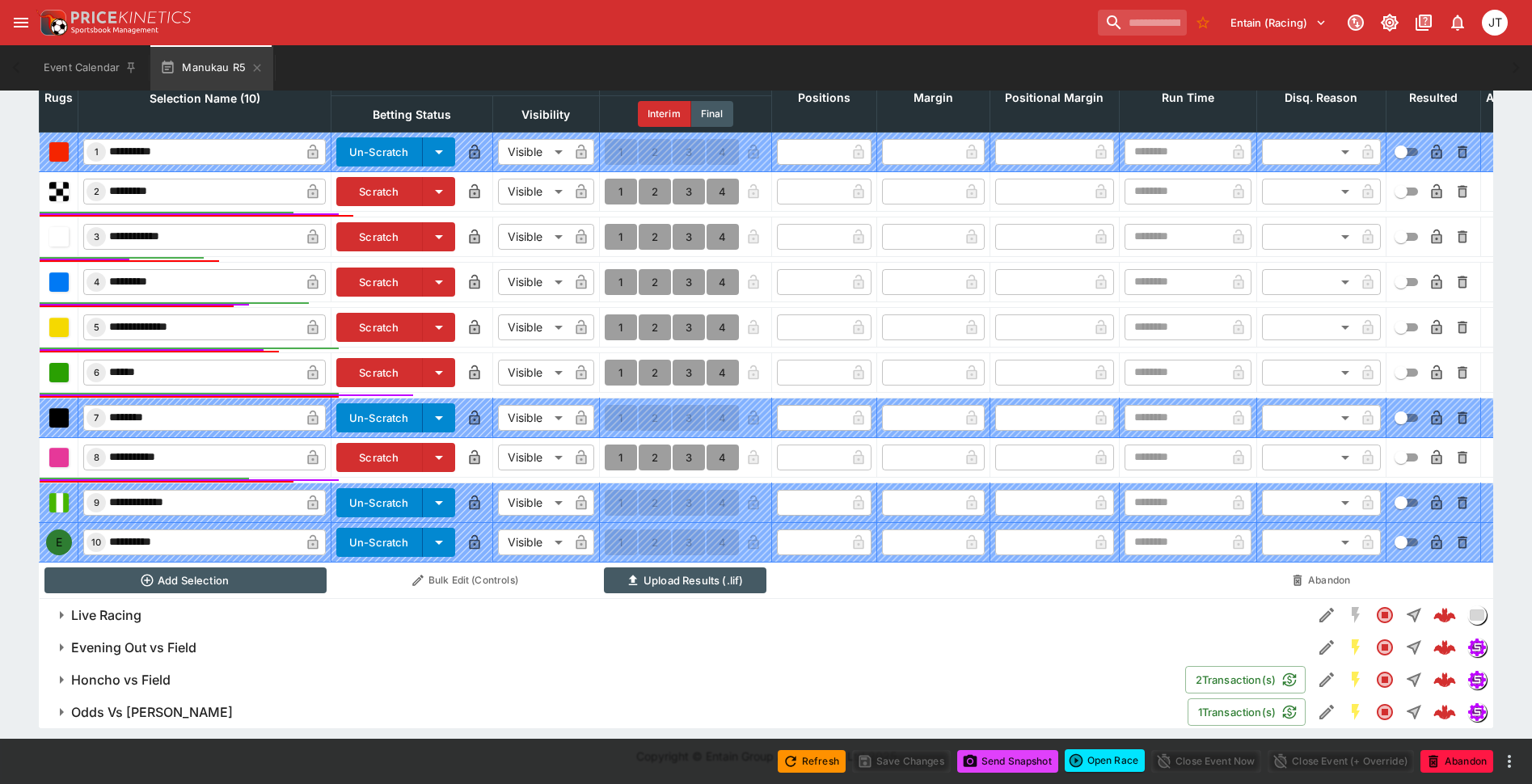
scroll to position [763, 0]
click at [626, 183] on button "1" at bounding box center [620, 192] width 32 height 26
type input "*"
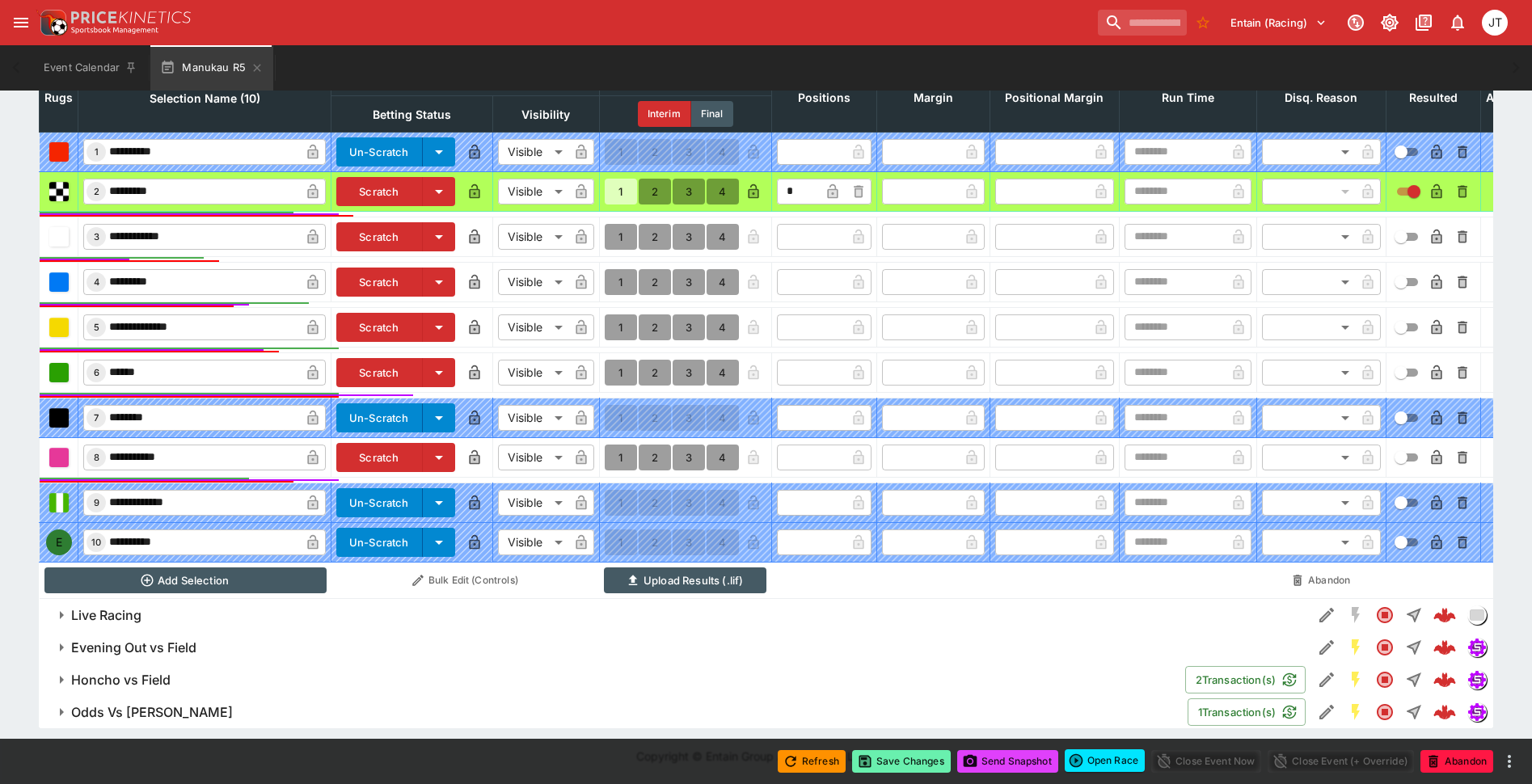
click at [912, 755] on button "Save Changes" at bounding box center [901, 761] width 98 height 23
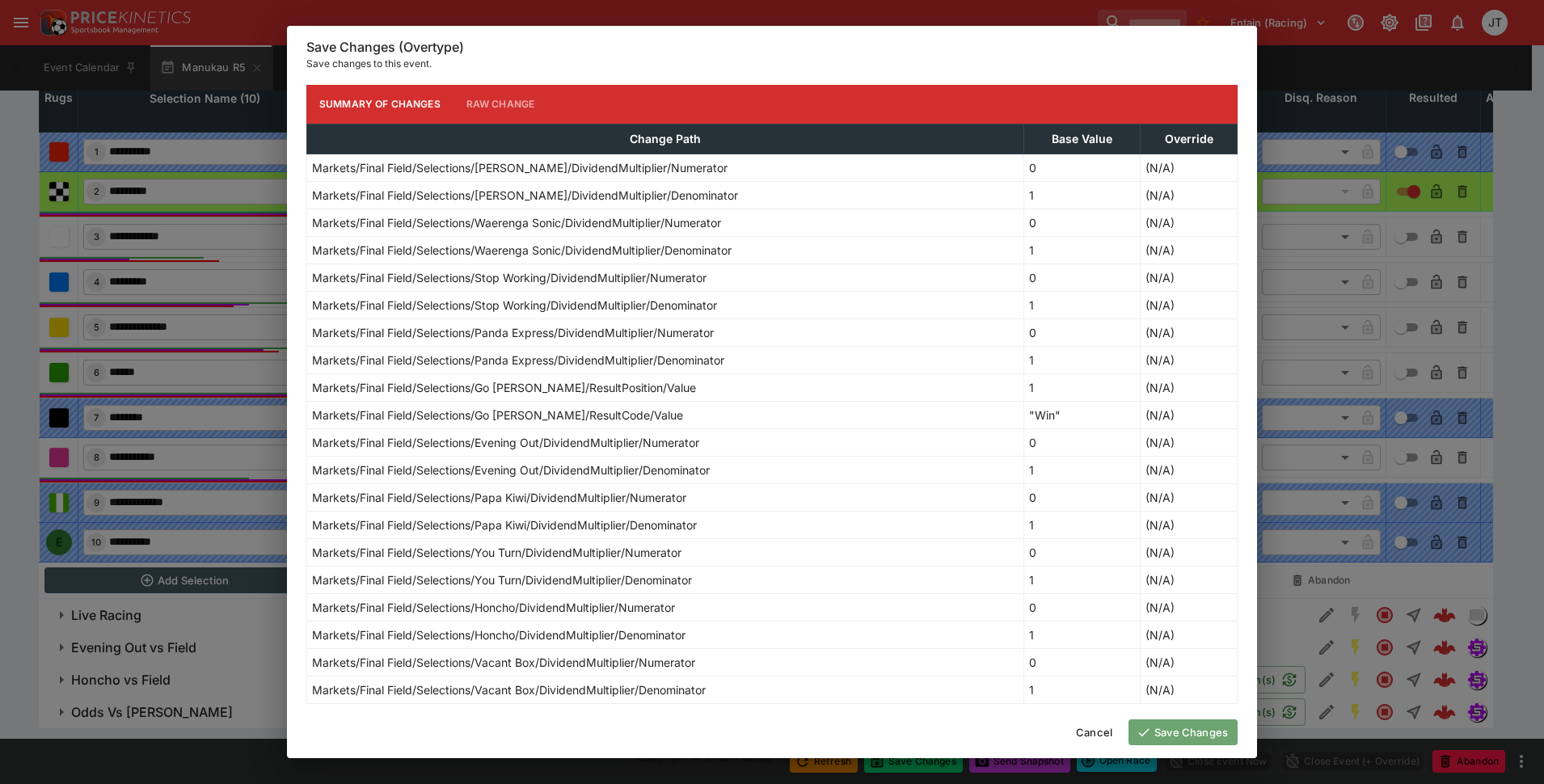
click at [1148, 736] on icon "button" at bounding box center [1143, 732] width 15 height 15
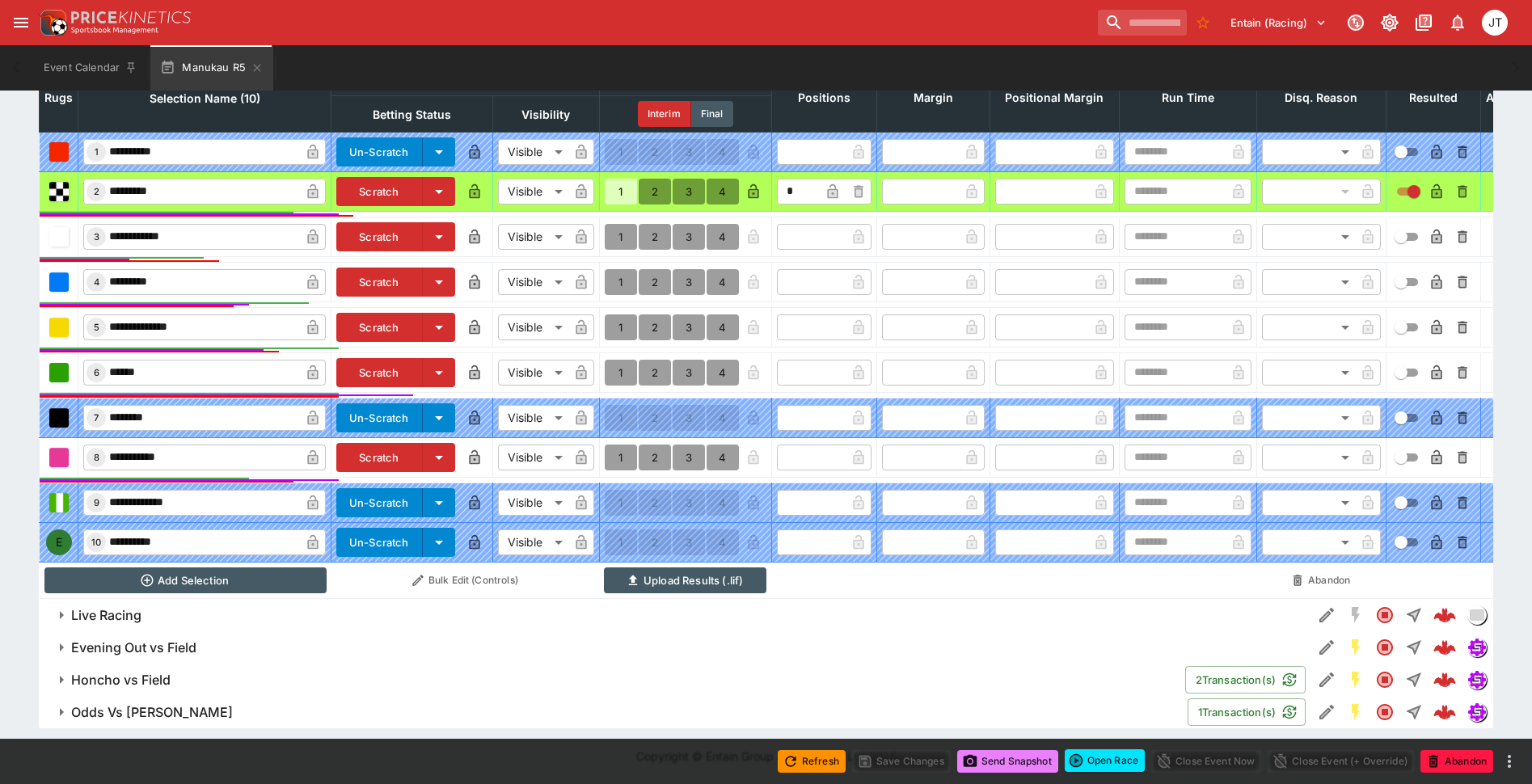
click at [997, 757] on button "Send Snapshot" at bounding box center [1007, 761] width 101 height 23
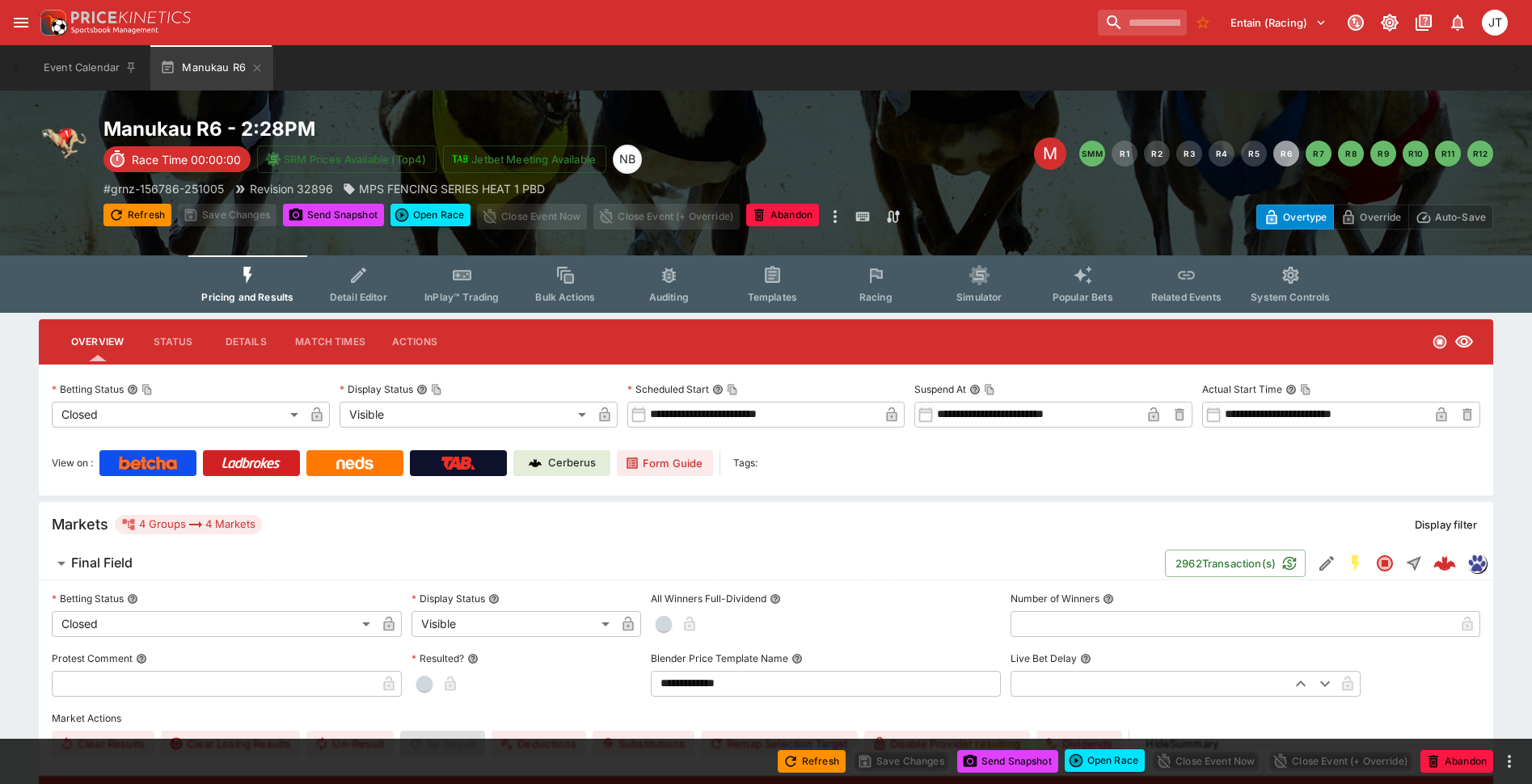
scroll to position [404, 0]
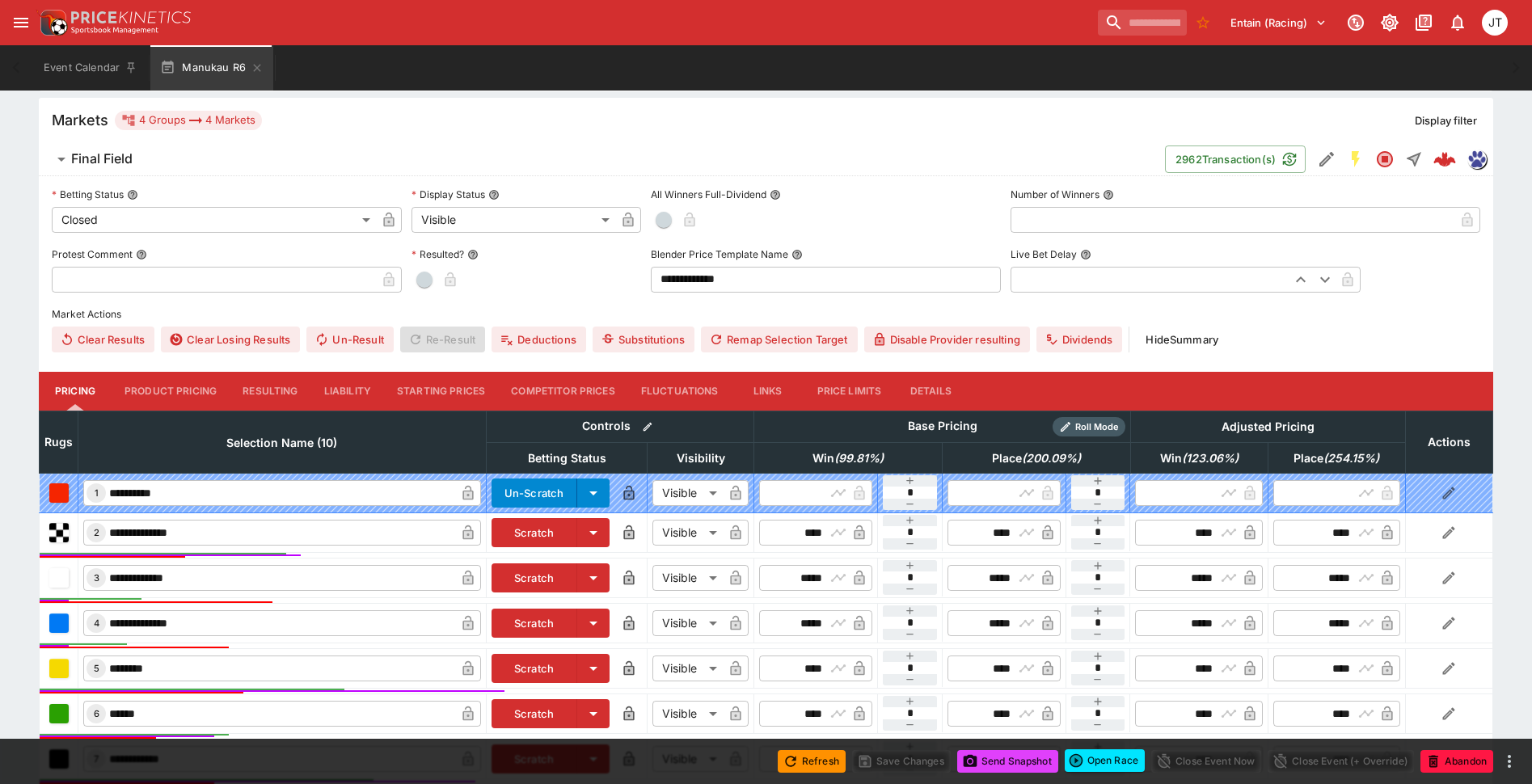
click at [295, 397] on button "Resulting" at bounding box center [269, 391] width 81 height 39
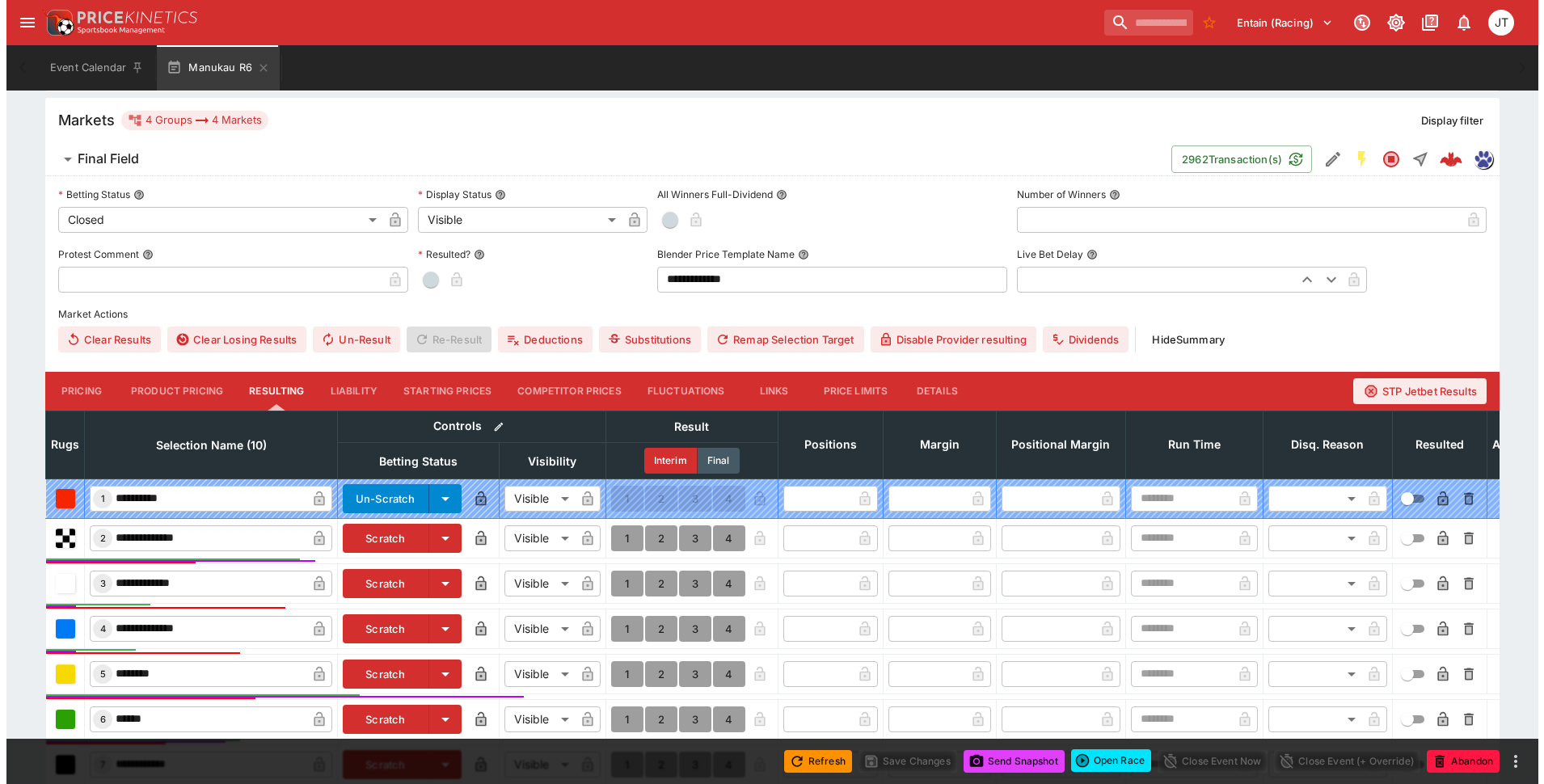
scroll to position [727, 0]
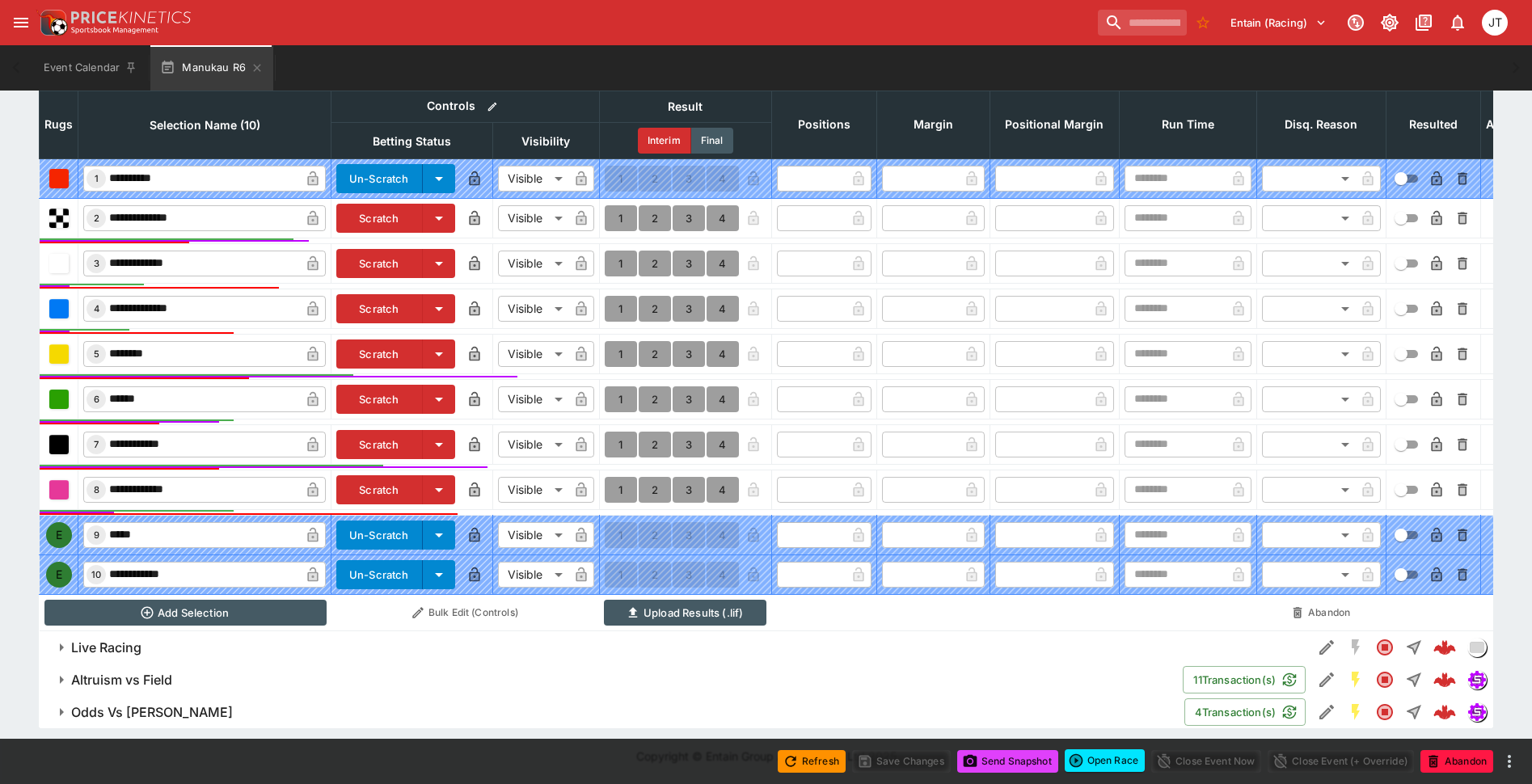
click at [626, 442] on button "1" at bounding box center [620, 444] width 32 height 26
type input "*"
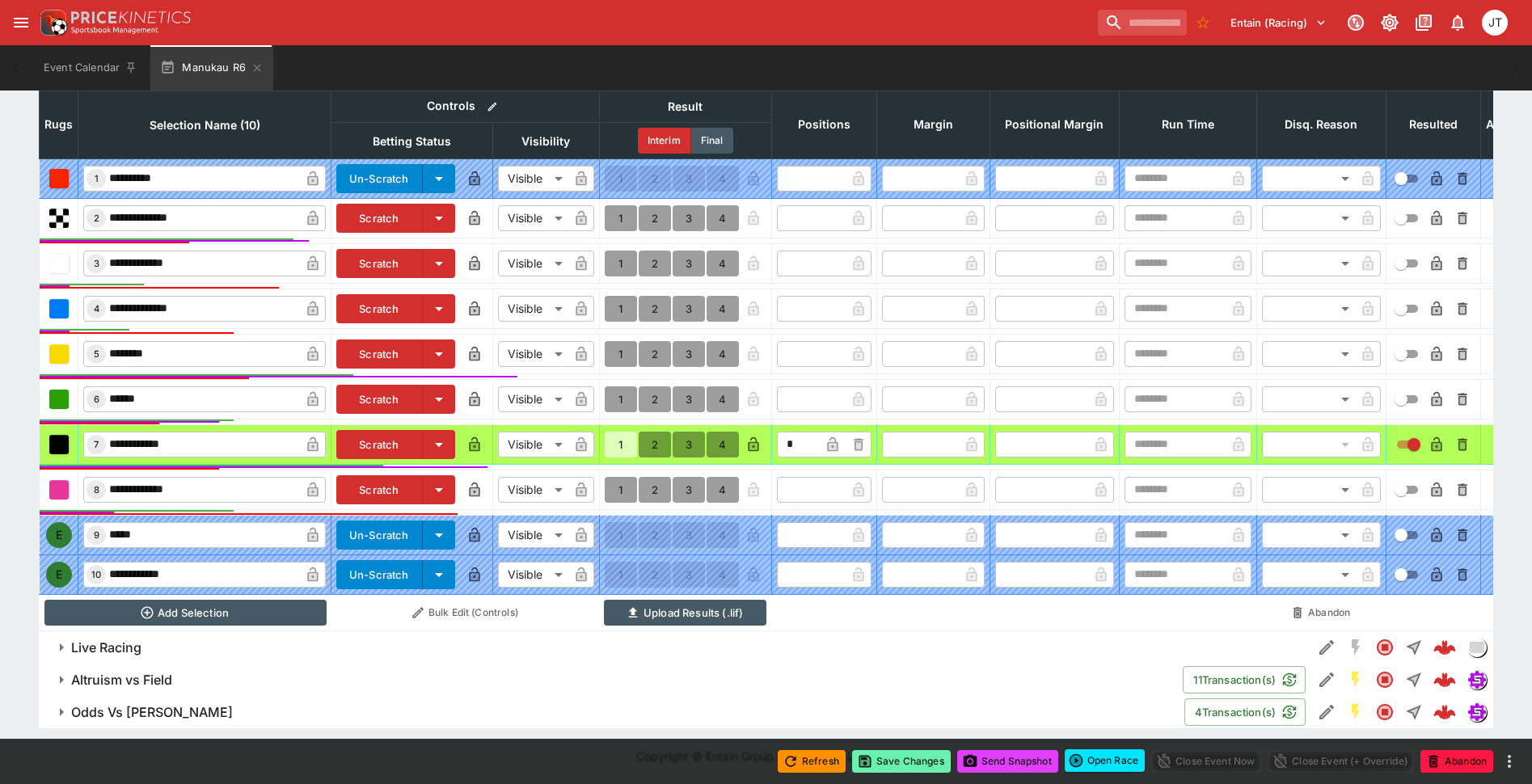
click at [910, 766] on button "Save Changes" at bounding box center [901, 761] width 98 height 23
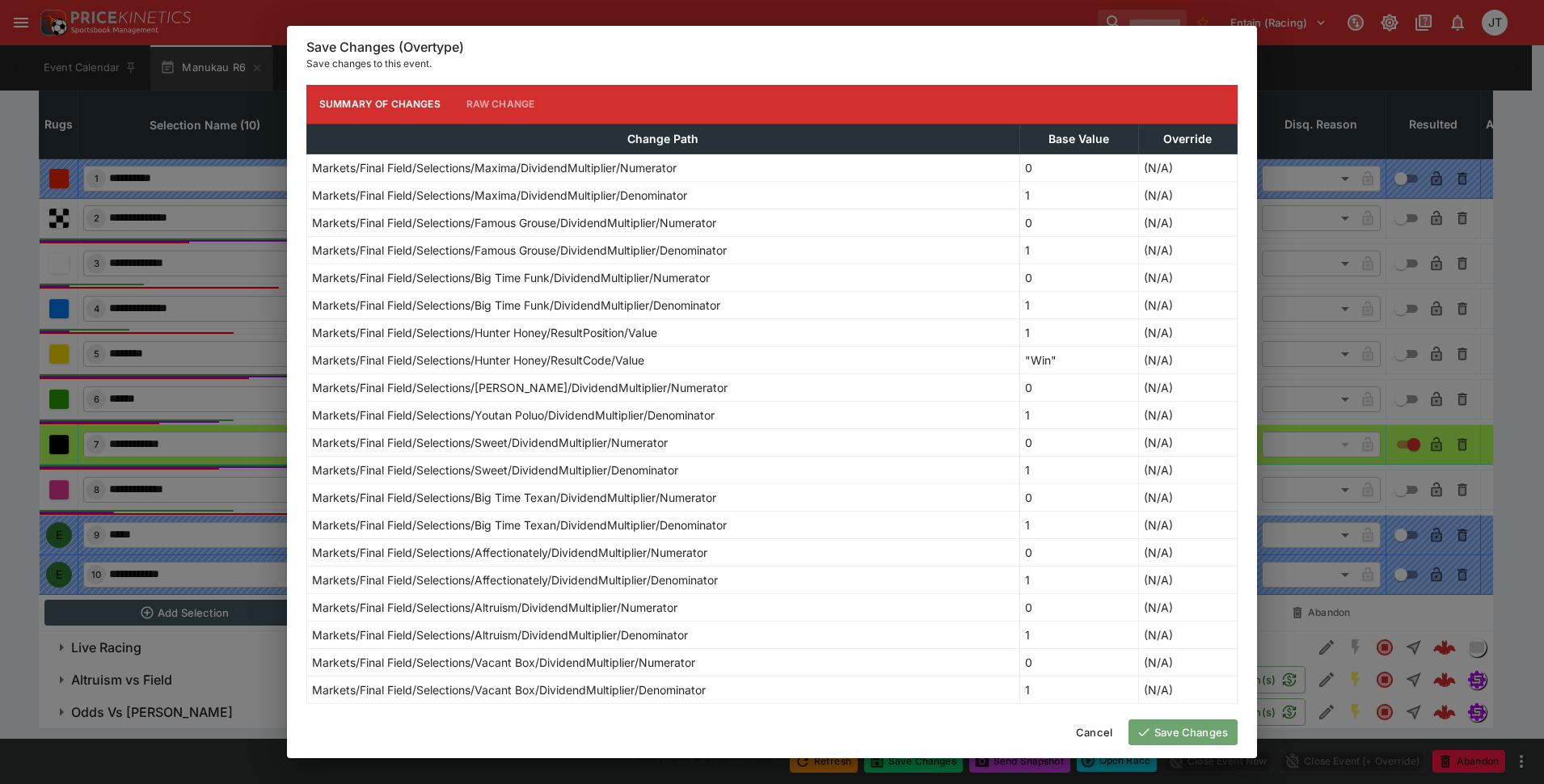
click at [1160, 726] on button "Save Changes" at bounding box center [1182, 733] width 109 height 26
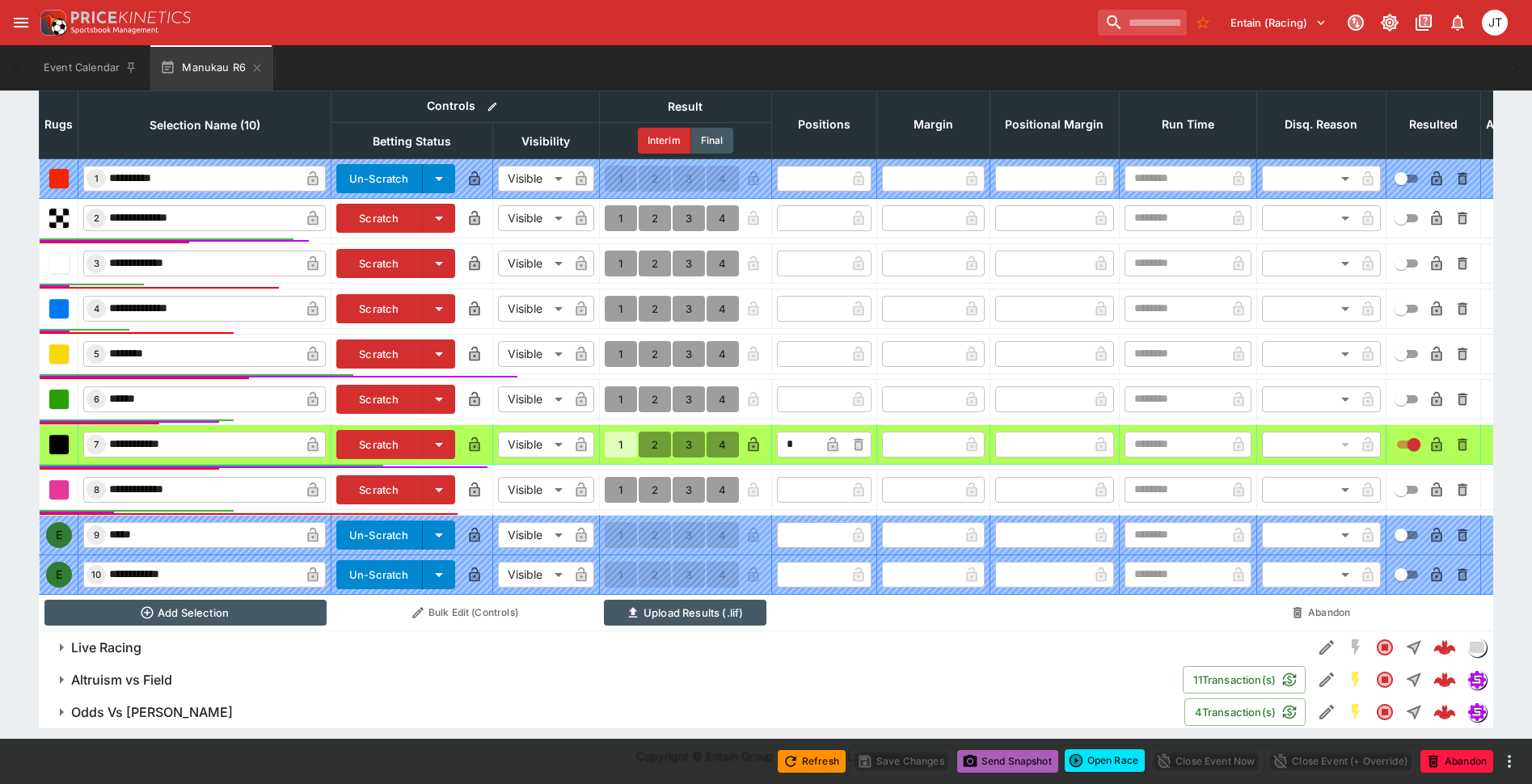
click at [1027, 769] on button "Send Snapshot" at bounding box center [1007, 761] width 101 height 23
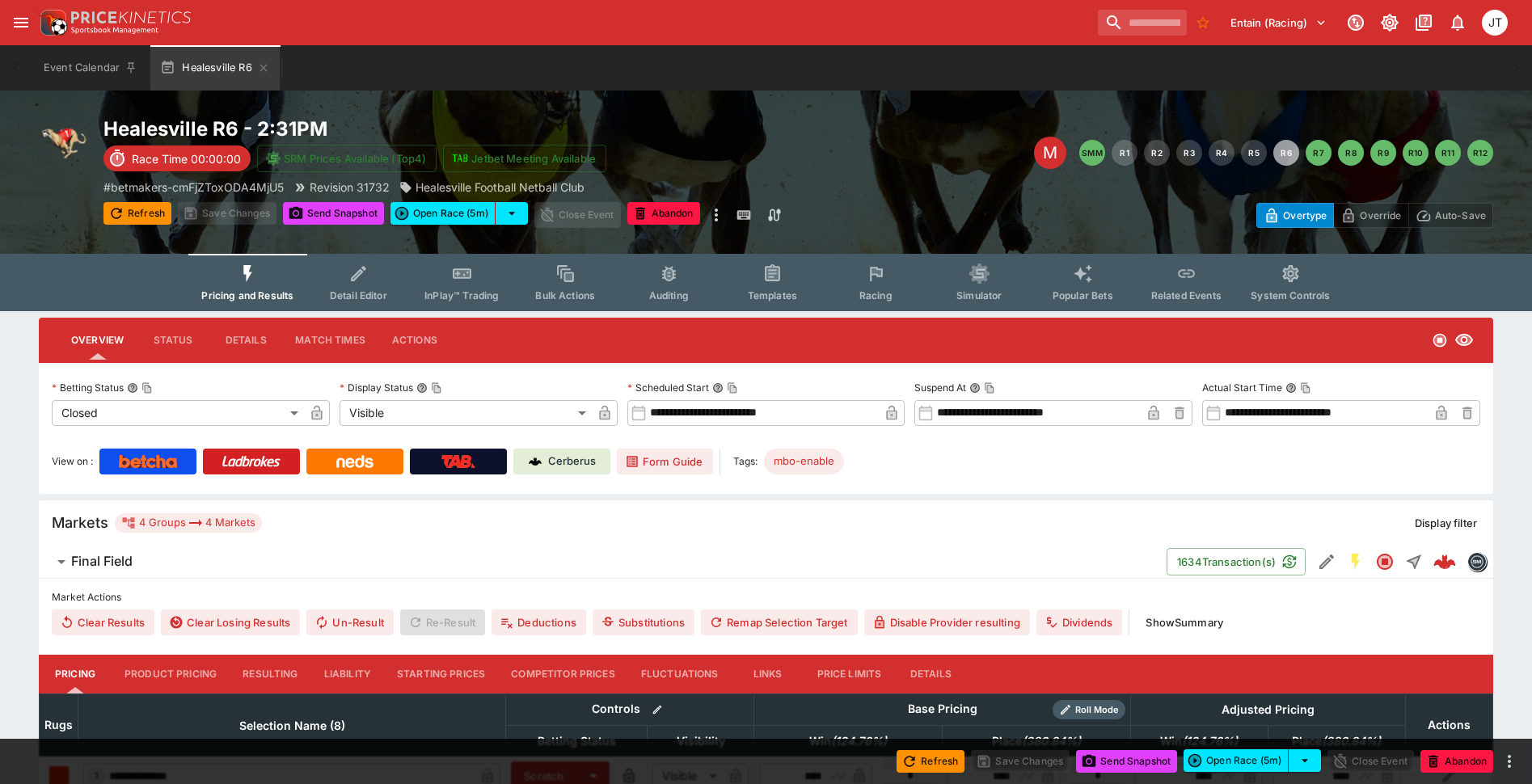
click at [263, 678] on button "Resulting" at bounding box center [269, 674] width 81 height 39
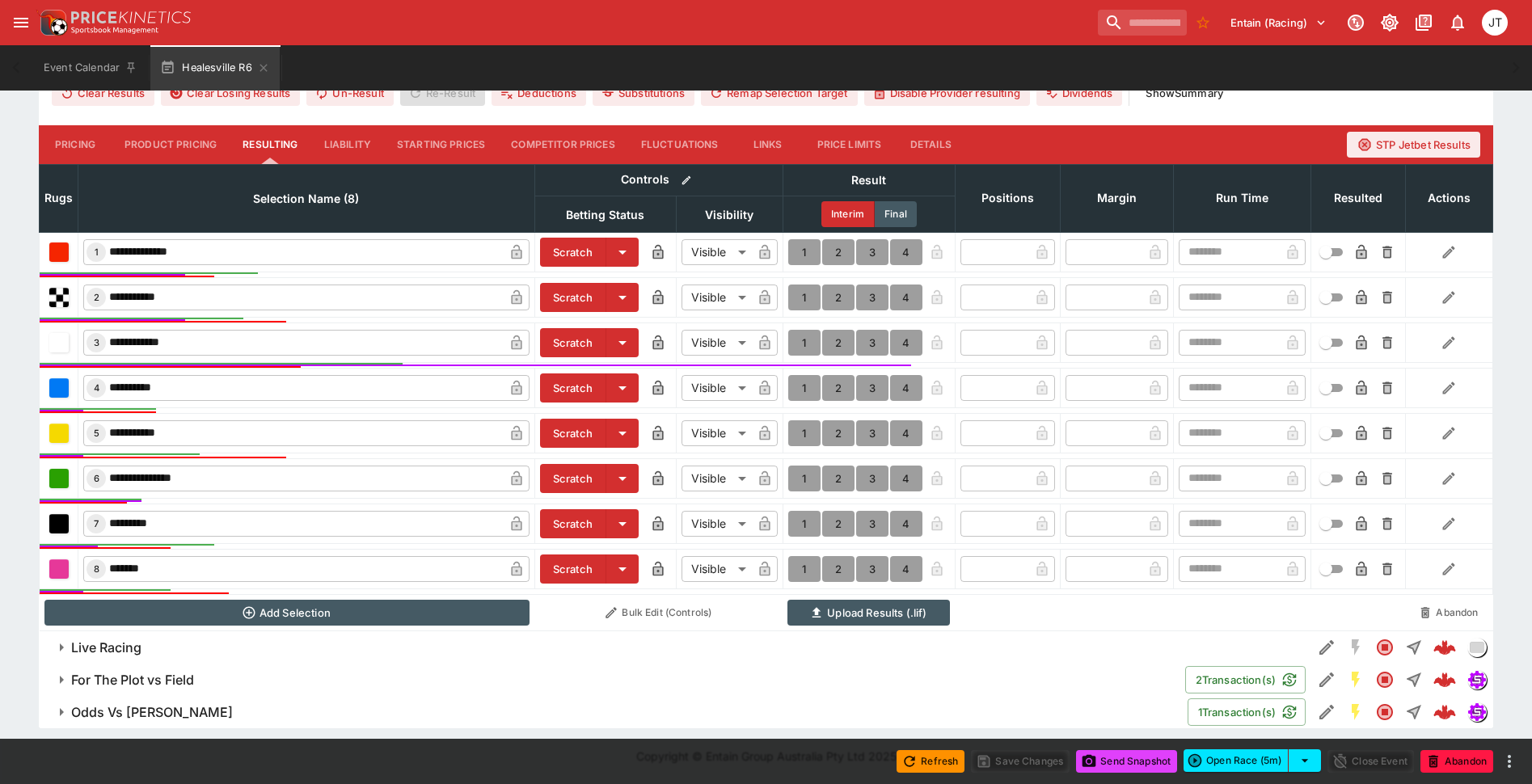
scroll to position [531, 0]
click at [799, 256] on button "1" at bounding box center [804, 253] width 32 height 26
type input "*"
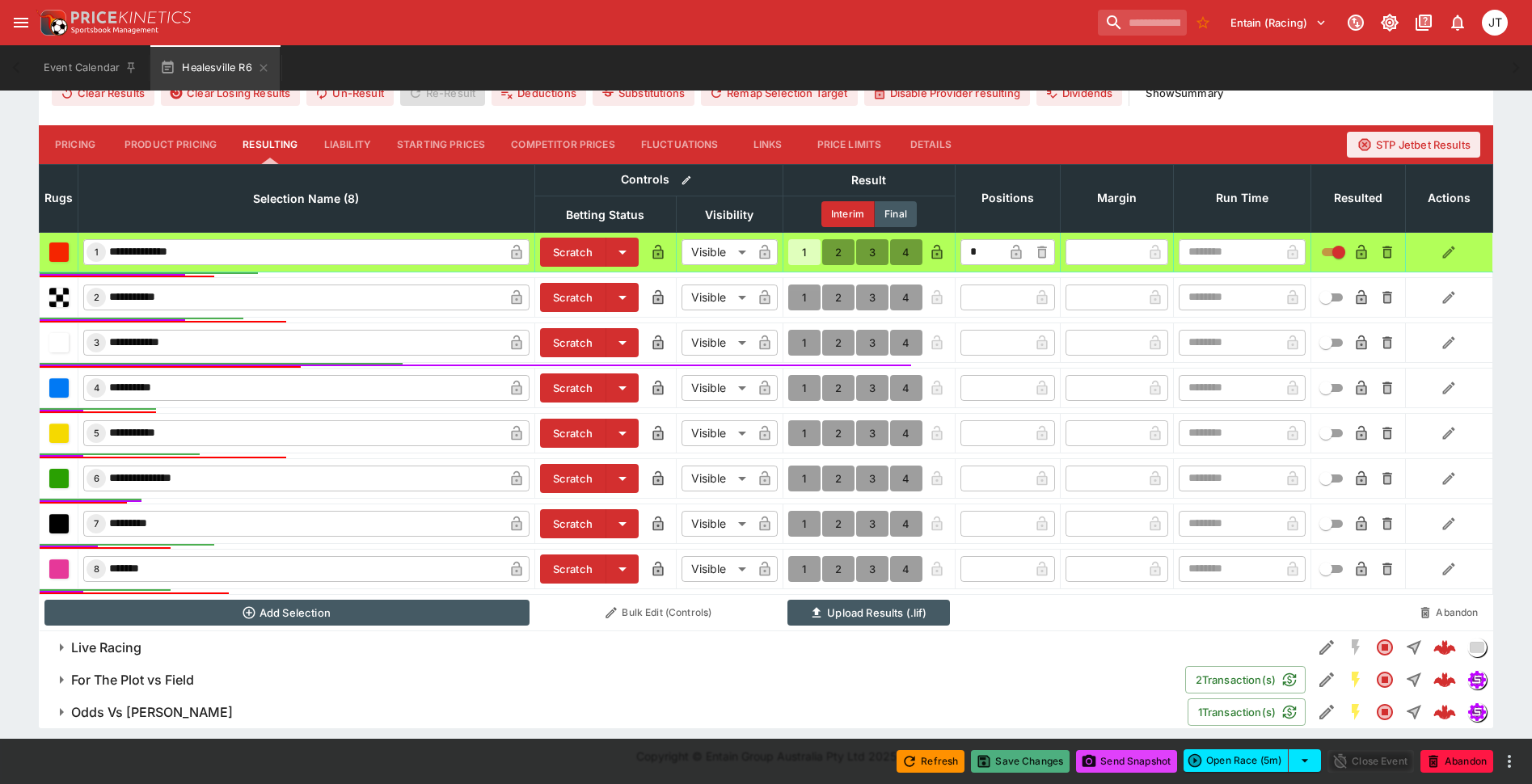
click at [1003, 759] on button "Save Changes" at bounding box center [1020, 761] width 98 height 23
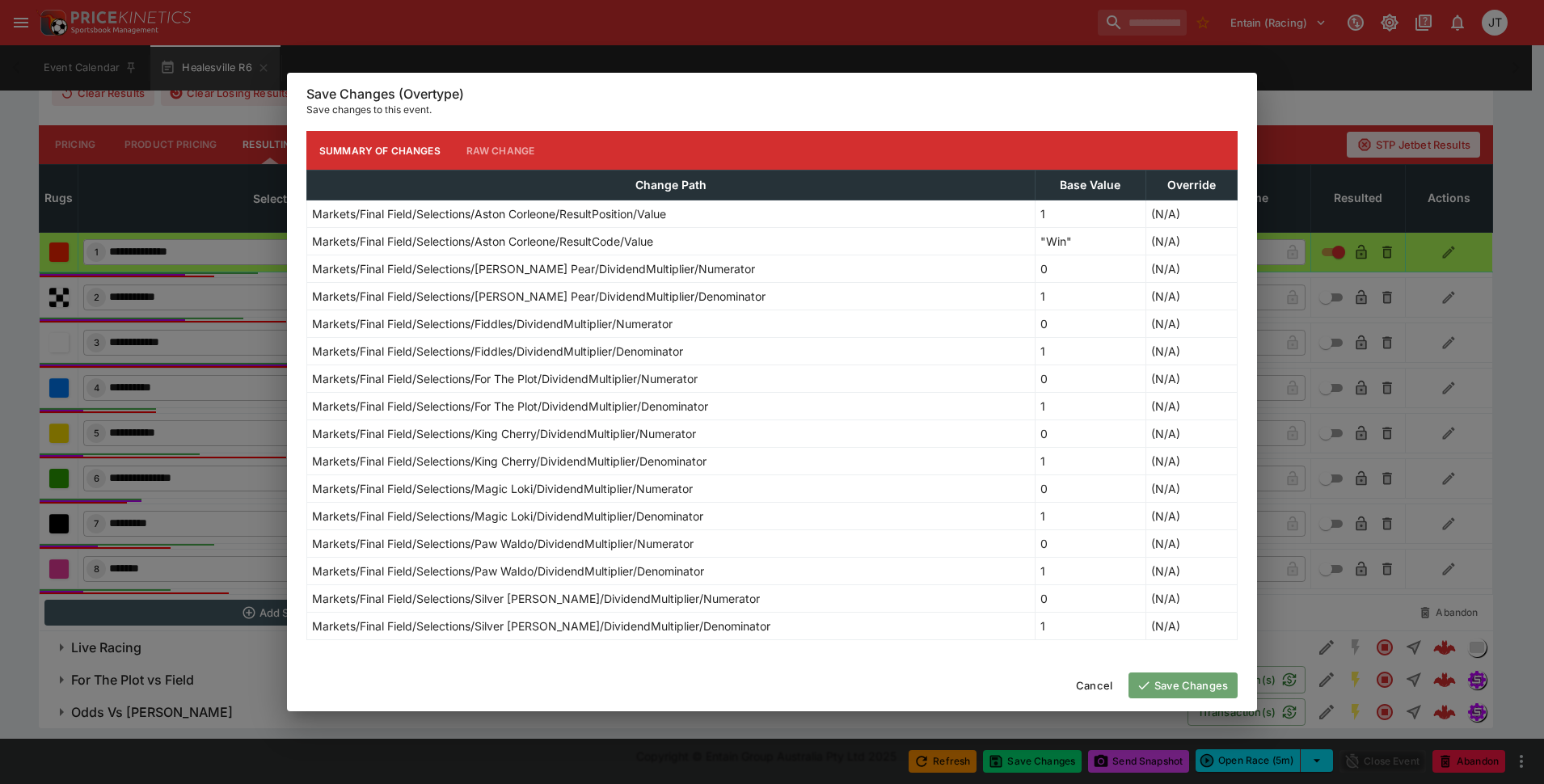
click at [1153, 682] on button "Save Changes" at bounding box center [1182, 686] width 109 height 26
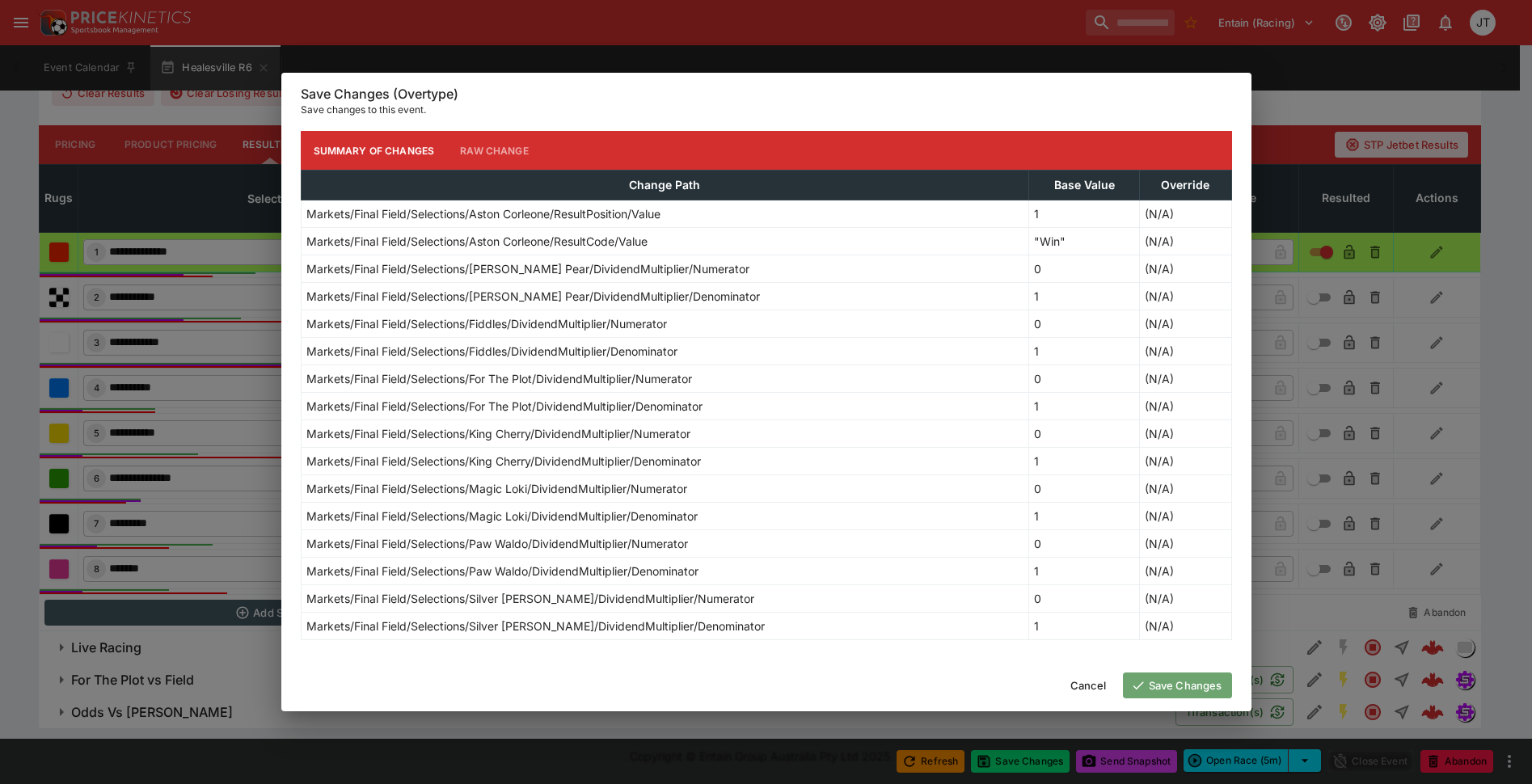
scroll to position [505, 0]
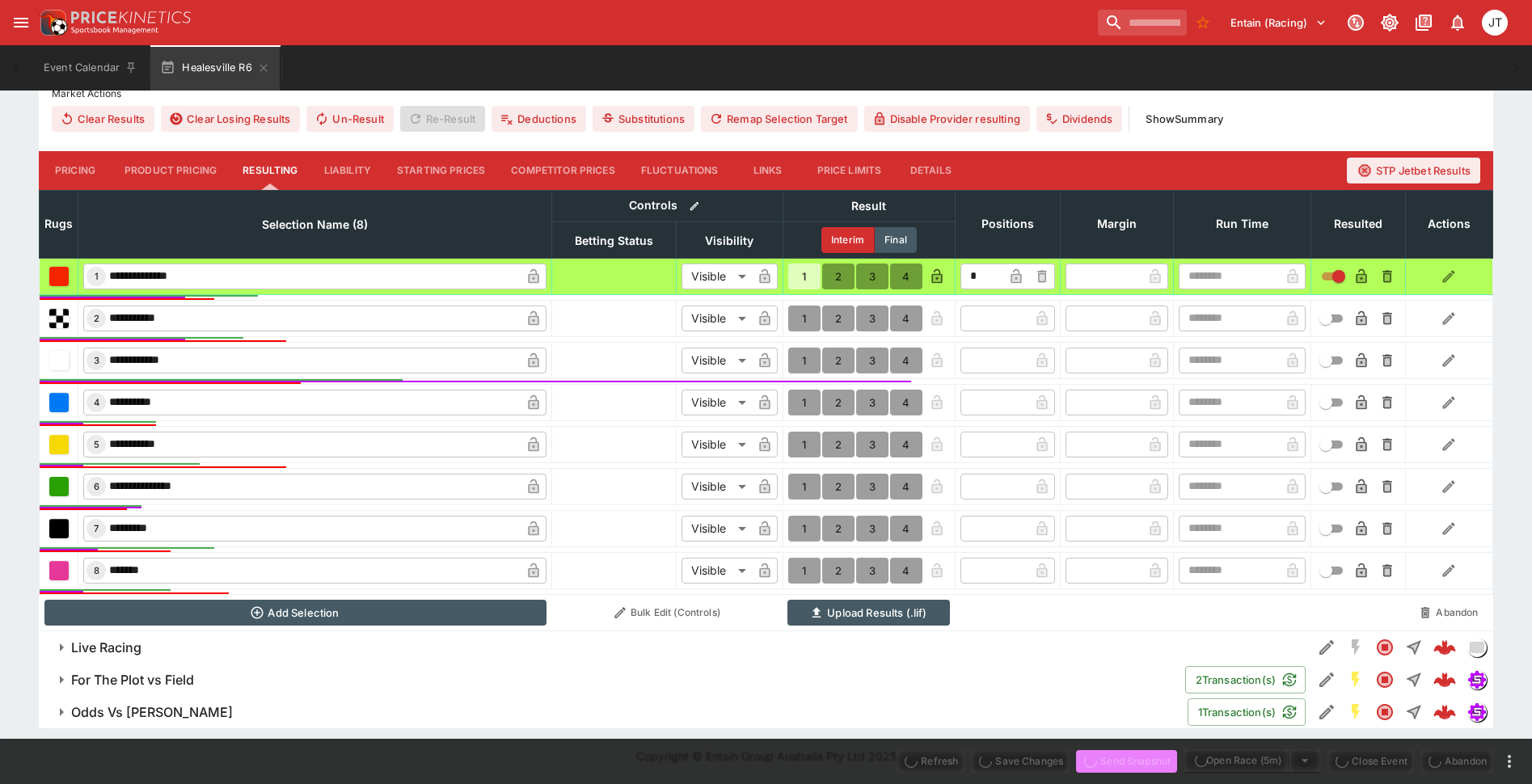
click at [1132, 760] on button "Send Snapshot" at bounding box center [1127, 761] width 101 height 23
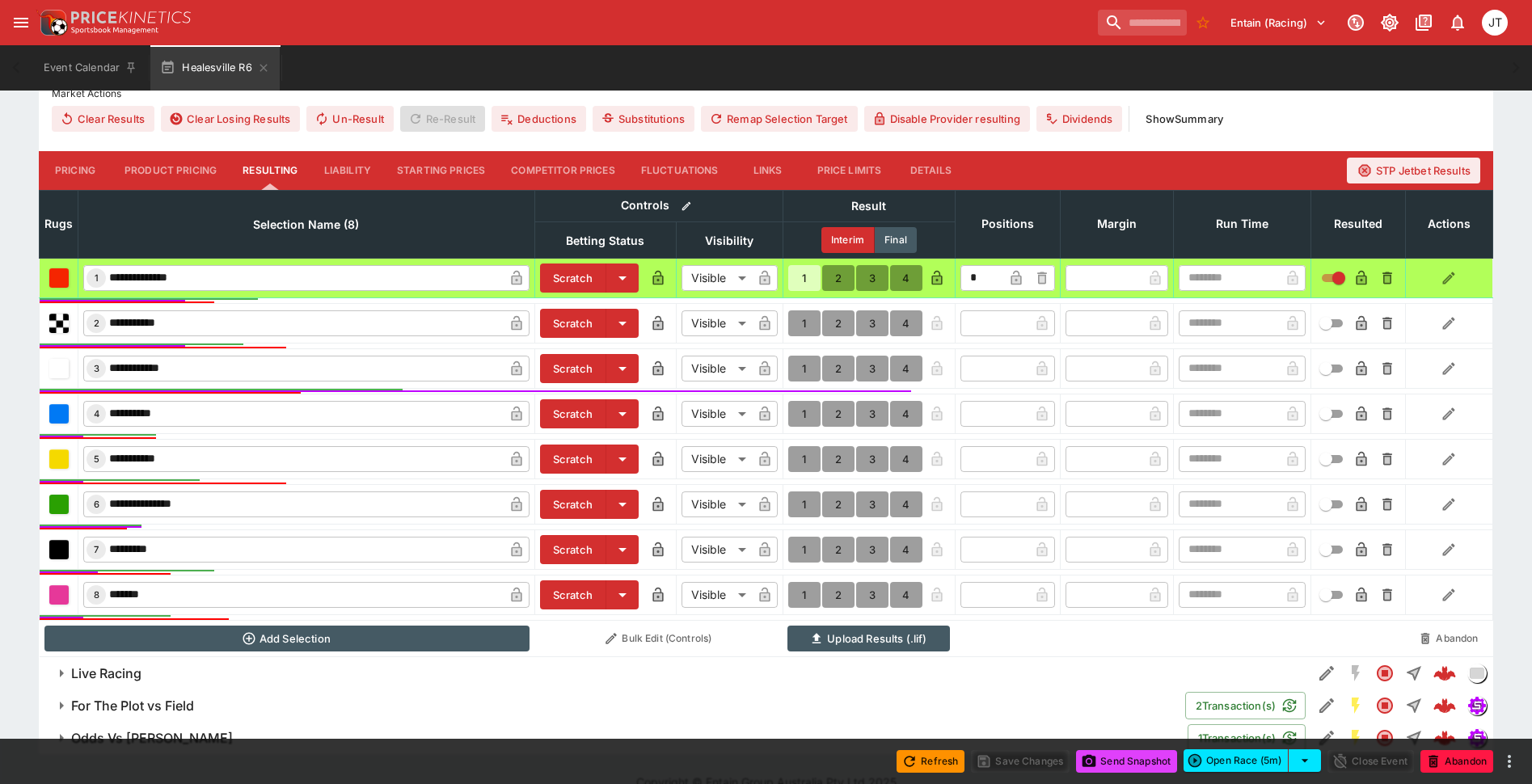
scroll to position [531, 0]
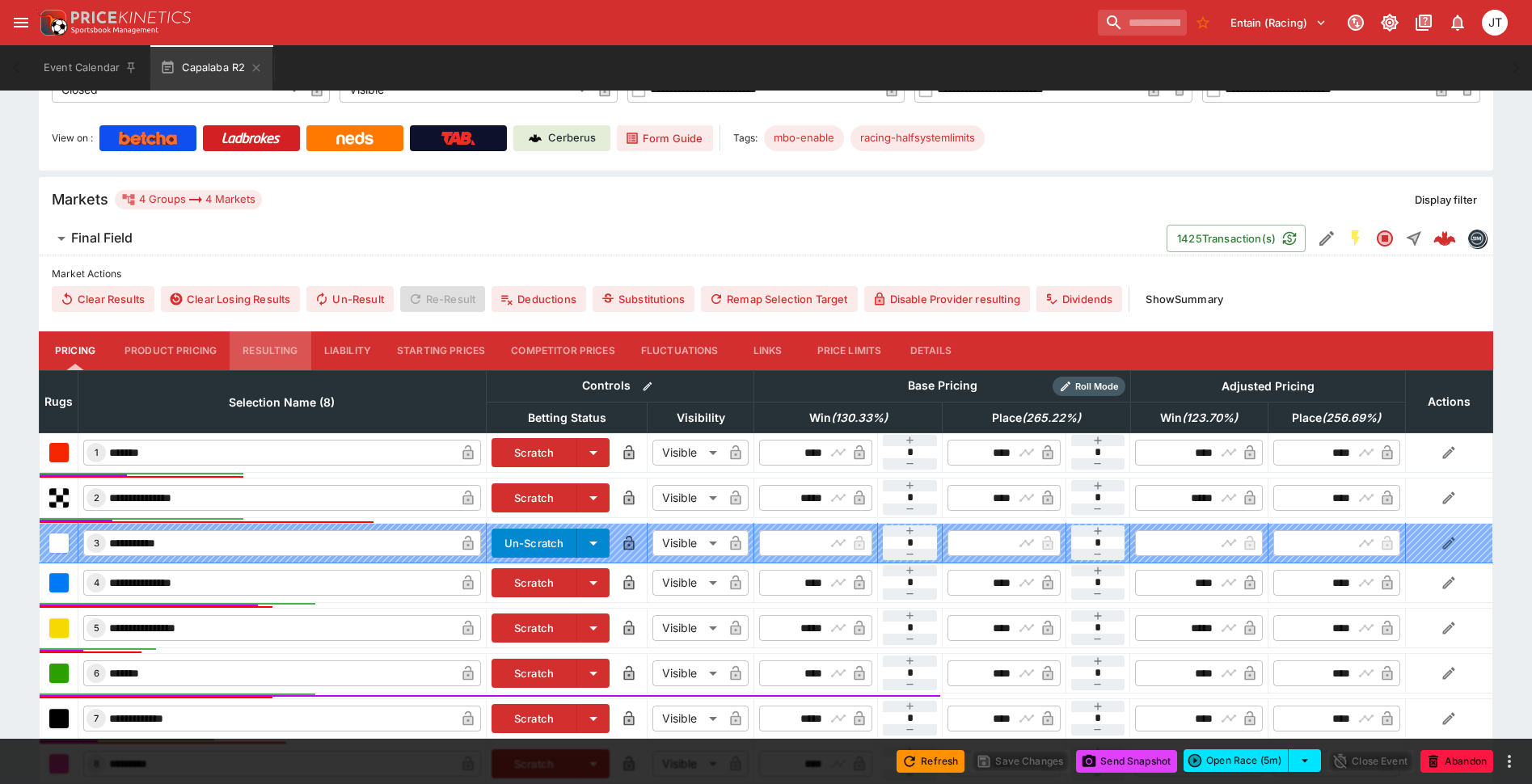
click at [271, 348] on button "Resulting" at bounding box center [269, 350] width 81 height 39
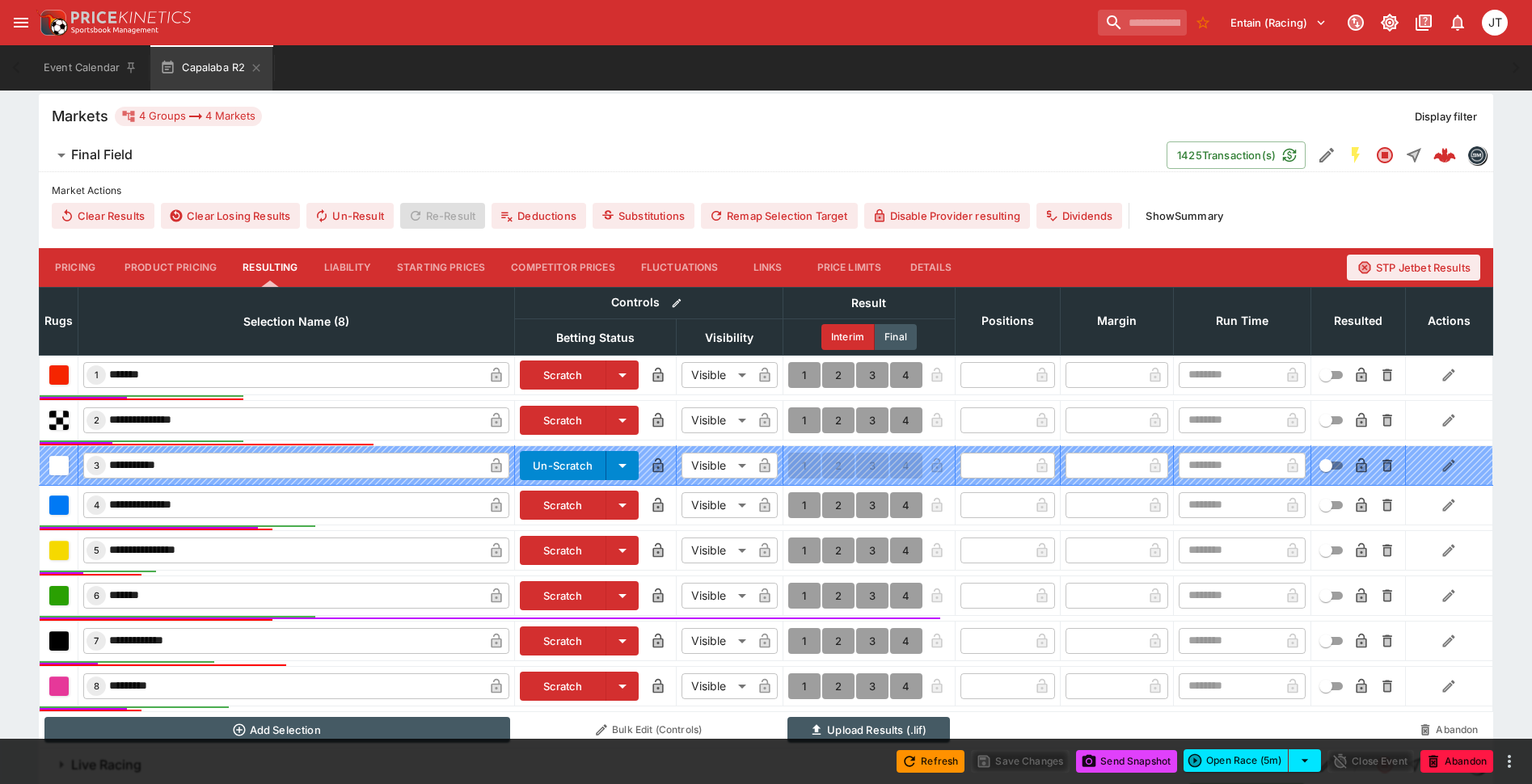
scroll to position [524, 0]
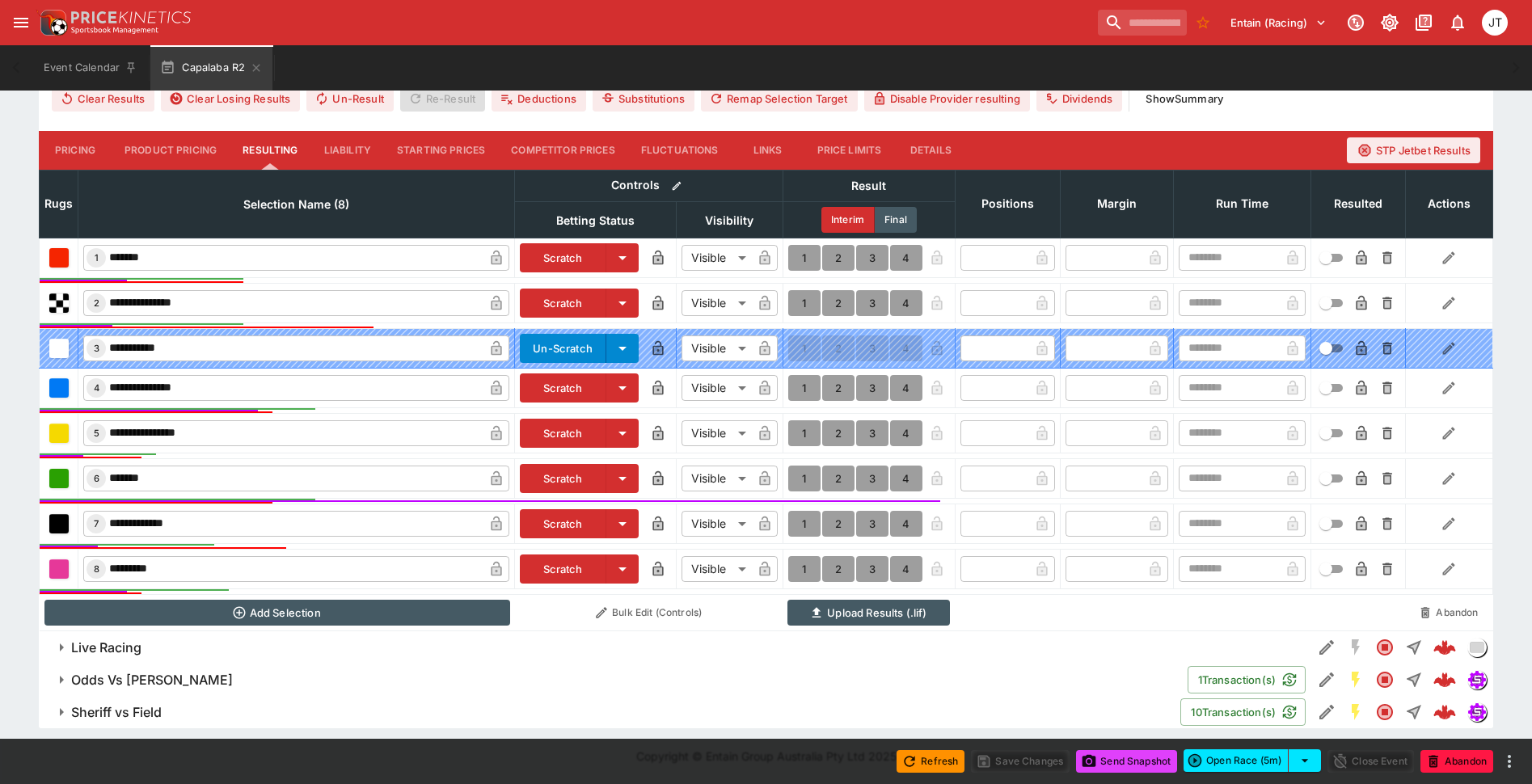
click at [803, 523] on button "1" at bounding box center [804, 524] width 32 height 26
type input "*"
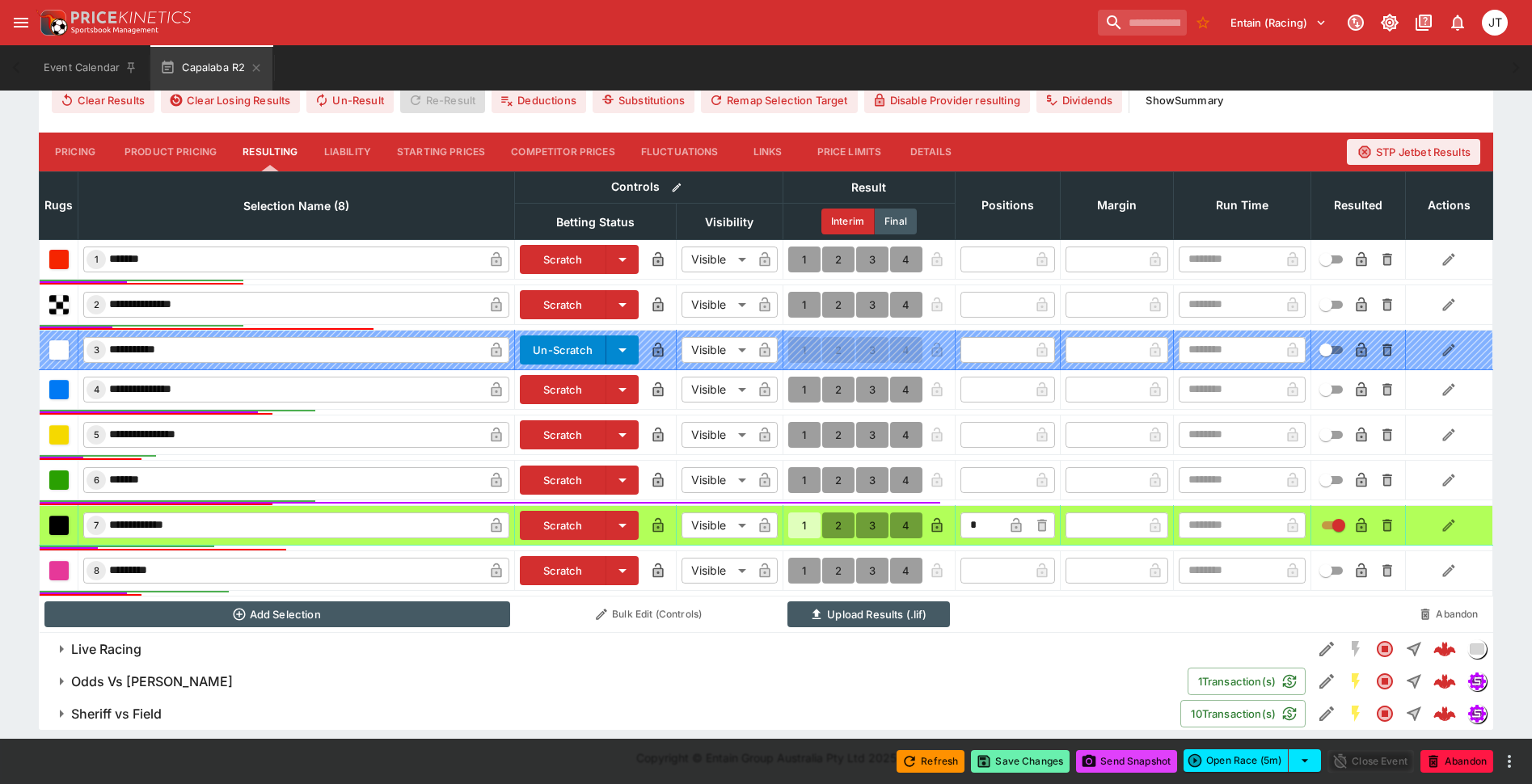
scroll to position [525, 0]
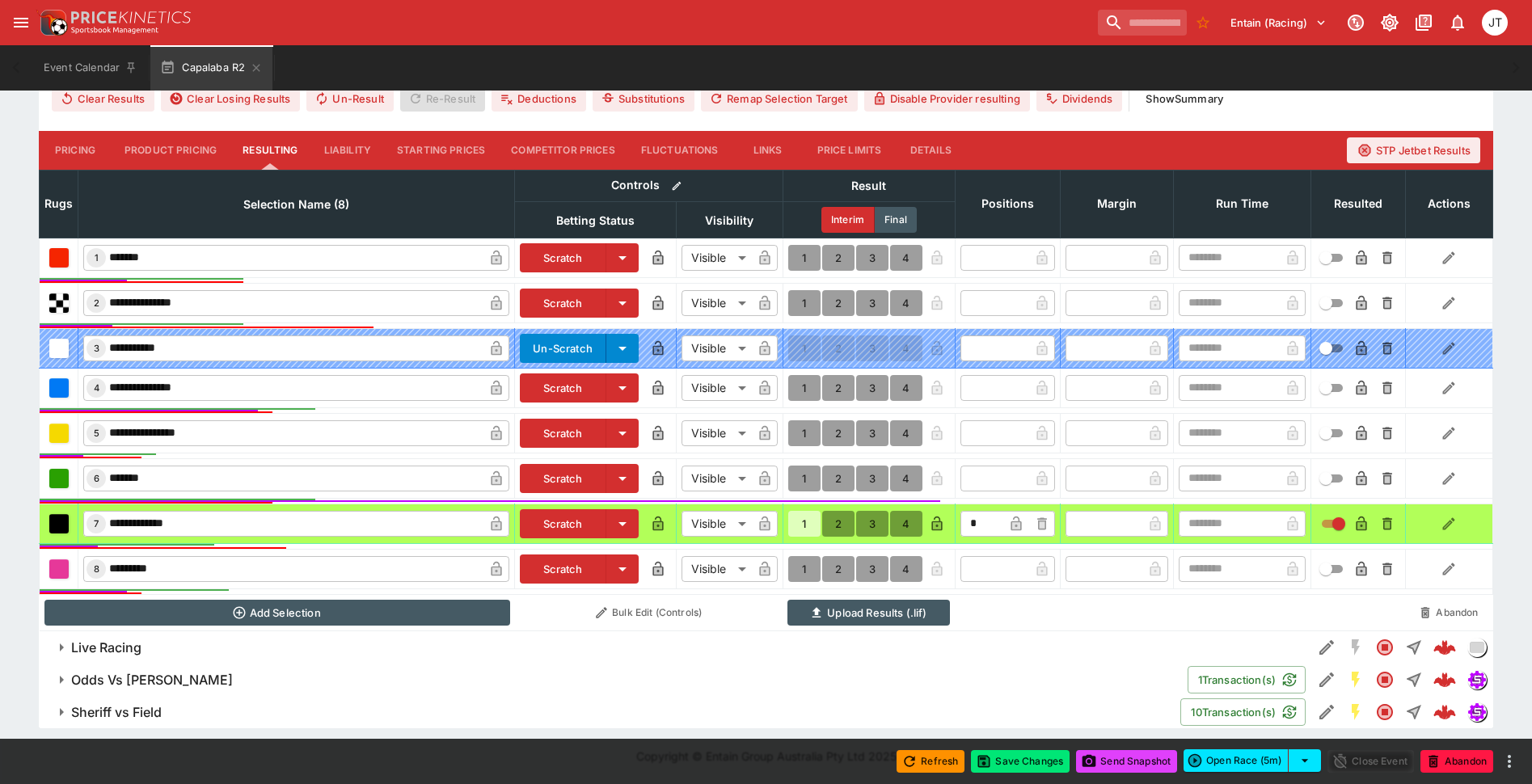
click at [1020, 774] on div "Refresh Save Changes Send Snapshot Open Race (5m) Close Event Abandon" at bounding box center [766, 761] width 1532 height 45
click at [1021, 767] on button "Save Changes" at bounding box center [1020, 761] width 98 height 23
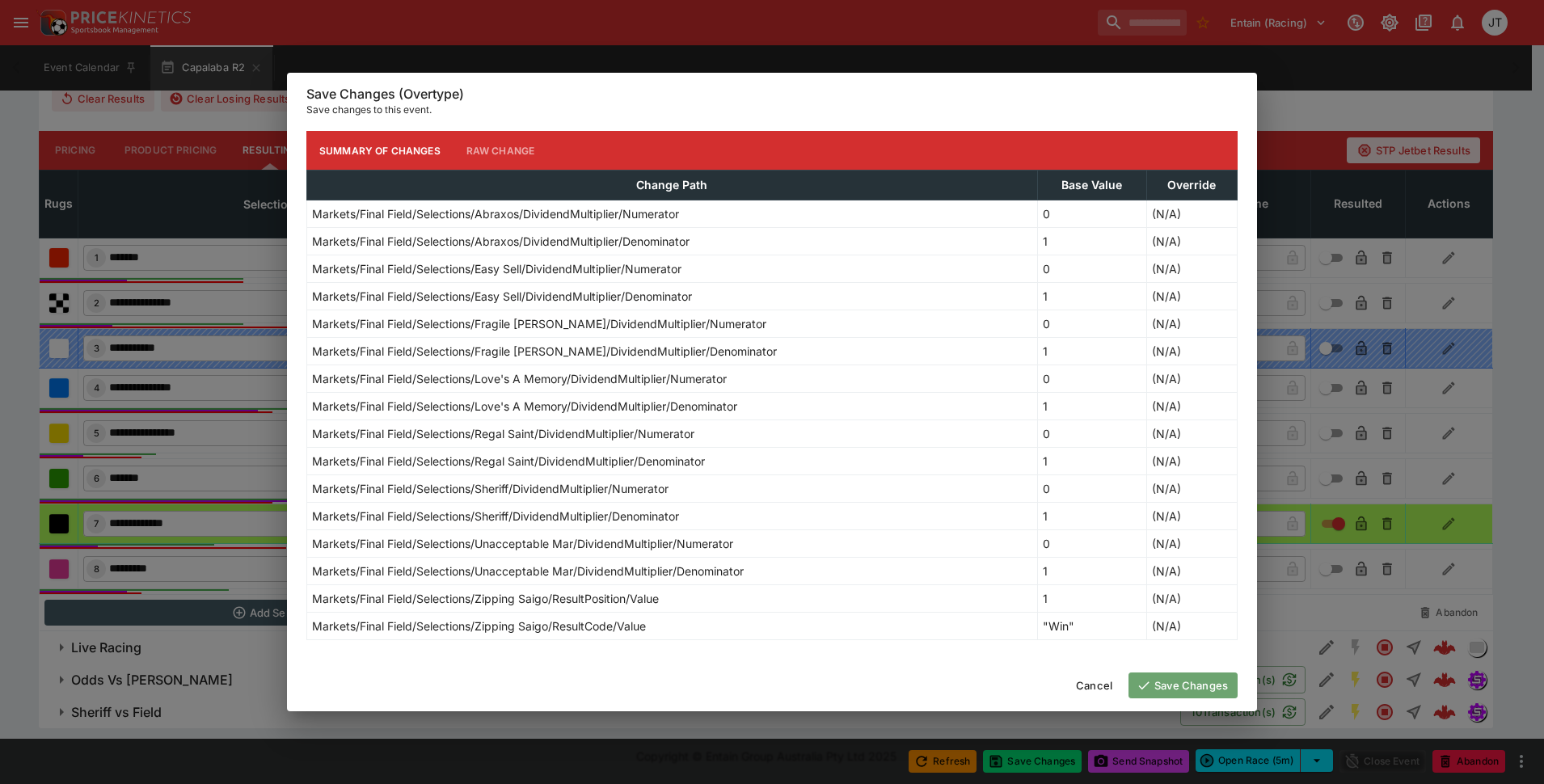
click at [1168, 683] on button "Save Changes" at bounding box center [1182, 686] width 109 height 26
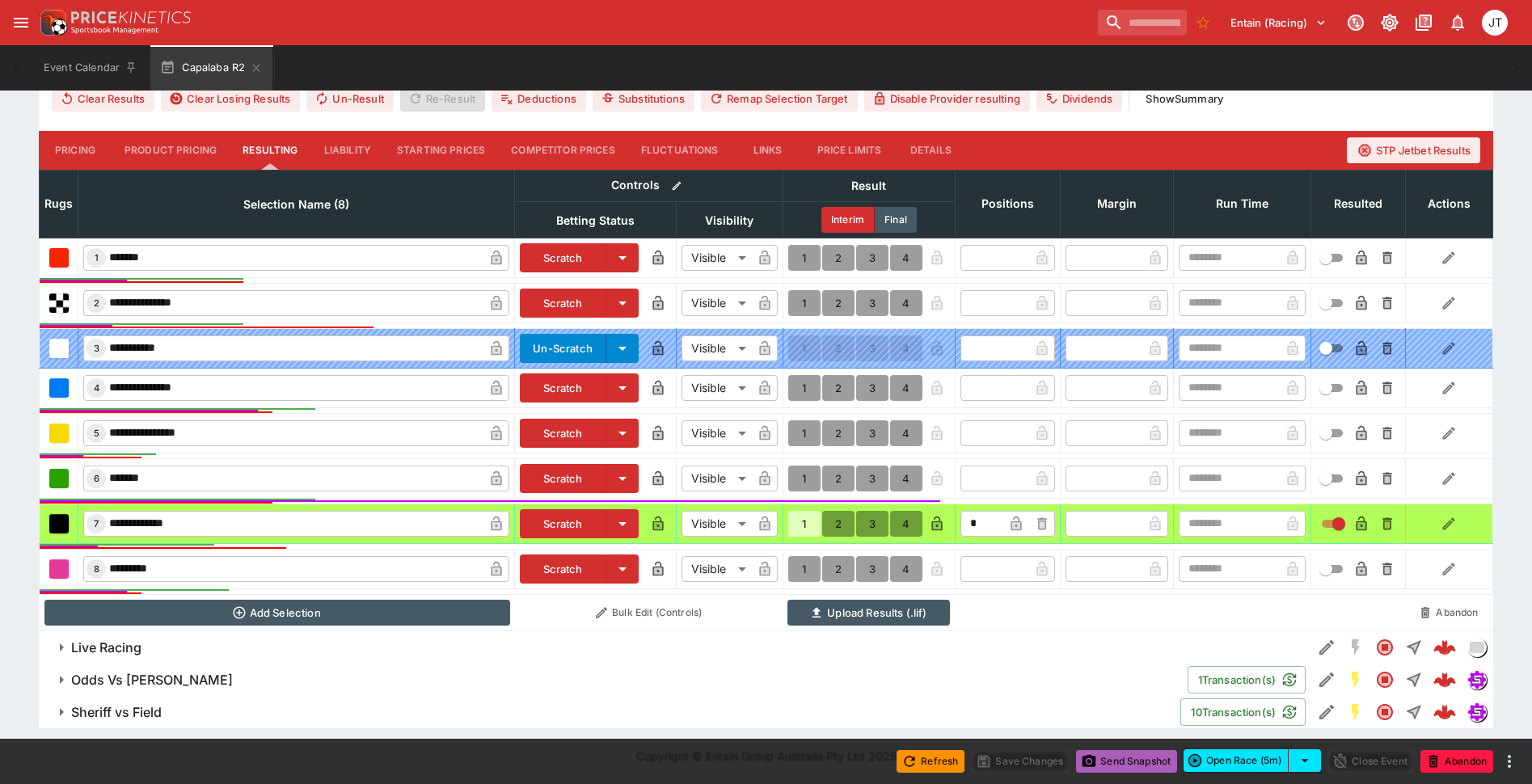
click at [1114, 772] on button "Send Snapshot" at bounding box center [1127, 761] width 101 height 23
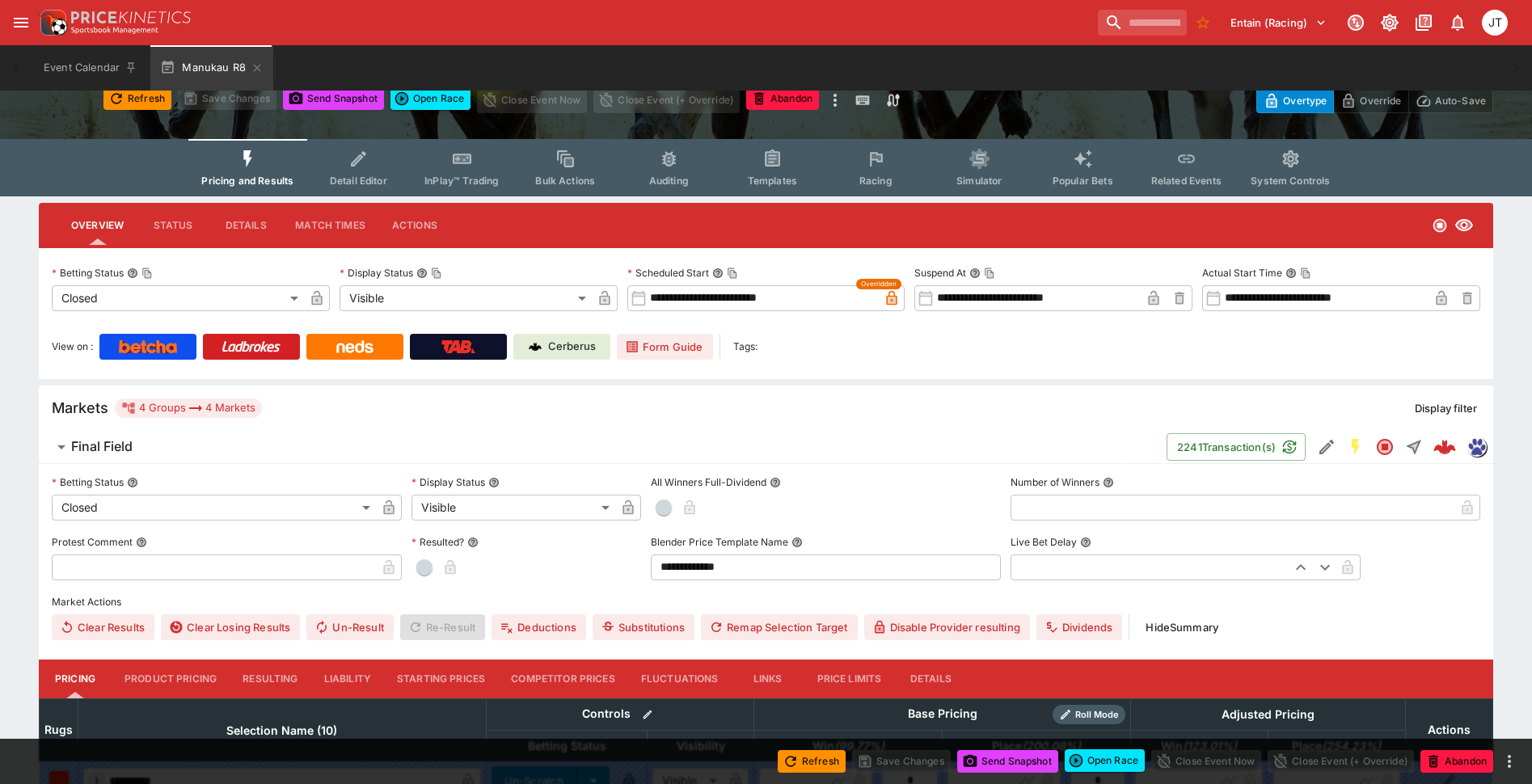
scroll to position [404, 0]
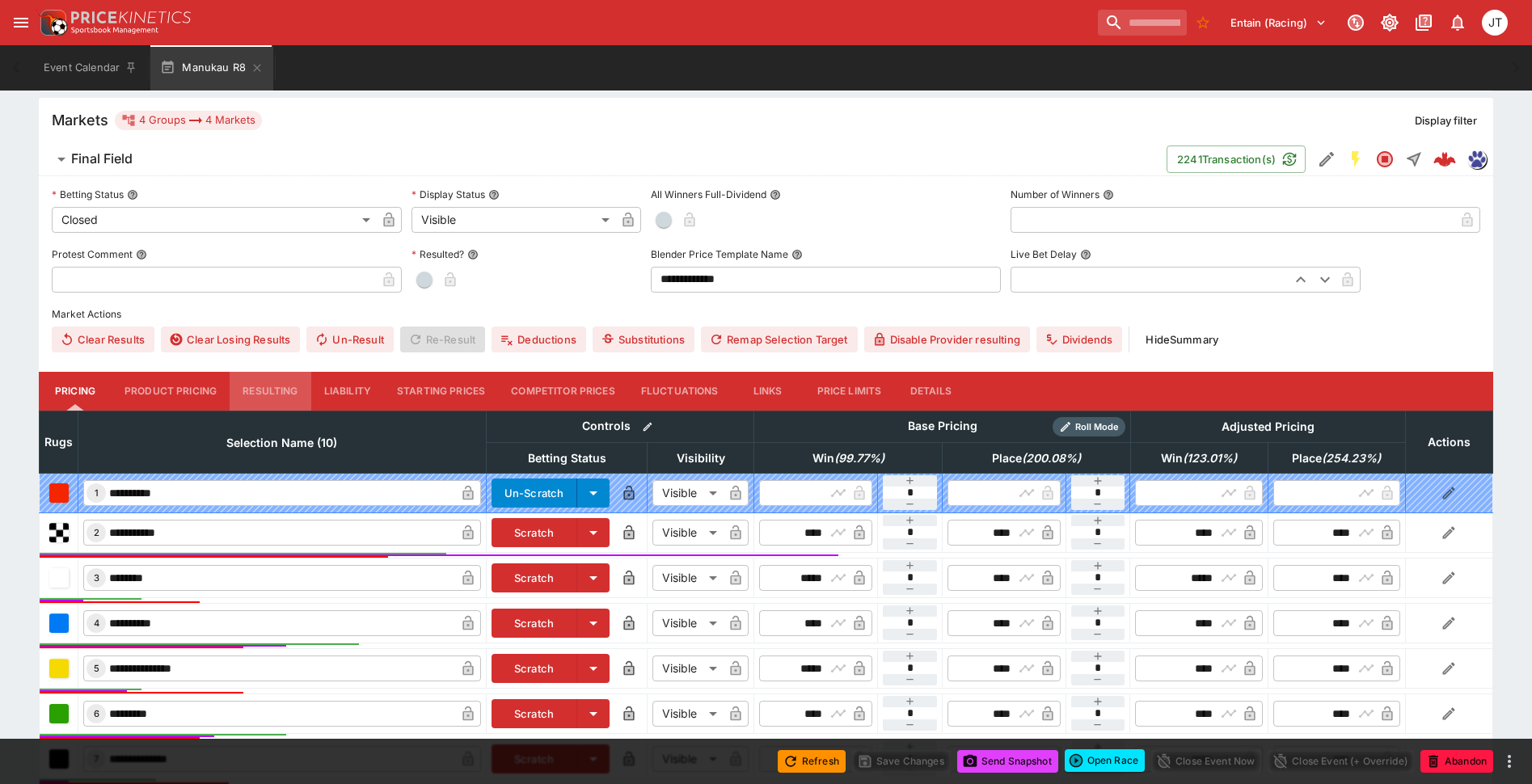
click at [281, 386] on button "Resulting" at bounding box center [269, 391] width 81 height 39
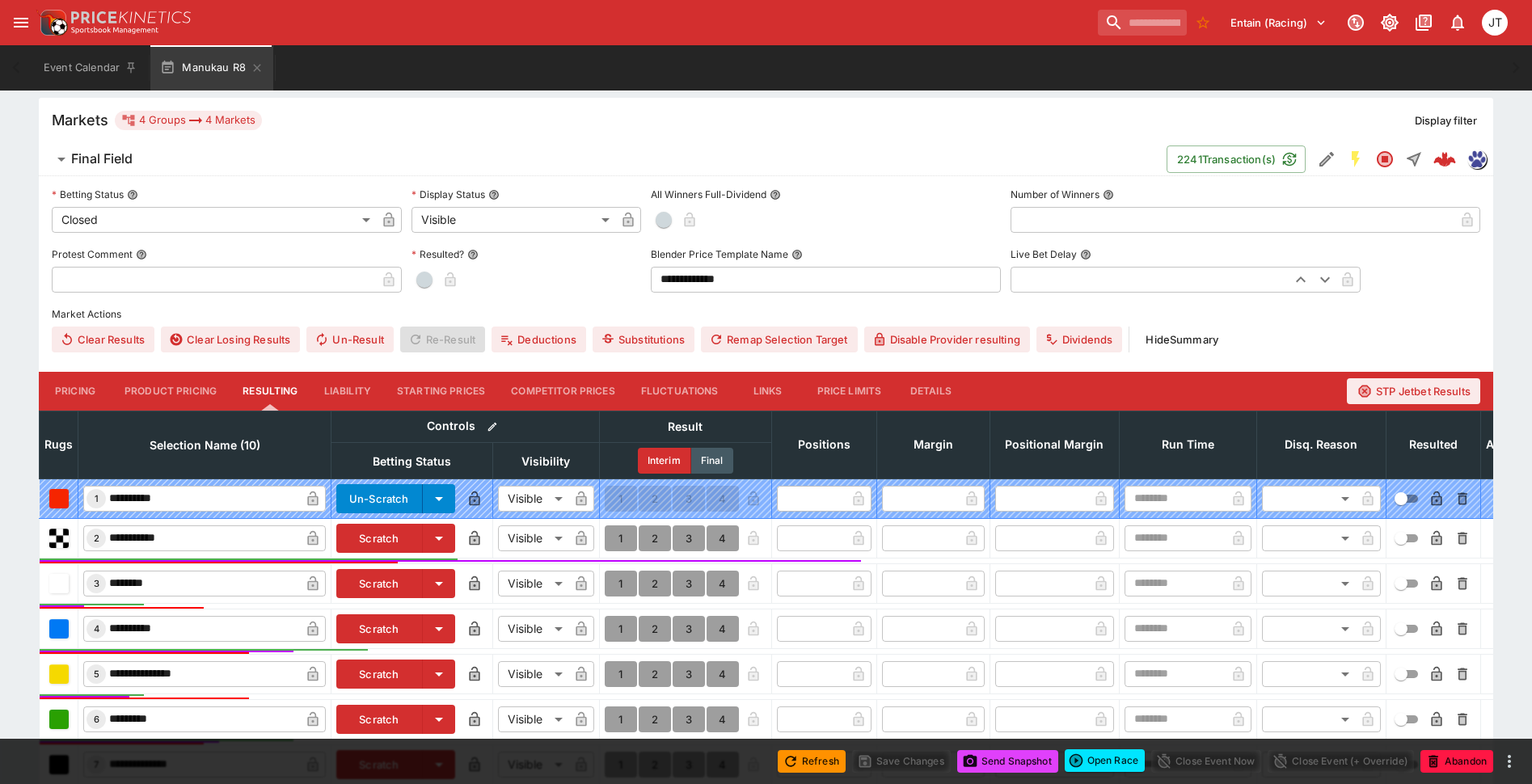
click at [615, 543] on button "1" at bounding box center [620, 538] width 32 height 26
type input "*"
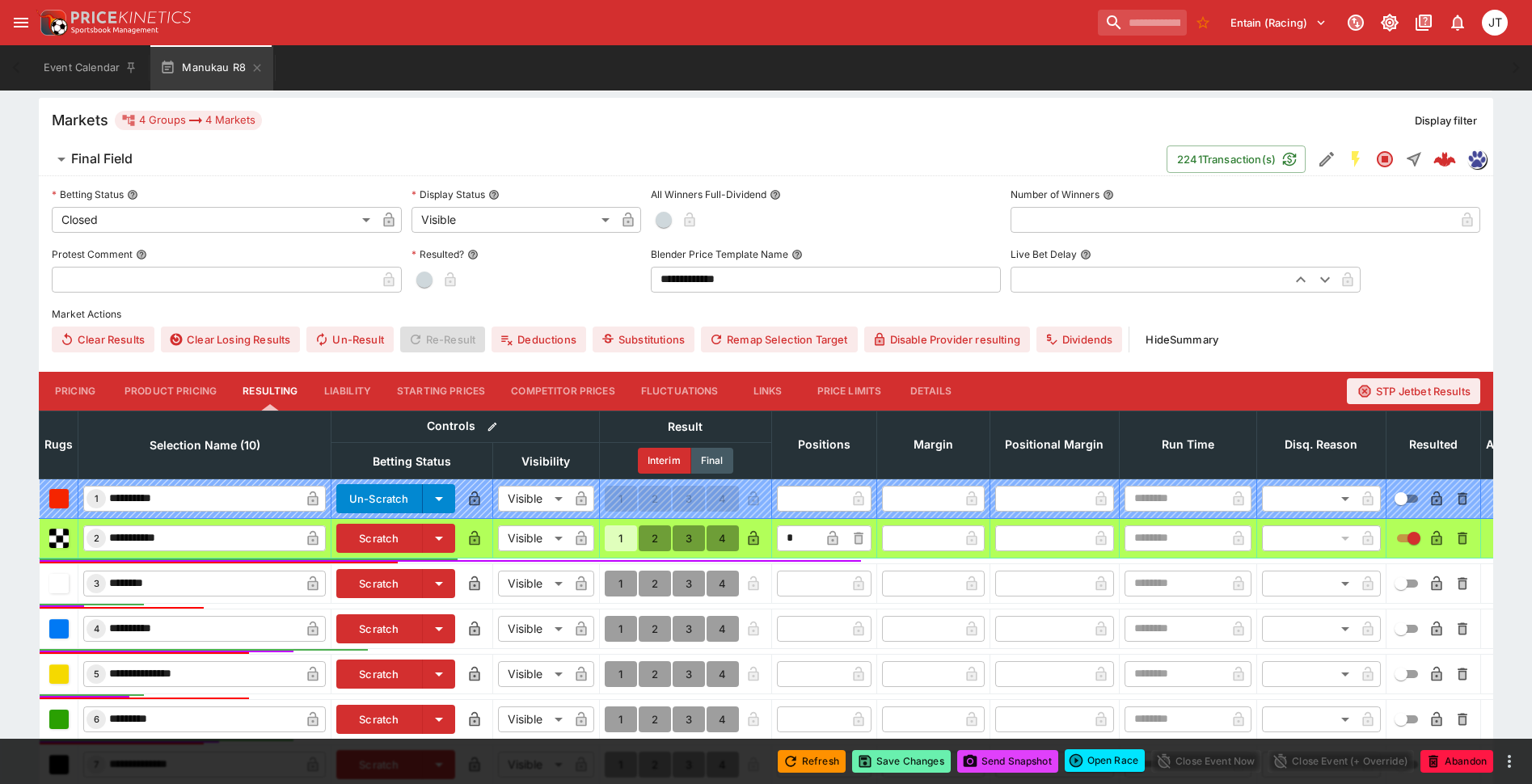
click at [897, 757] on button "Save Changes" at bounding box center [901, 761] width 98 height 23
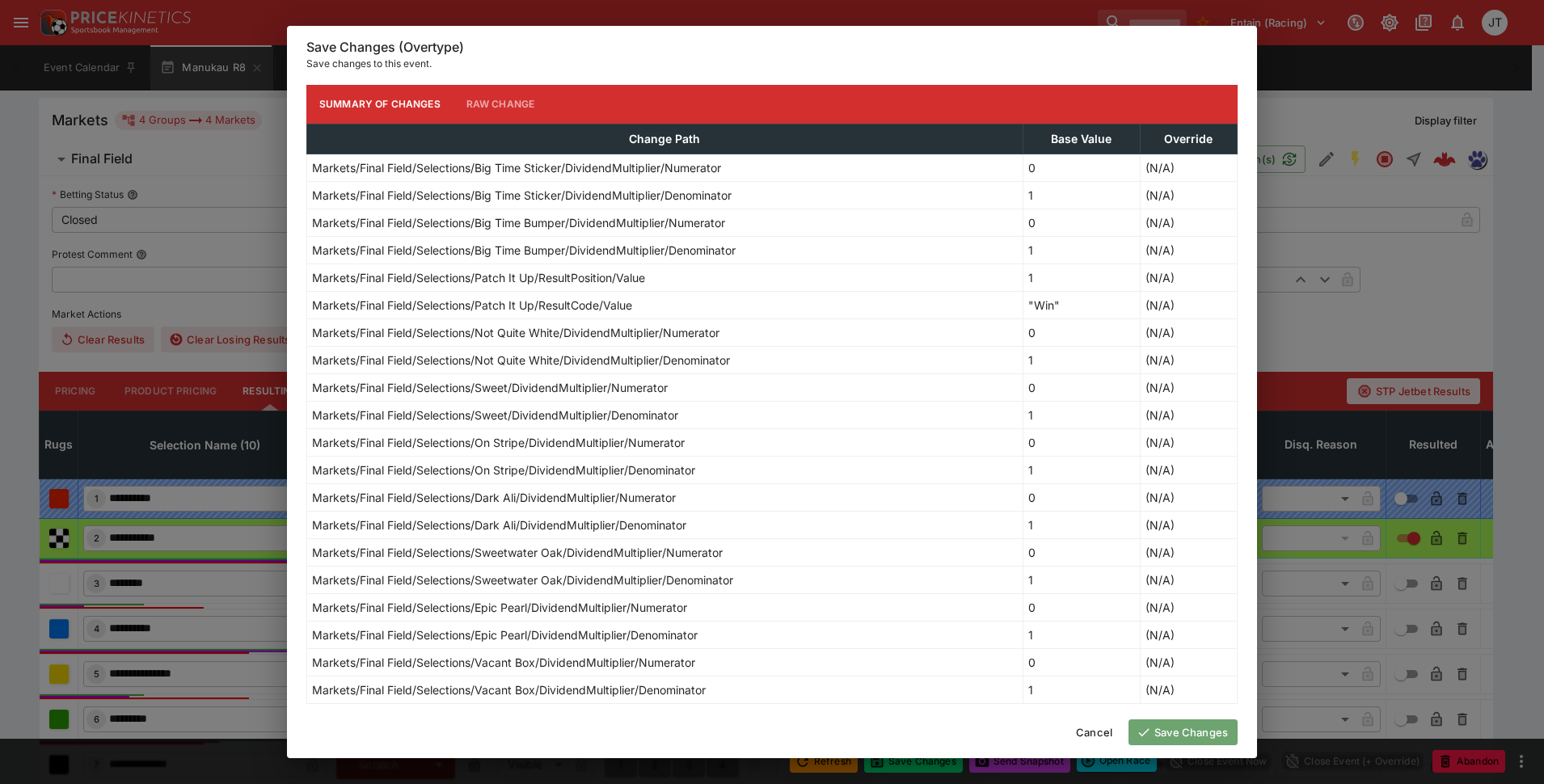
click at [1173, 731] on button "Save Changes" at bounding box center [1182, 733] width 109 height 26
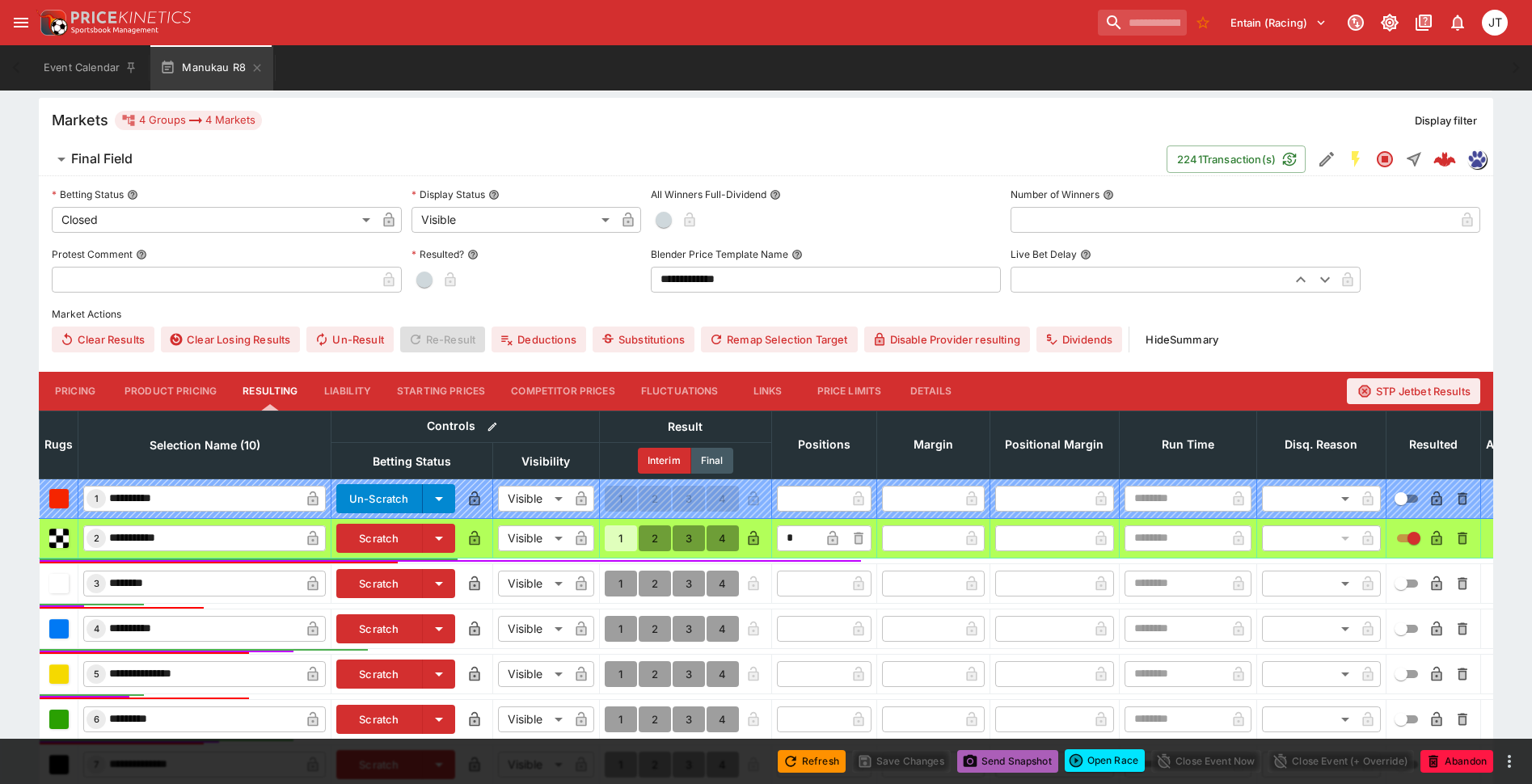
click at [1023, 766] on button "Send Snapshot" at bounding box center [1007, 761] width 101 height 23
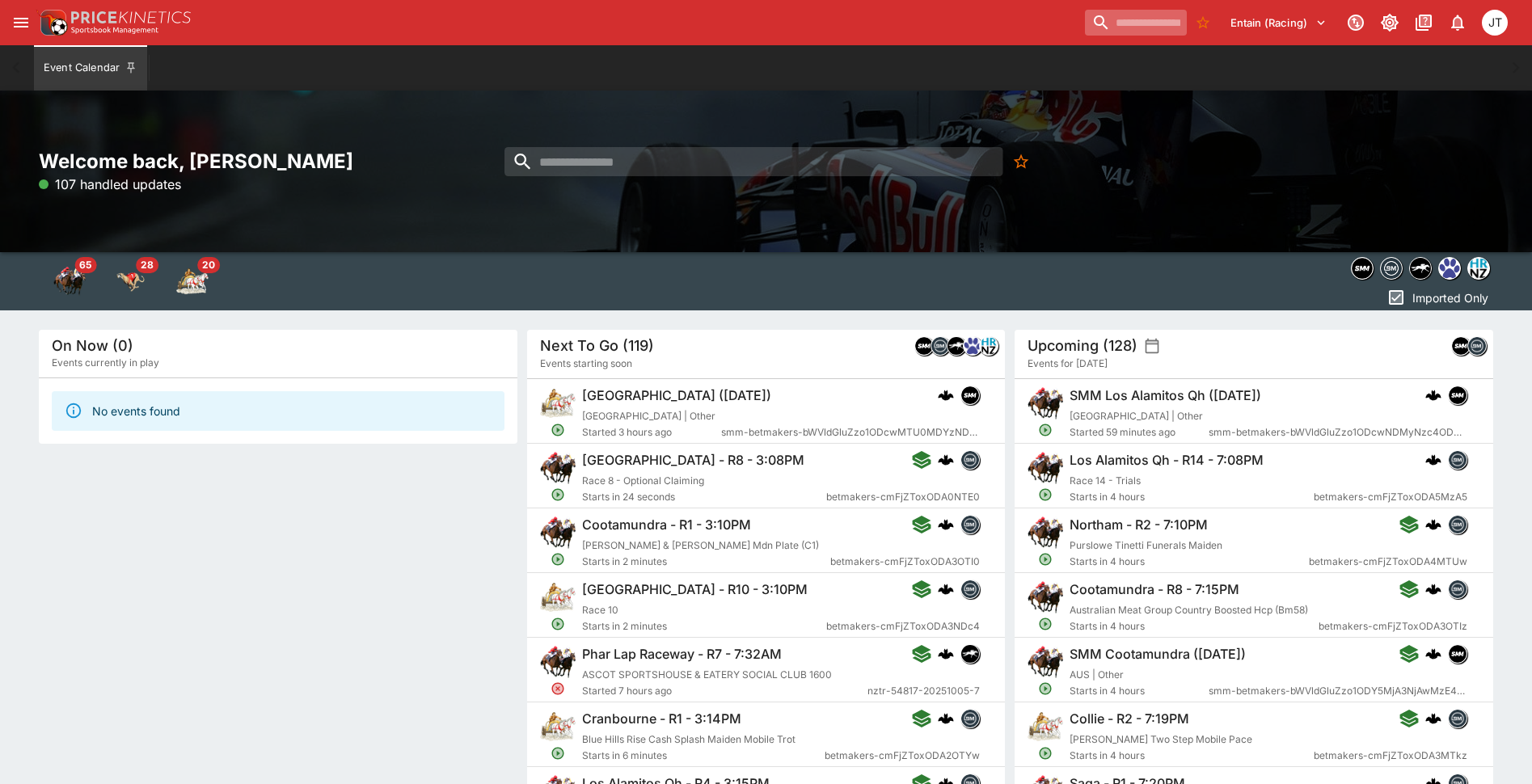
click at [1088, 19] on input "search" at bounding box center [1135, 23] width 102 height 26
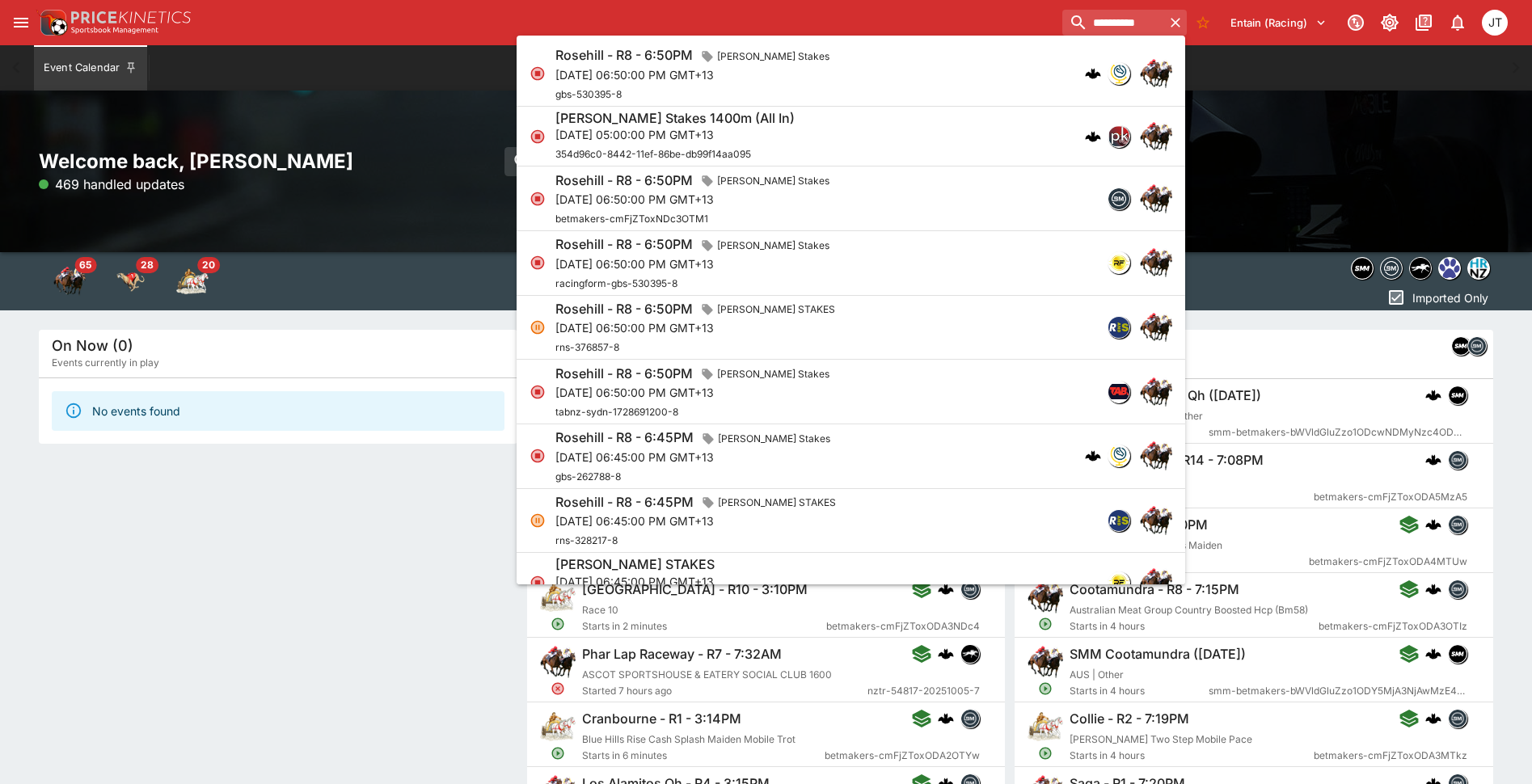
type input "**********"
click at [1106, 23] on input "**********" at bounding box center [1113, 23] width 102 height 26
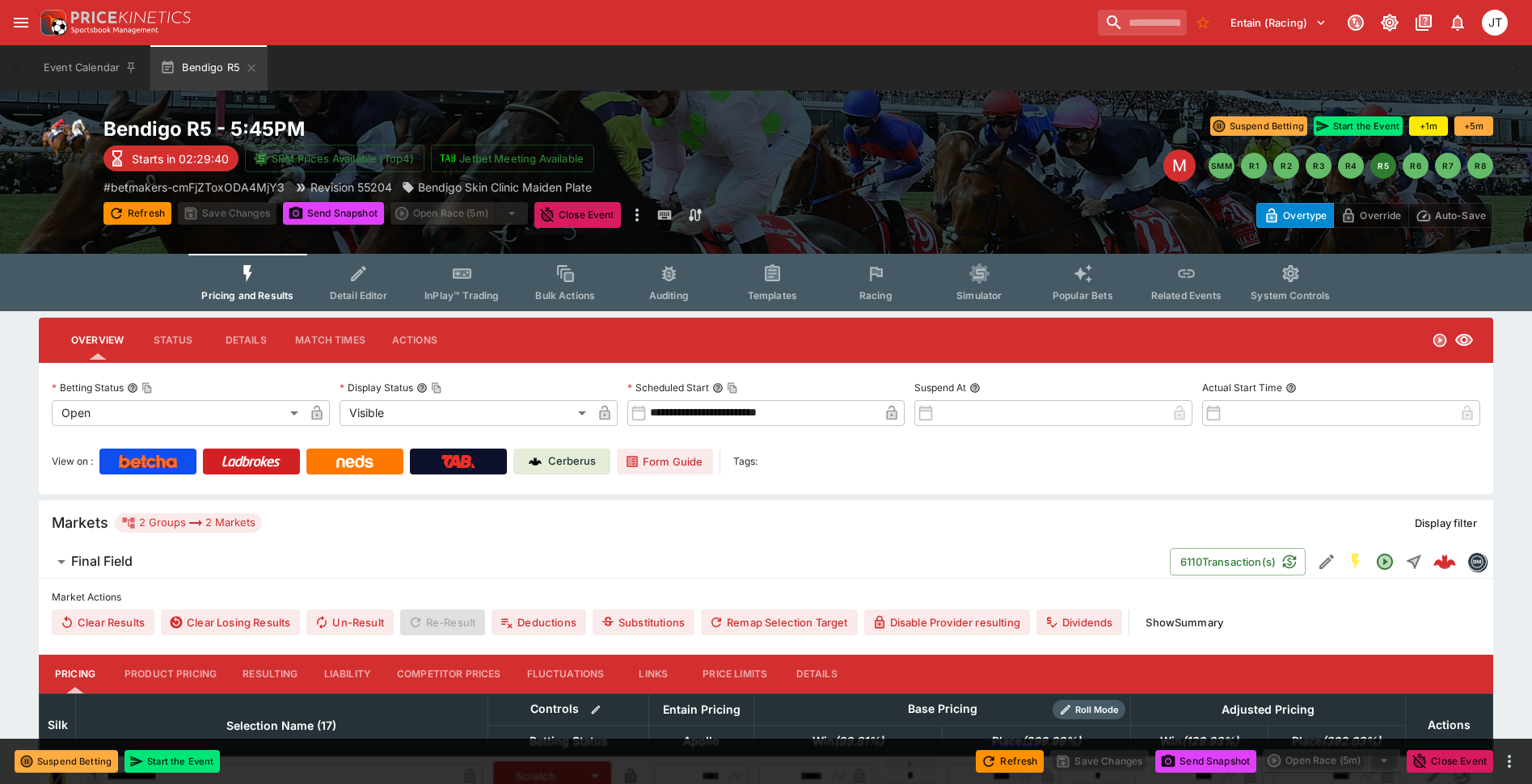
click at [871, 268] on icon "Event type filters" at bounding box center [876, 274] width 13 height 15
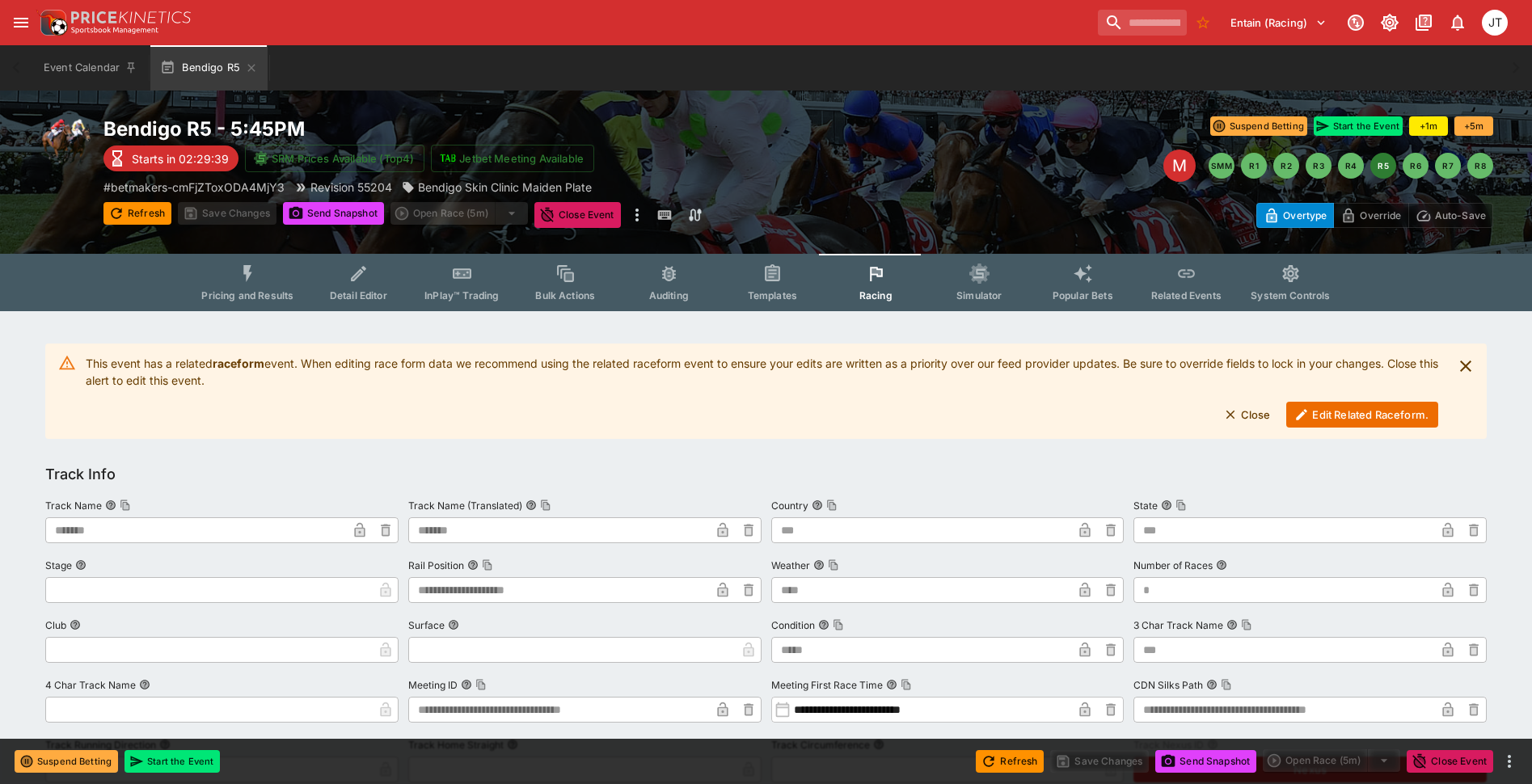
click at [1330, 417] on button "Edit Related Raceform." at bounding box center [1362, 415] width 152 height 26
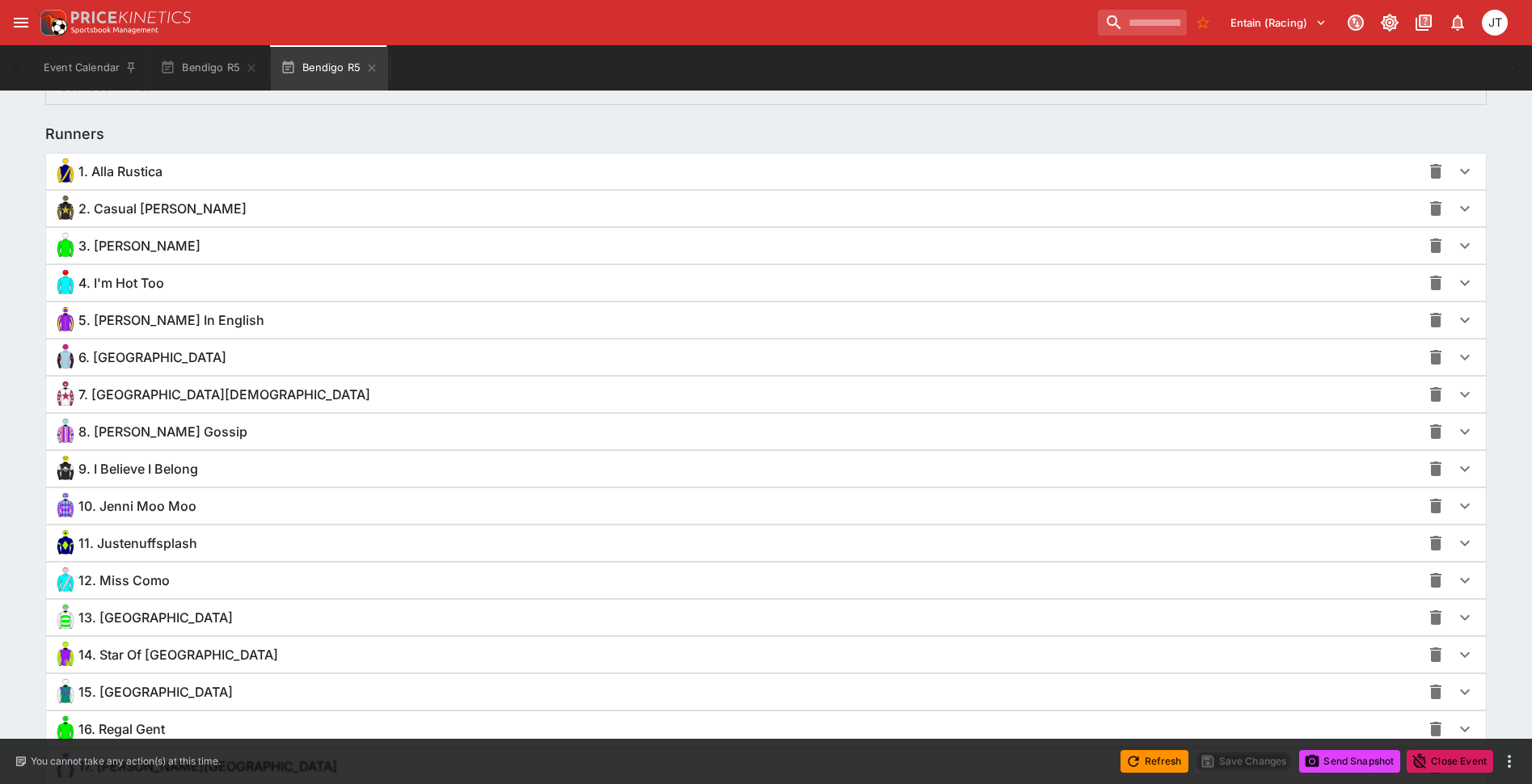
scroll to position [1222, 0]
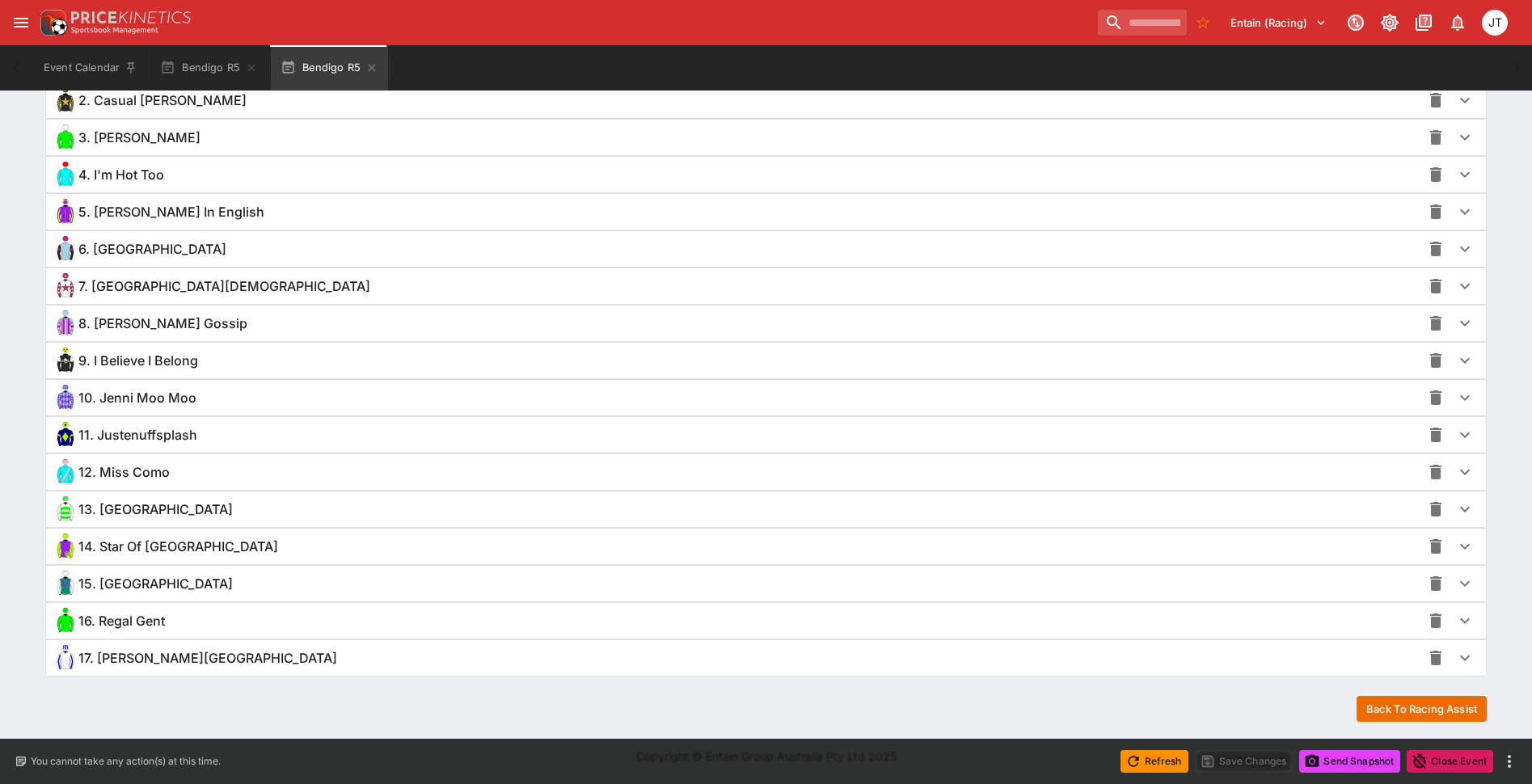
click at [180, 328] on span "8. Gracey's Gossip" at bounding box center [163, 323] width 169 height 17
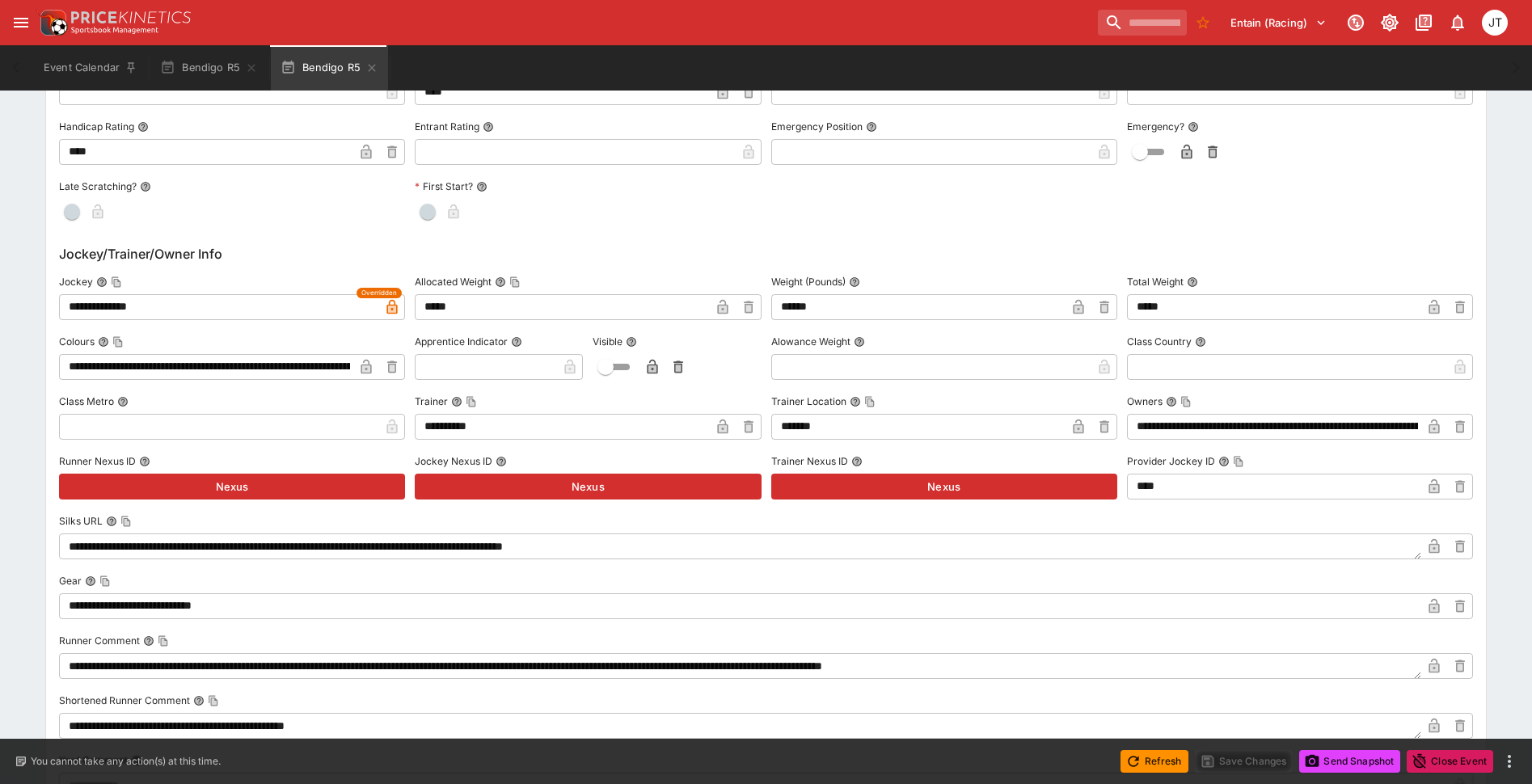
scroll to position [1788, 0]
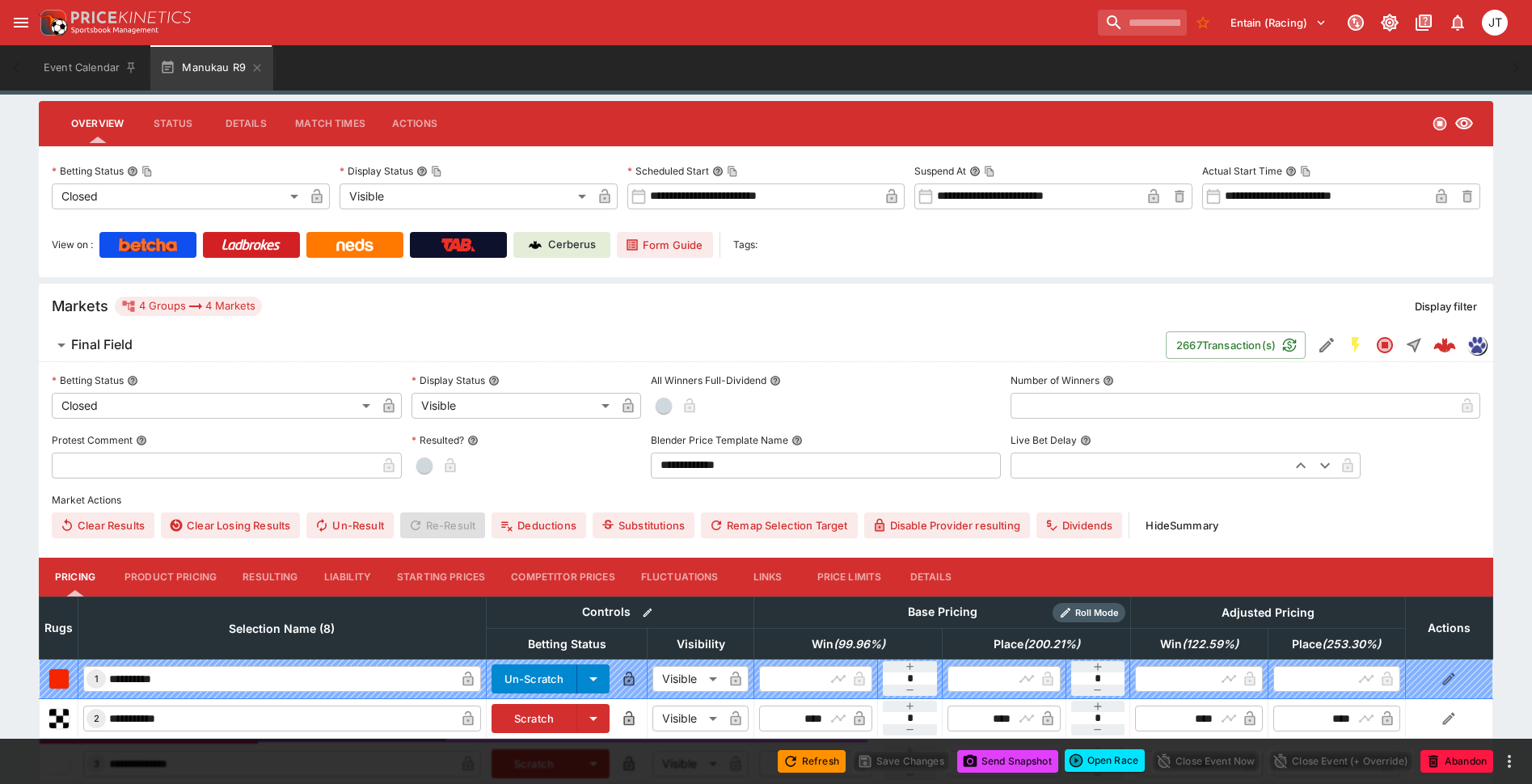
scroll to position [323, 0]
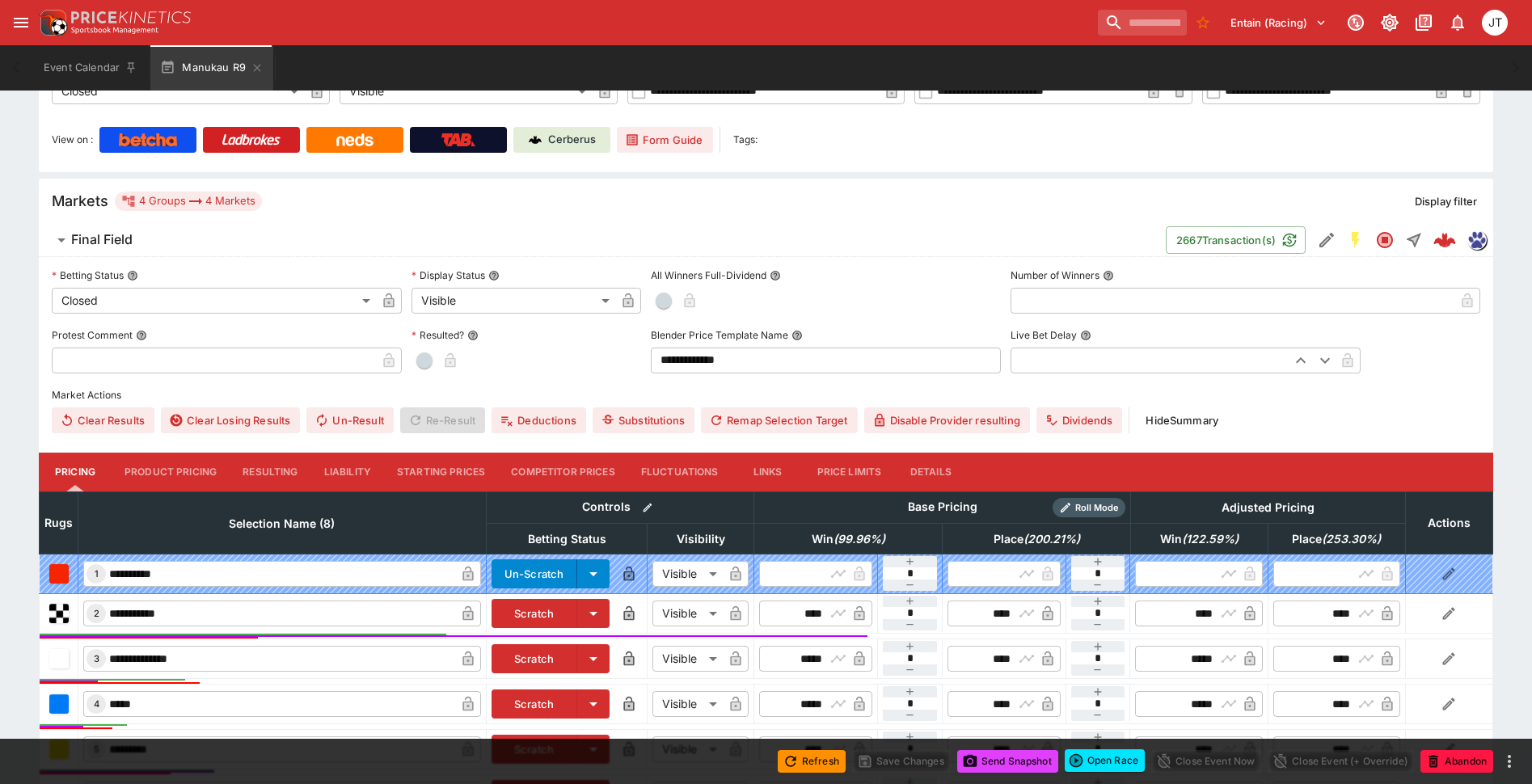
click at [284, 465] on button "Resulting" at bounding box center [269, 472] width 81 height 39
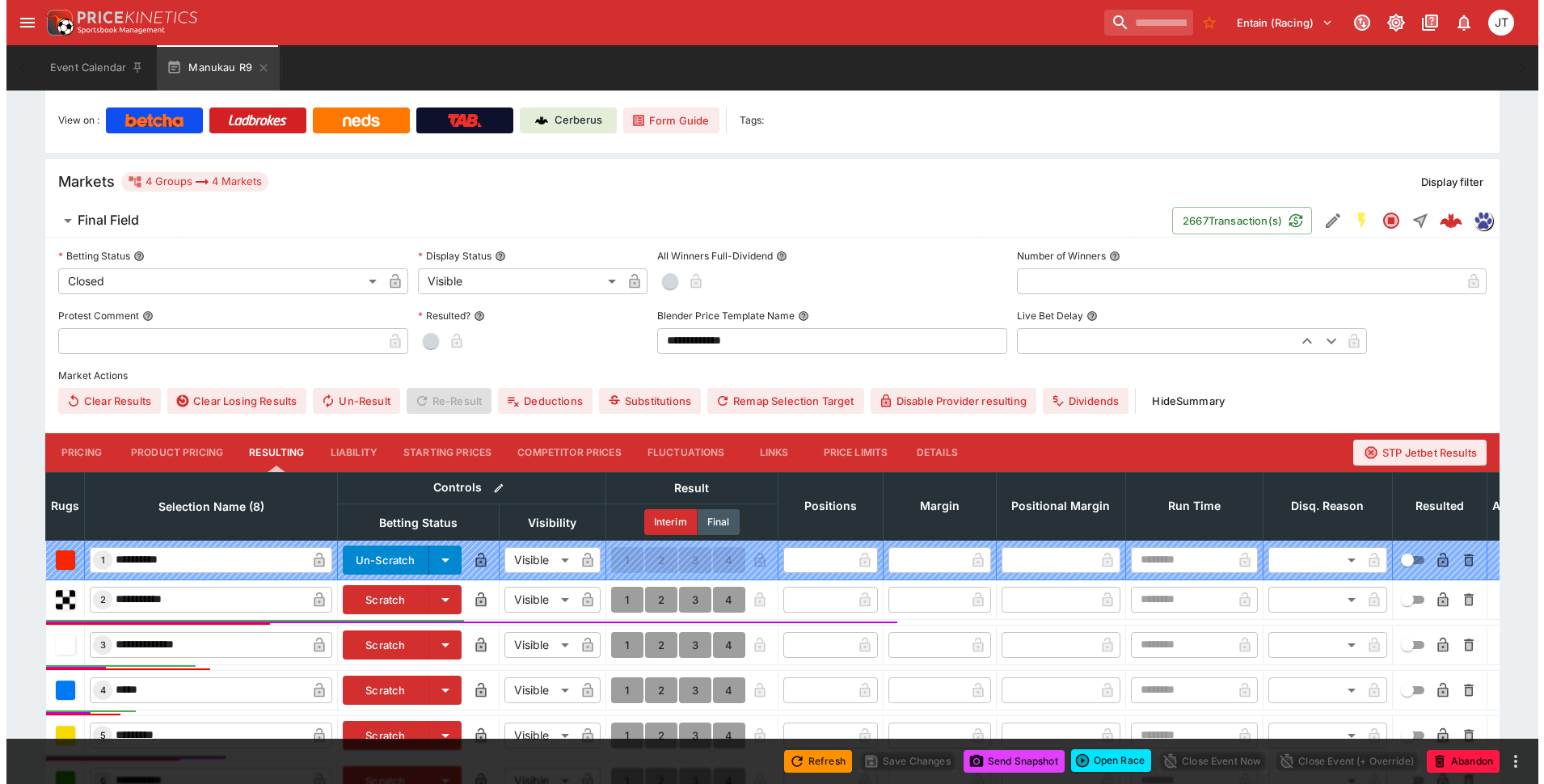
scroll to position [646, 0]
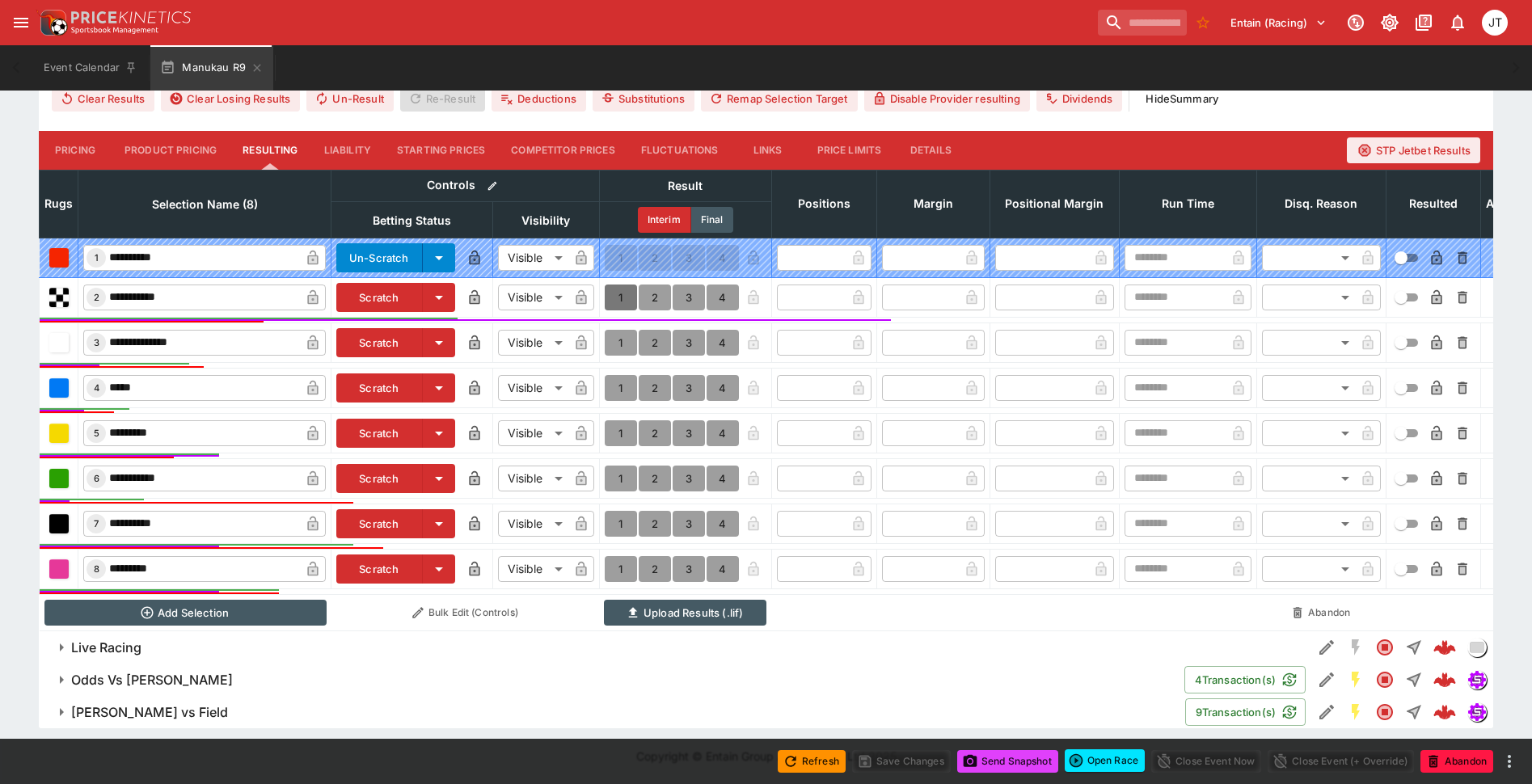
click at [624, 301] on button "1" at bounding box center [620, 298] width 32 height 26
type input "*"
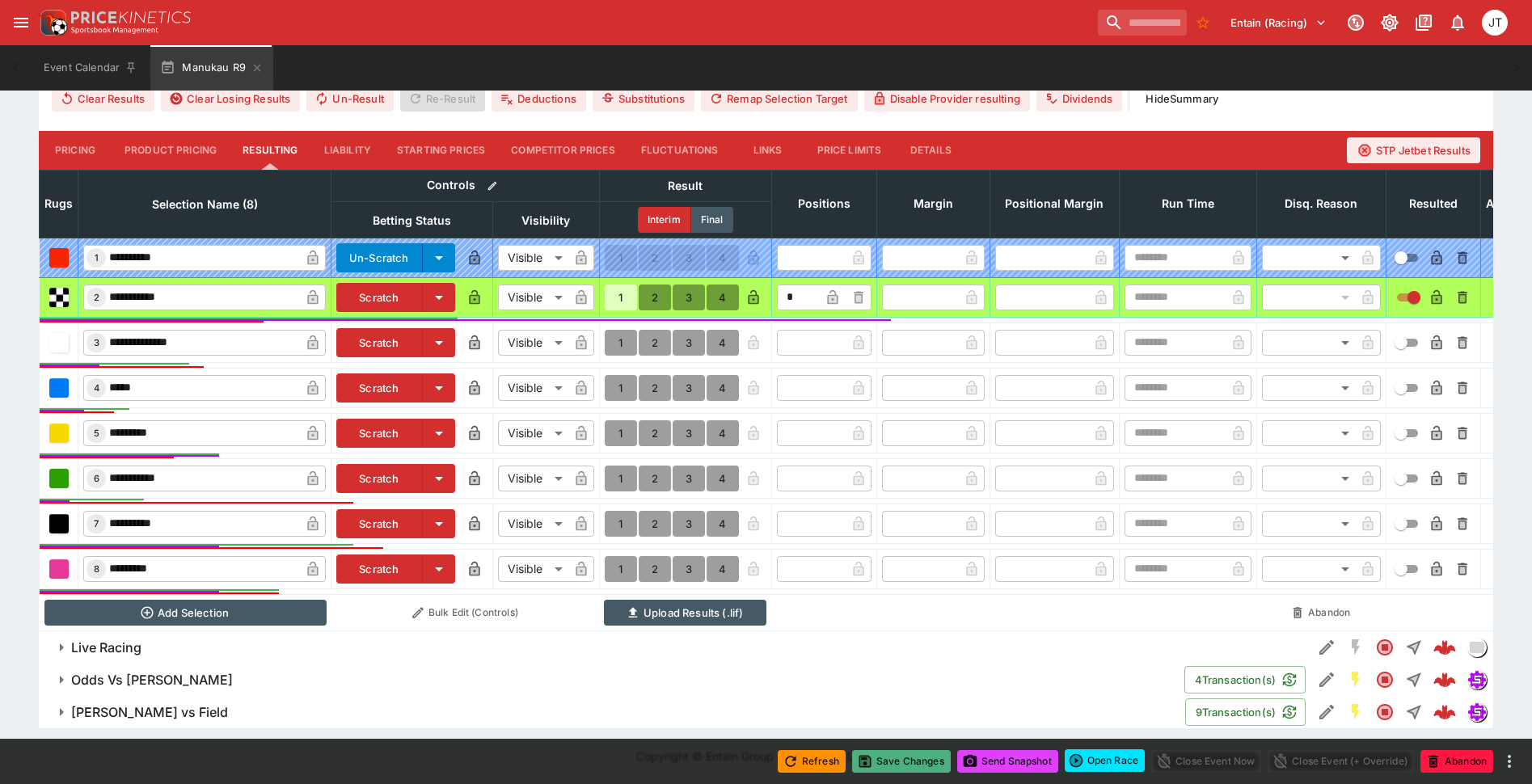
click at [935, 756] on button "Save Changes" at bounding box center [901, 761] width 98 height 23
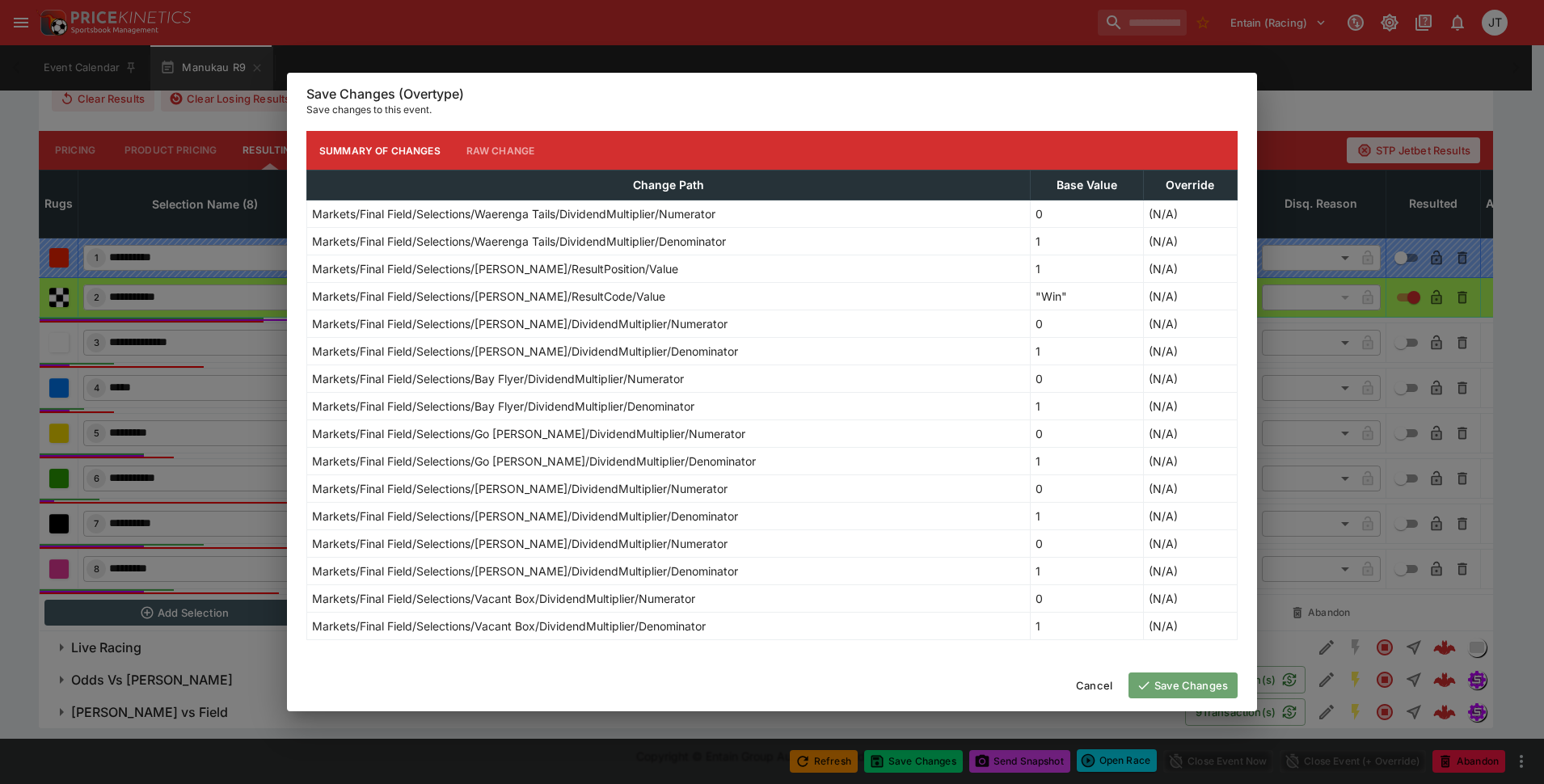
click at [1179, 680] on button "Save Changes" at bounding box center [1182, 686] width 109 height 26
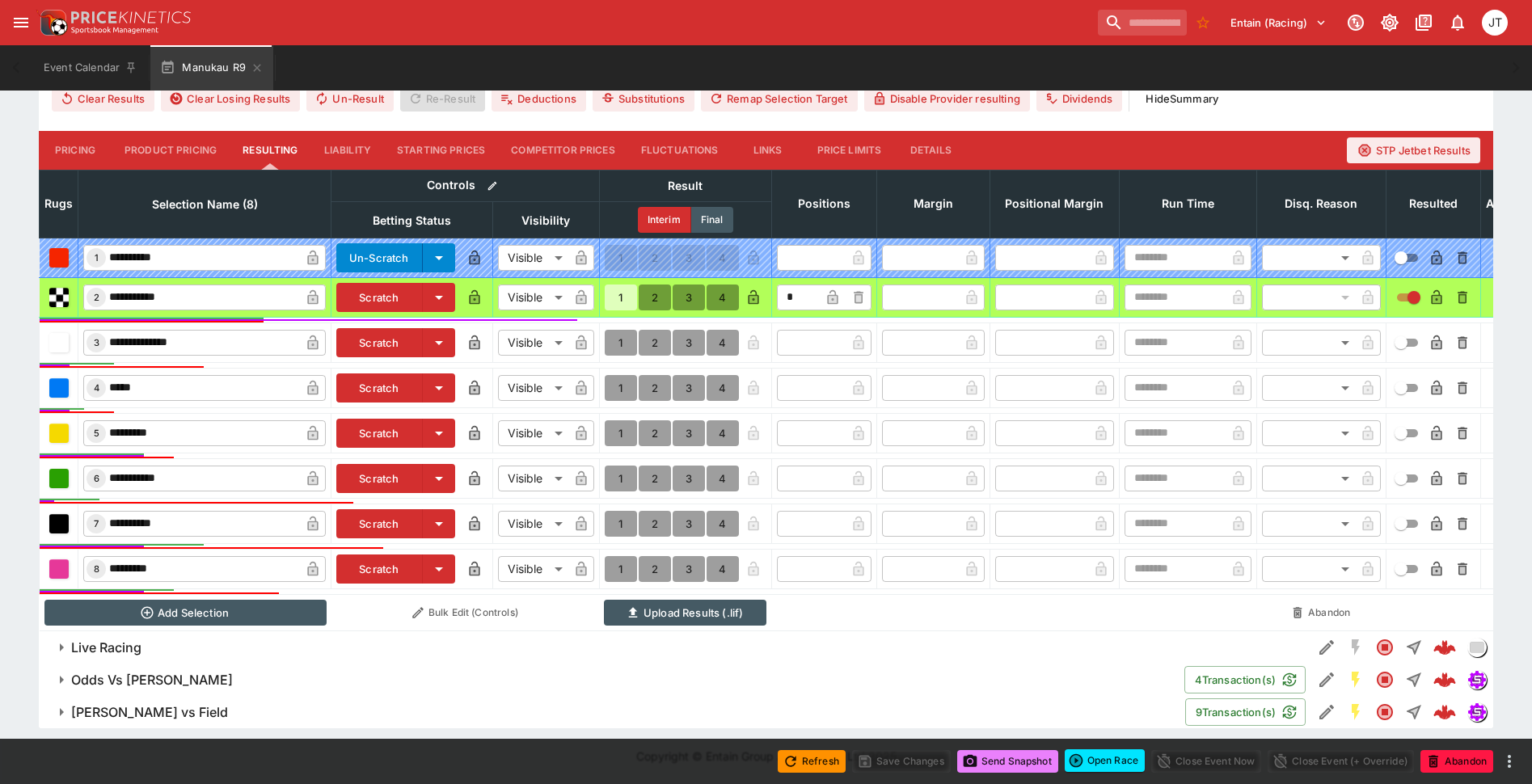
click at [992, 760] on button "Send Snapshot" at bounding box center [1007, 761] width 101 height 23
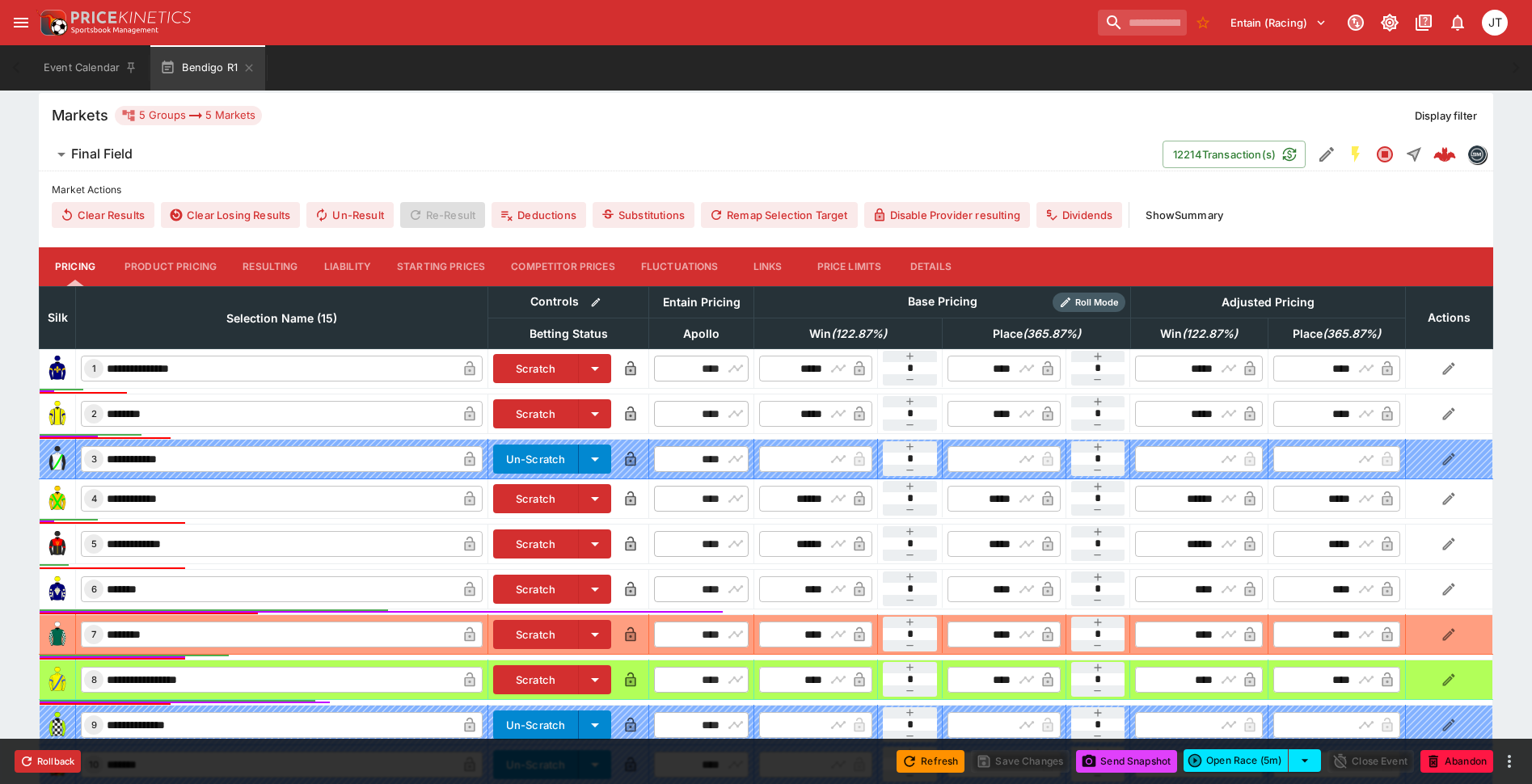
scroll to position [406, 0]
